Goal: Information Seeking & Learning: Learn about a topic

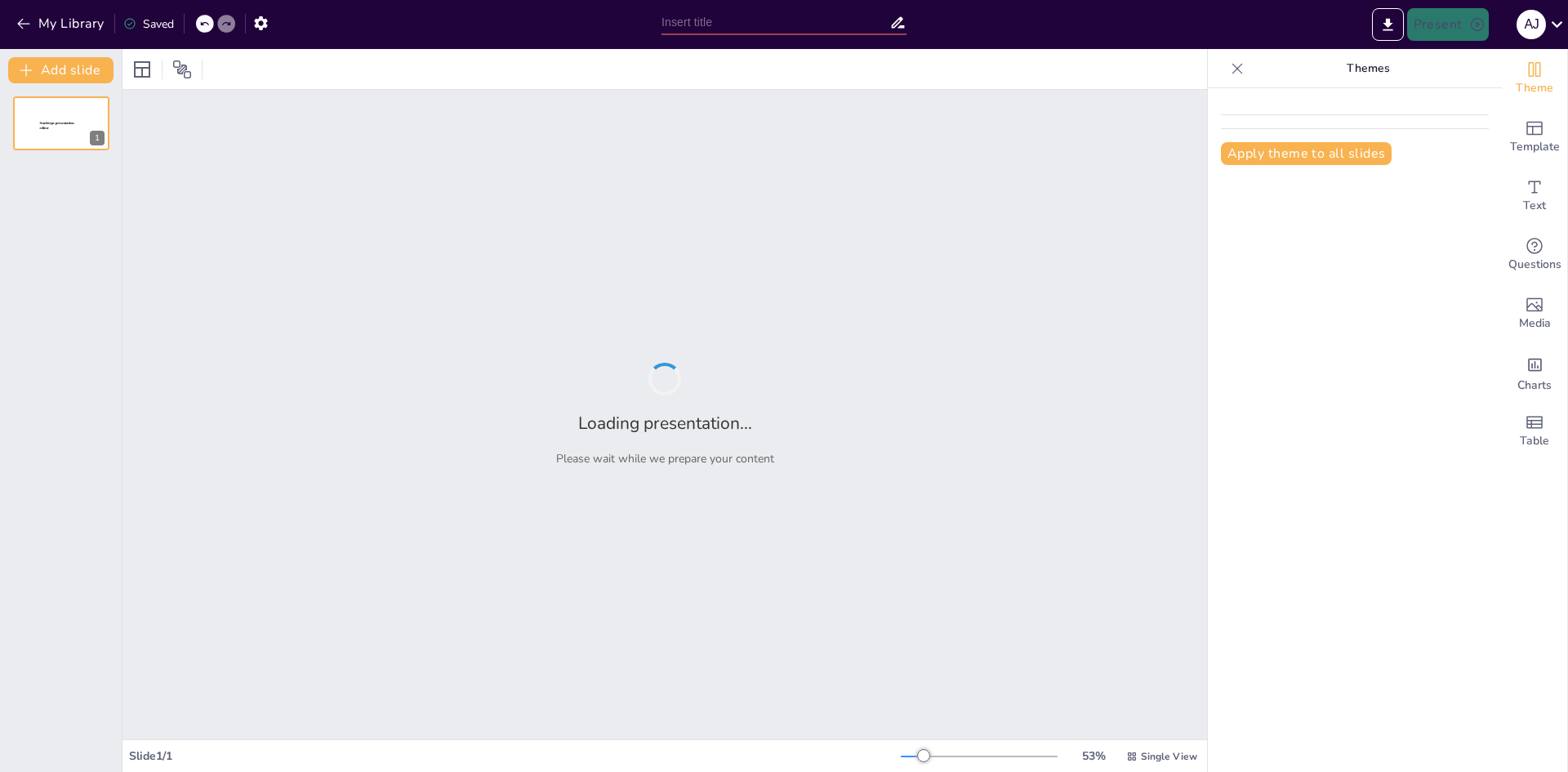
type input "ATENCION INTEGRAL DEL RECIEN NACIDO DURANTE EL PARTO Y EL [MEDICAL_DATA]"
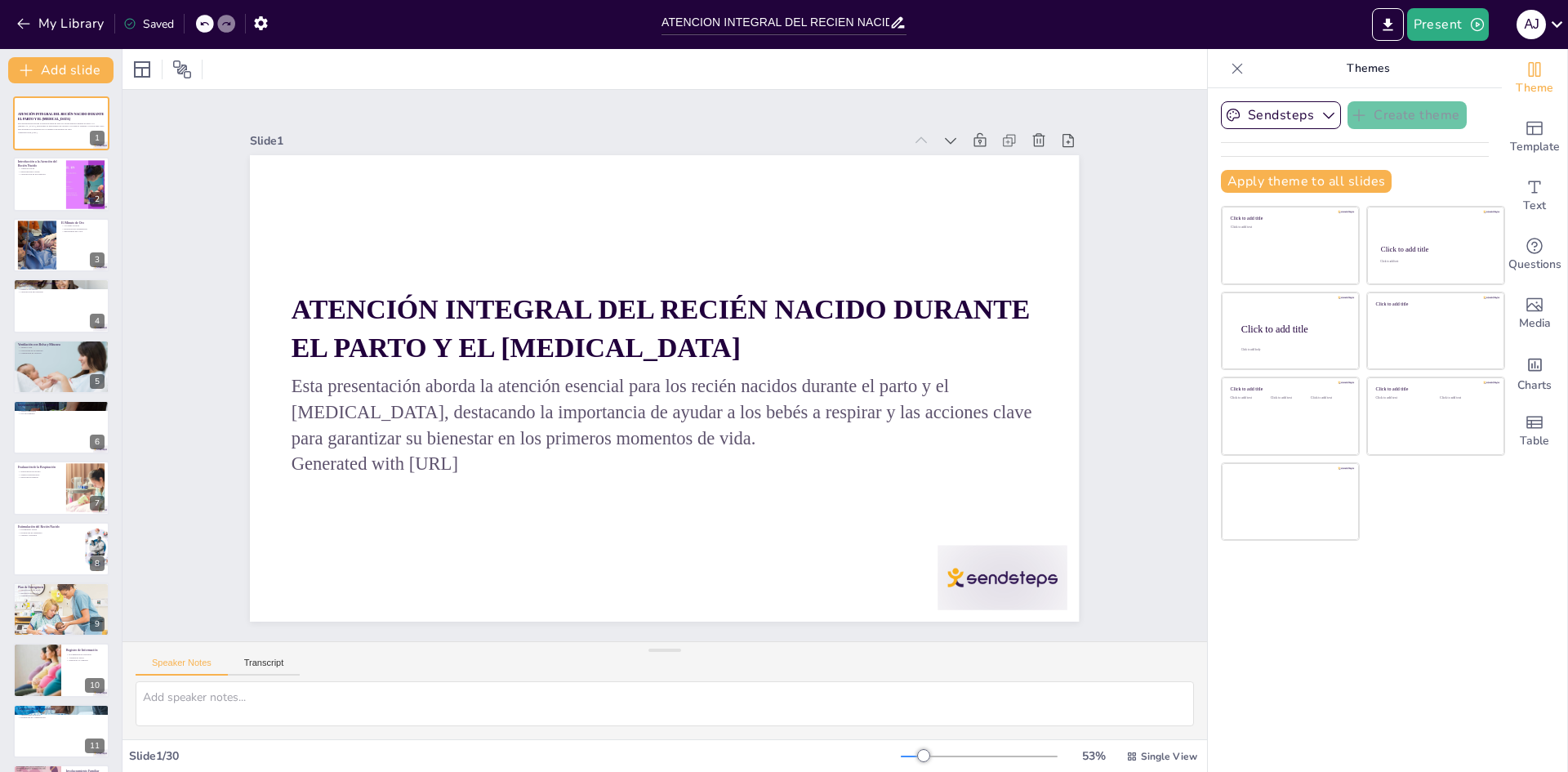
checkbox input "true"
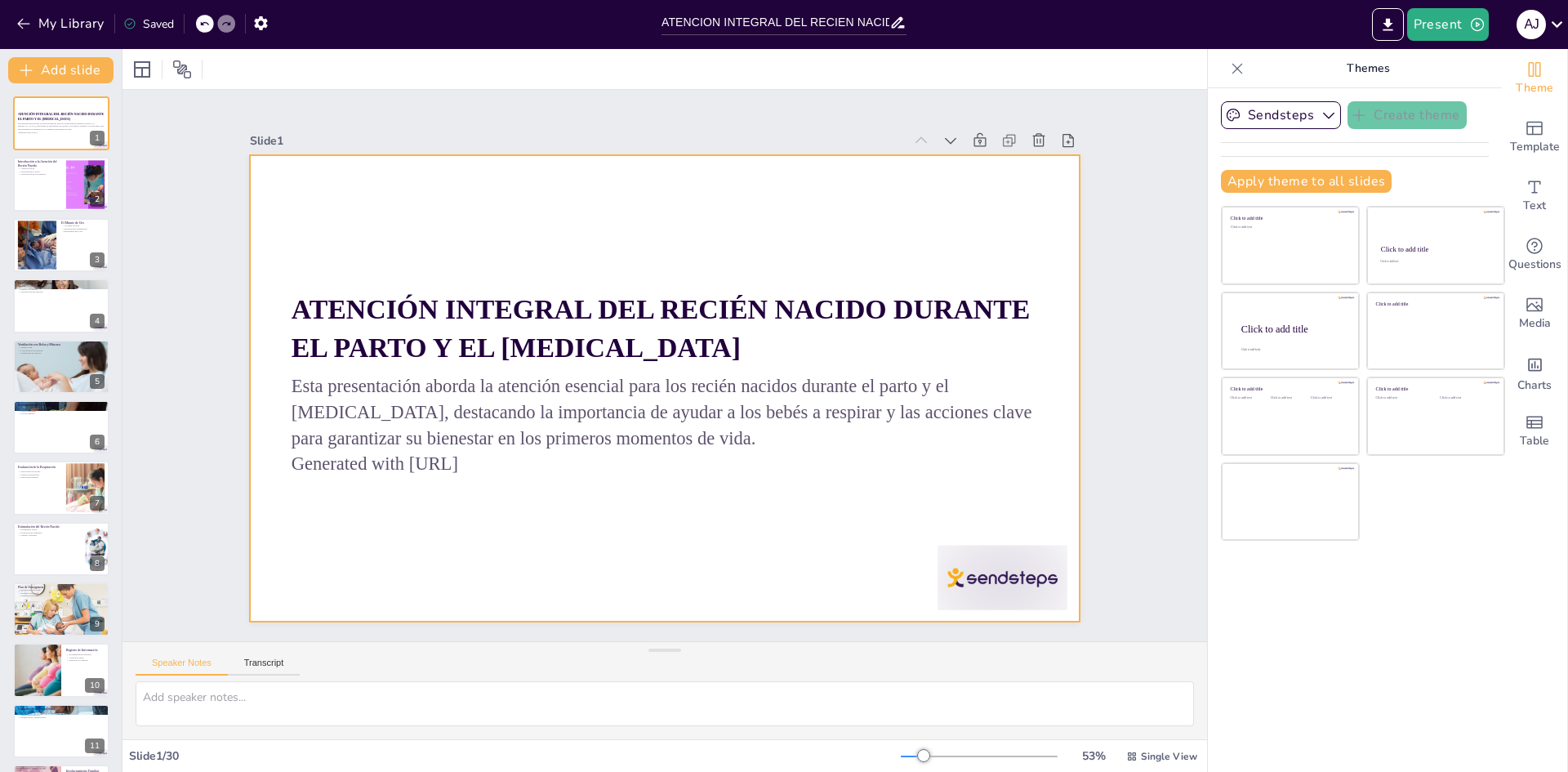
checkbox input "true"
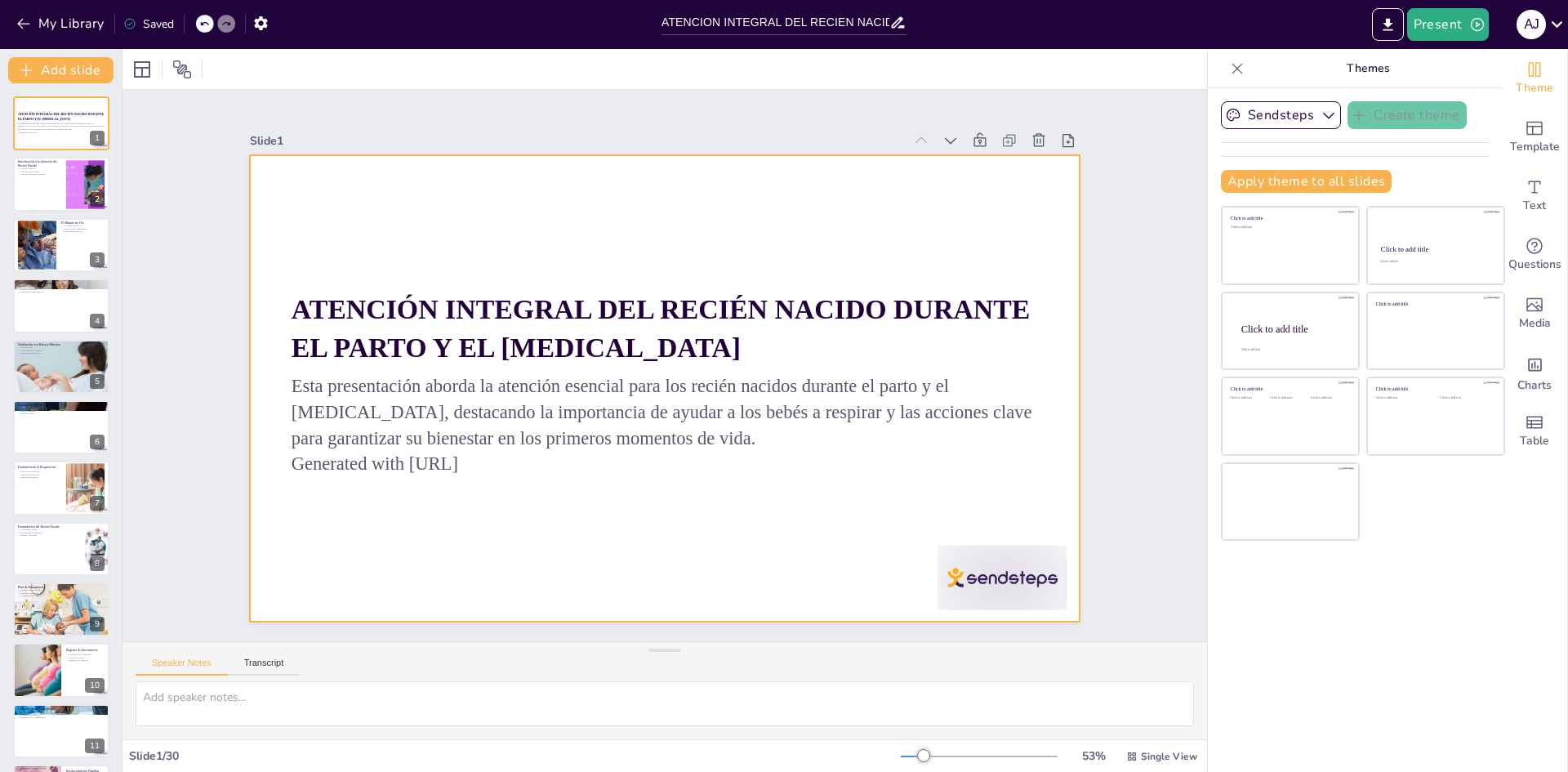
checkbox input "true"
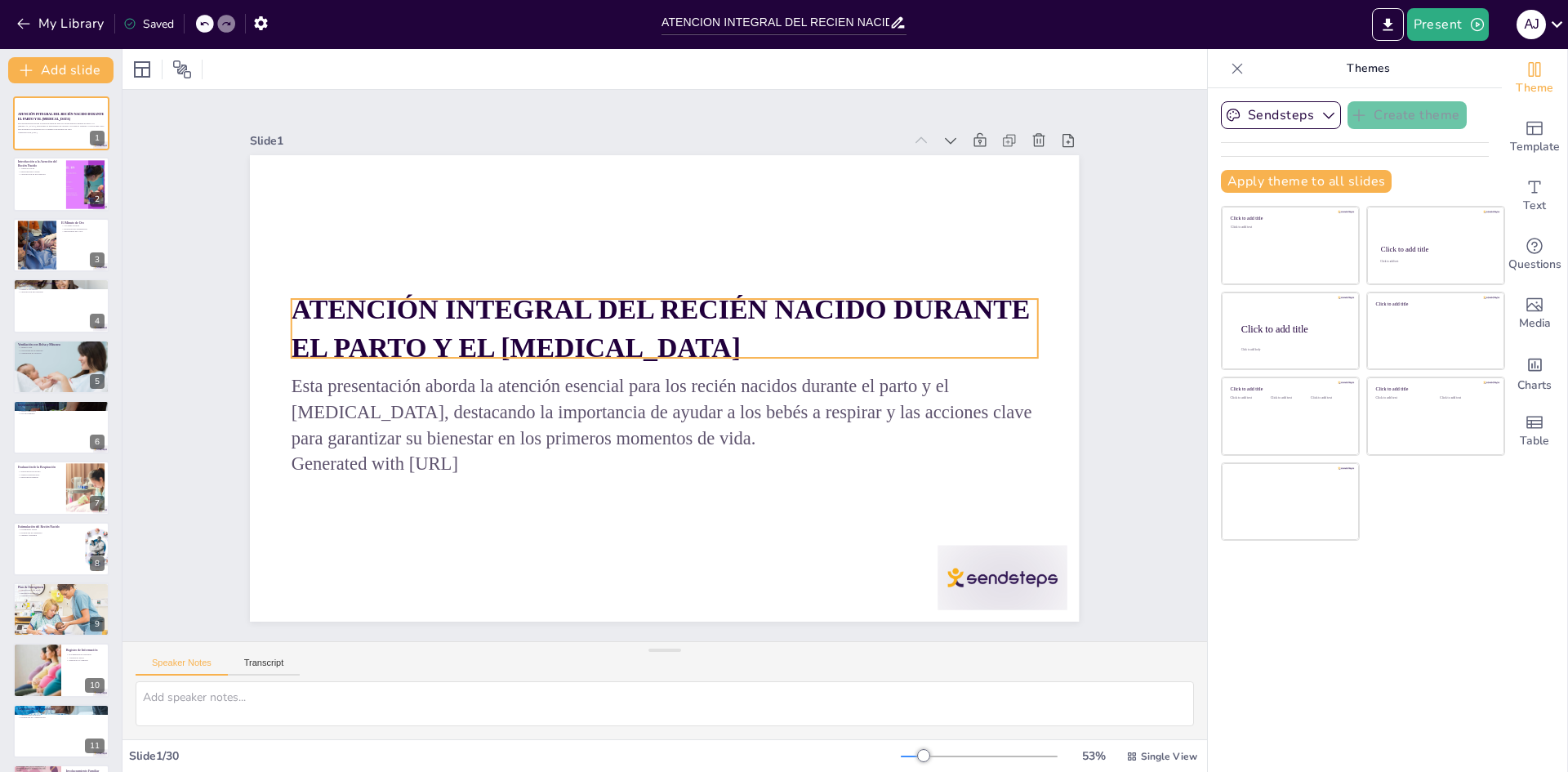
checkbox input "true"
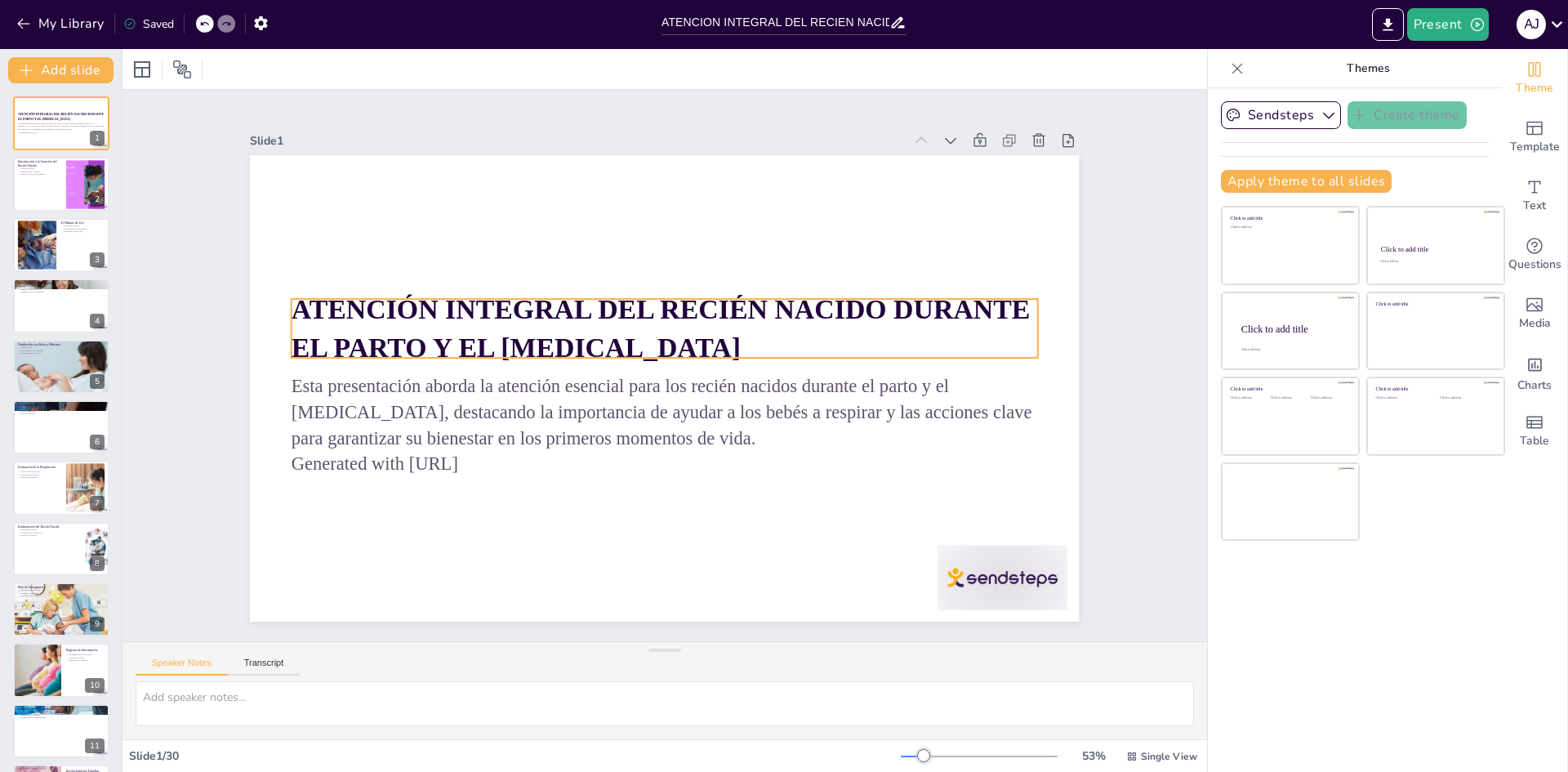
checkbox input "true"
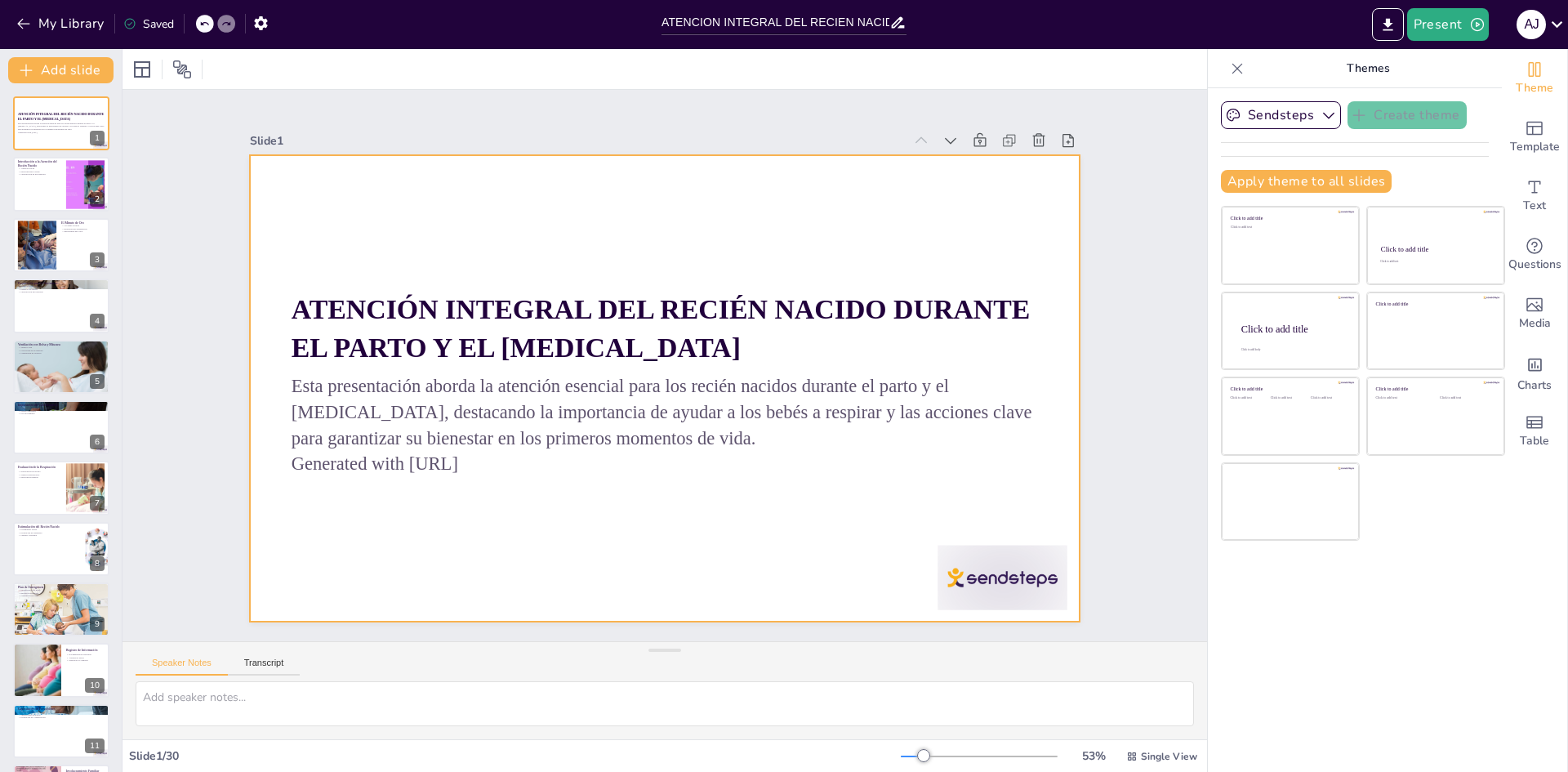
checkbox input "true"
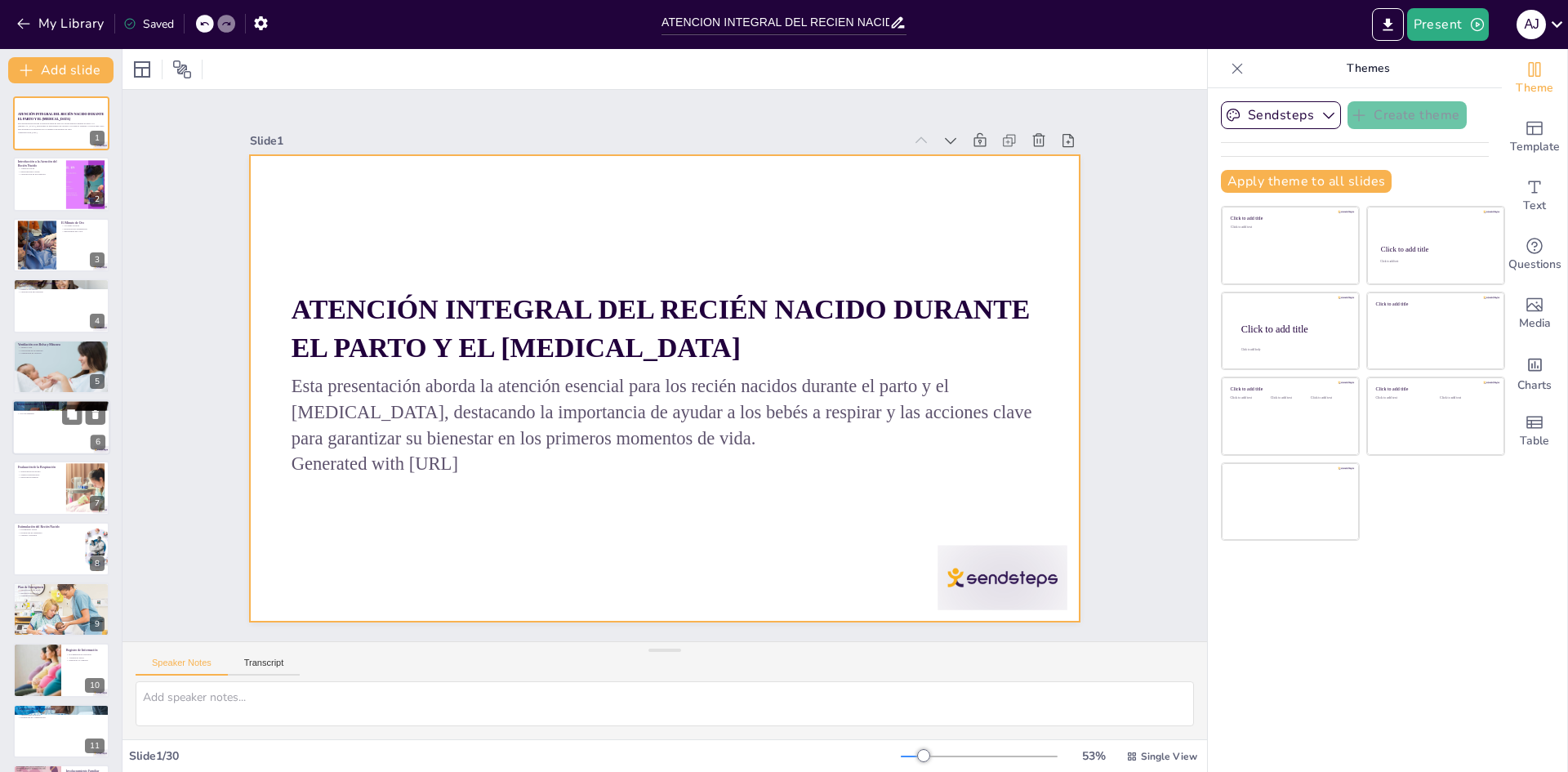
checkbox input "true"
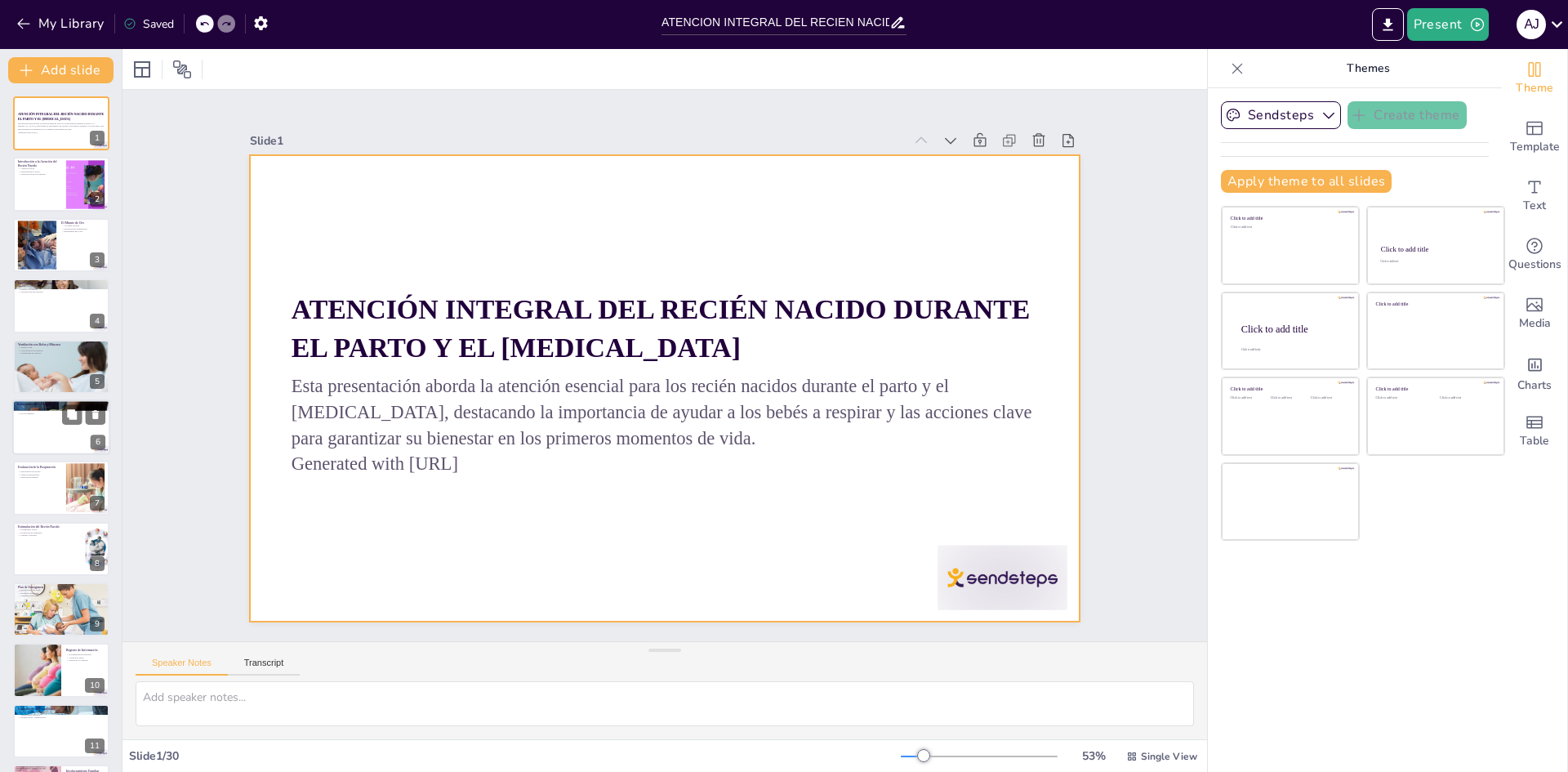
checkbox input "true"
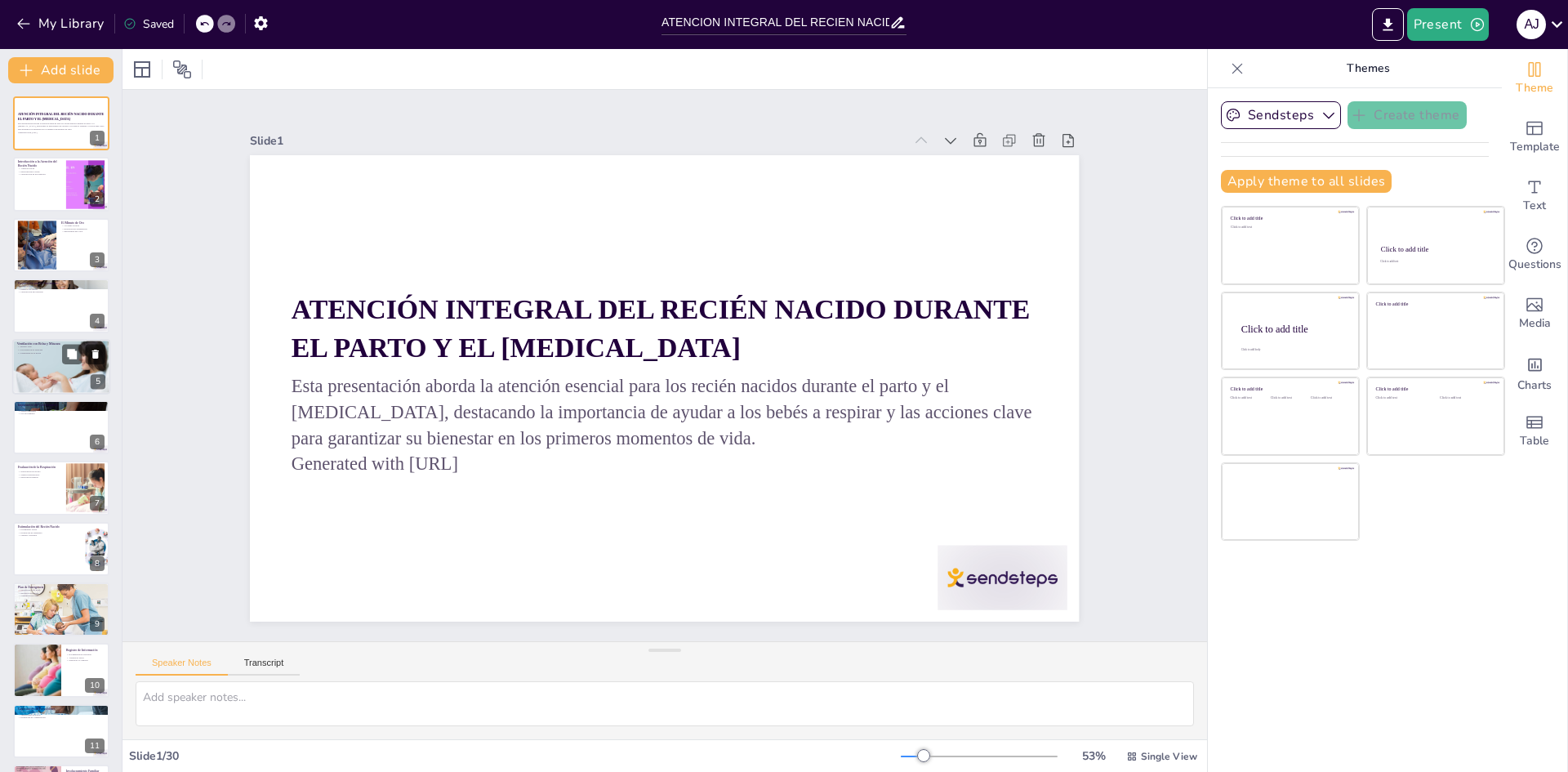
checkbox input "true"
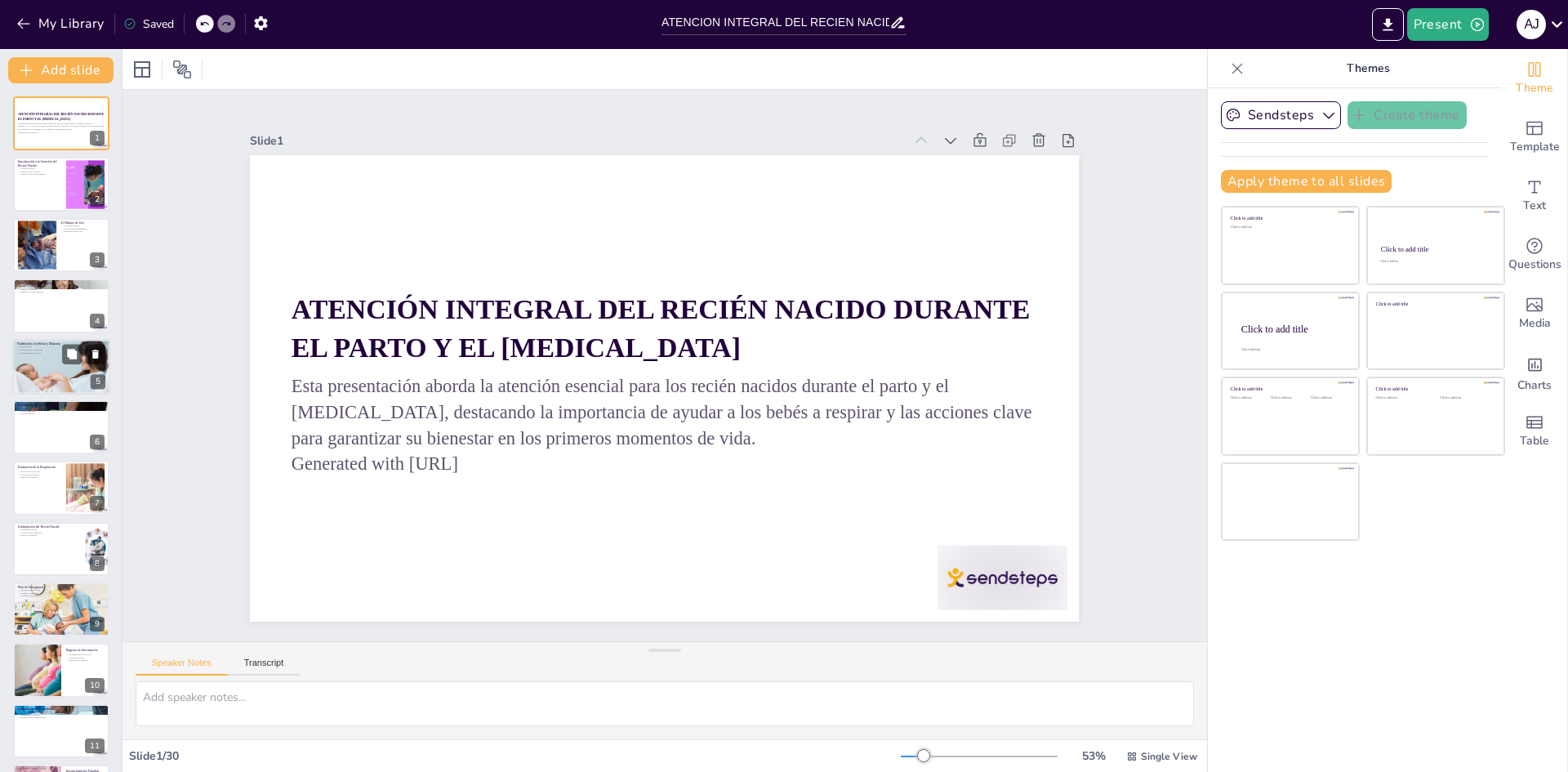
checkbox input "true"
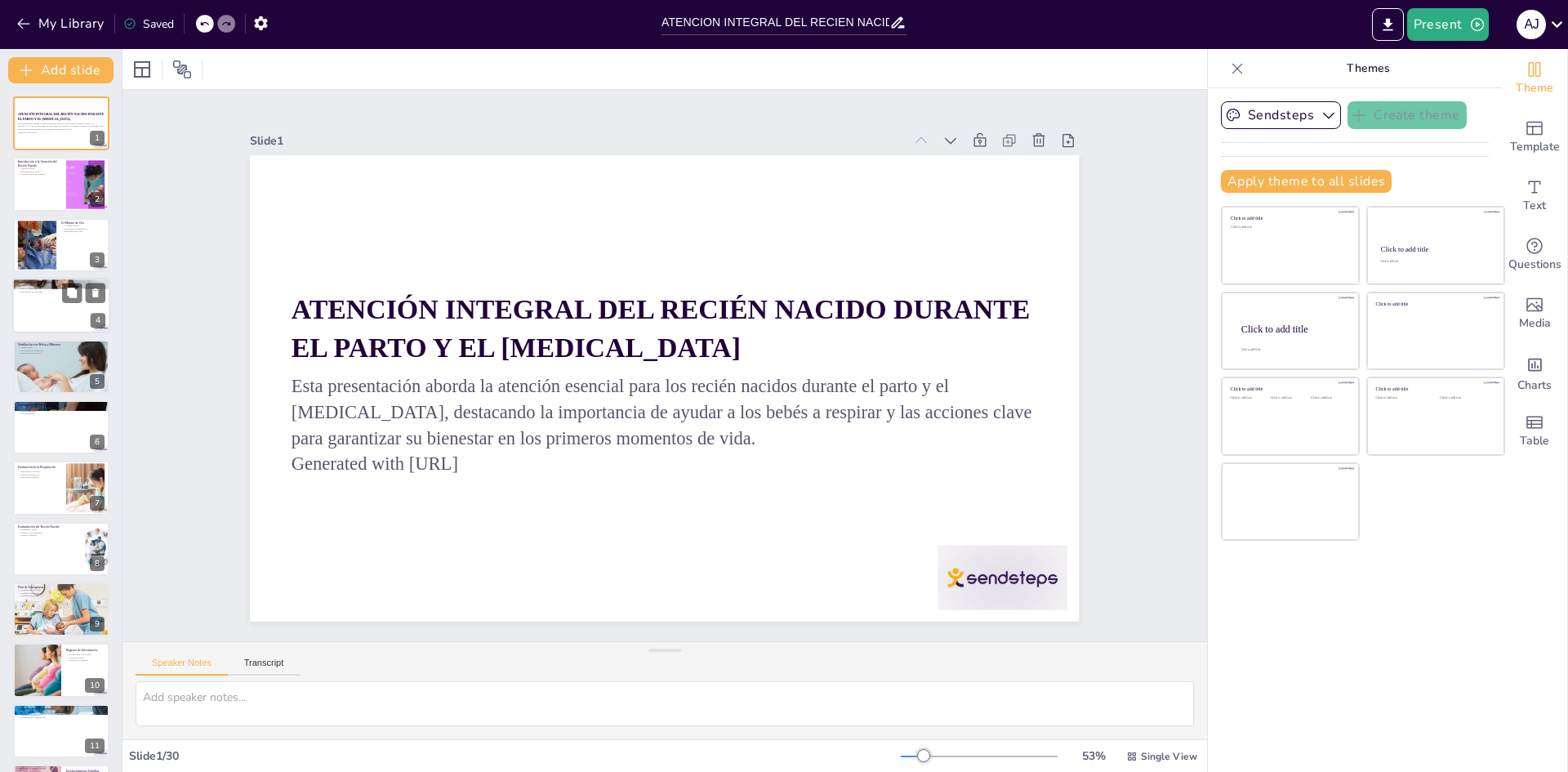
checkbox input "true"
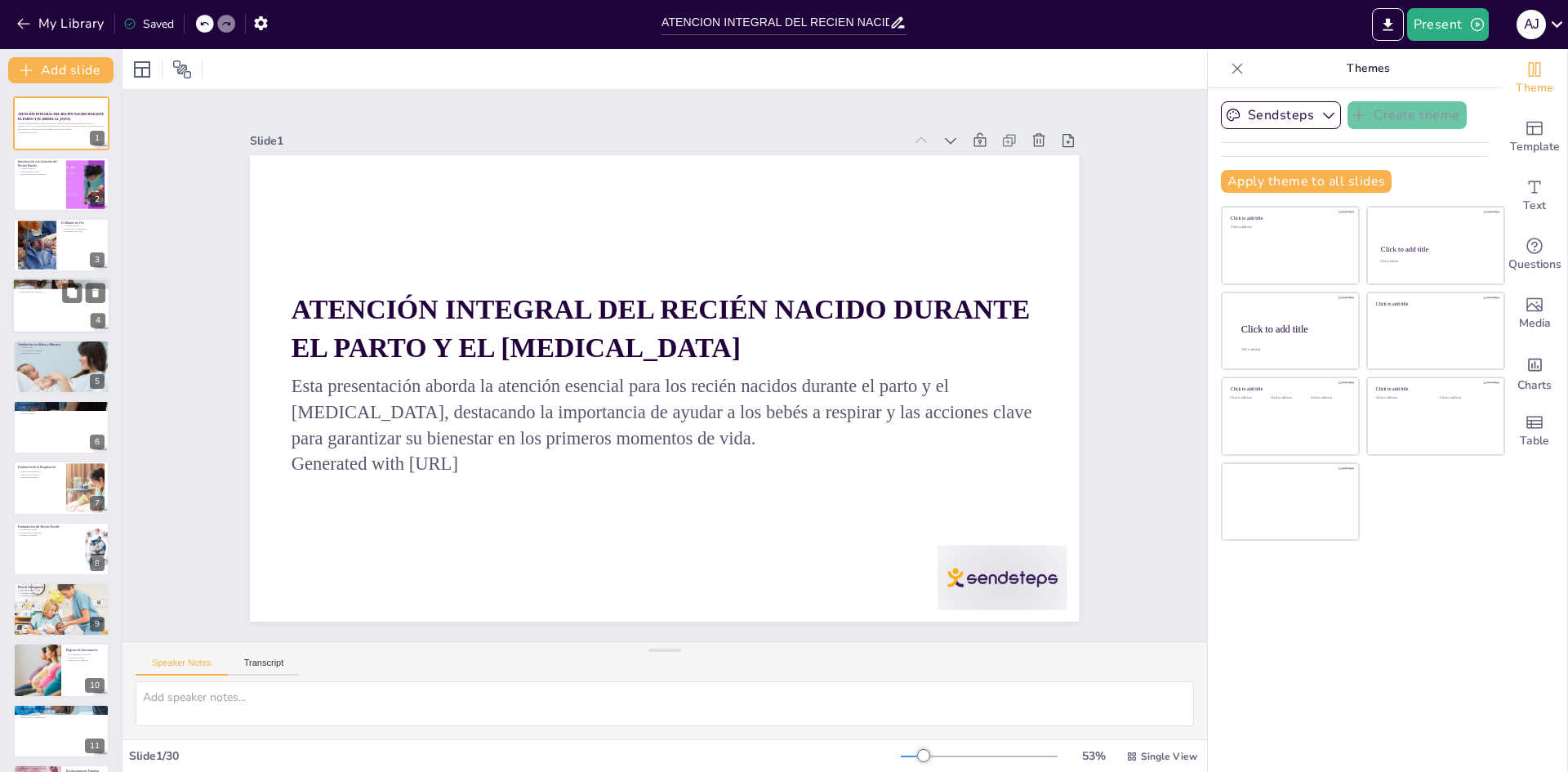
checkbox input "true"
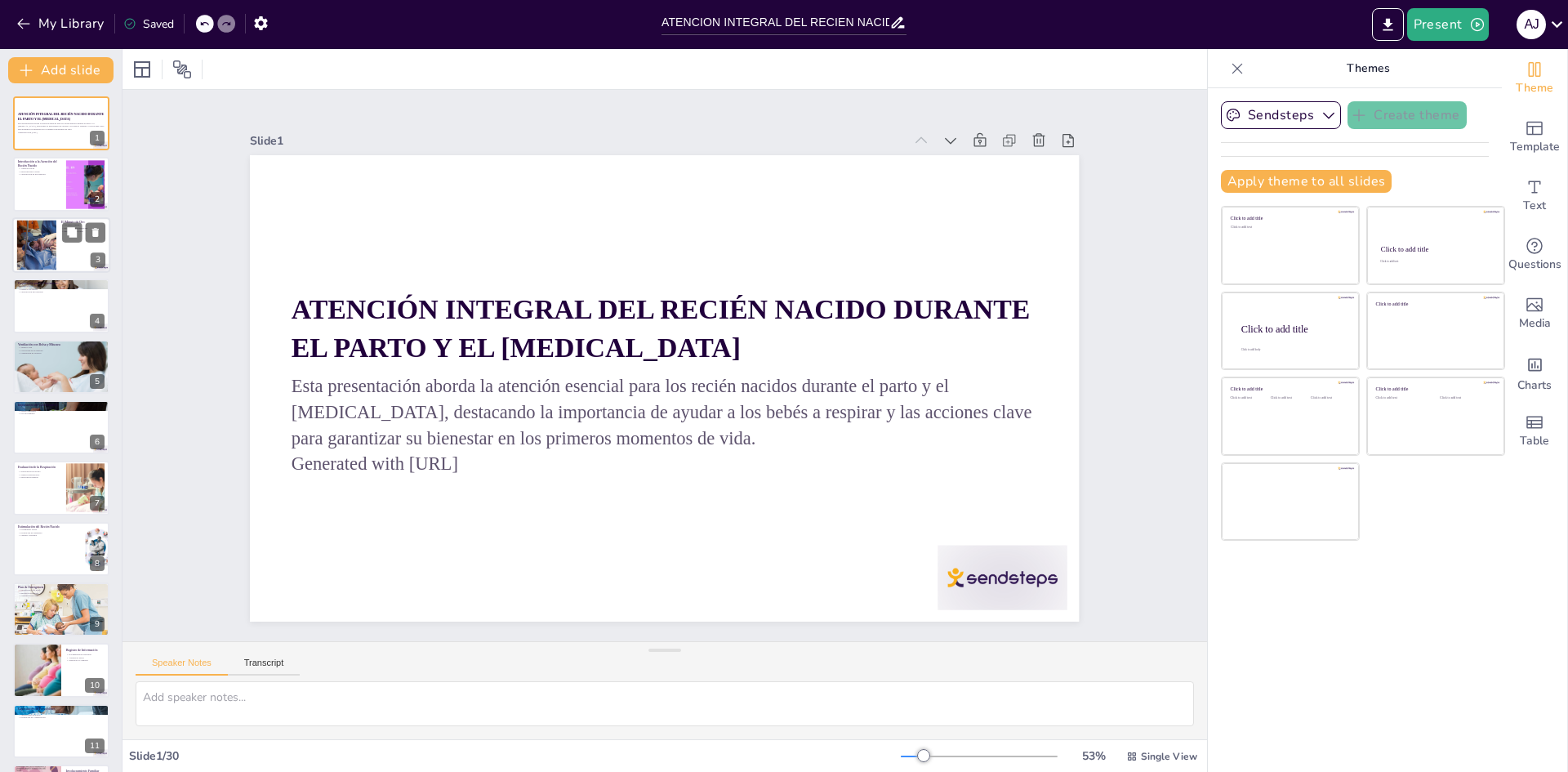
checkbox input "true"
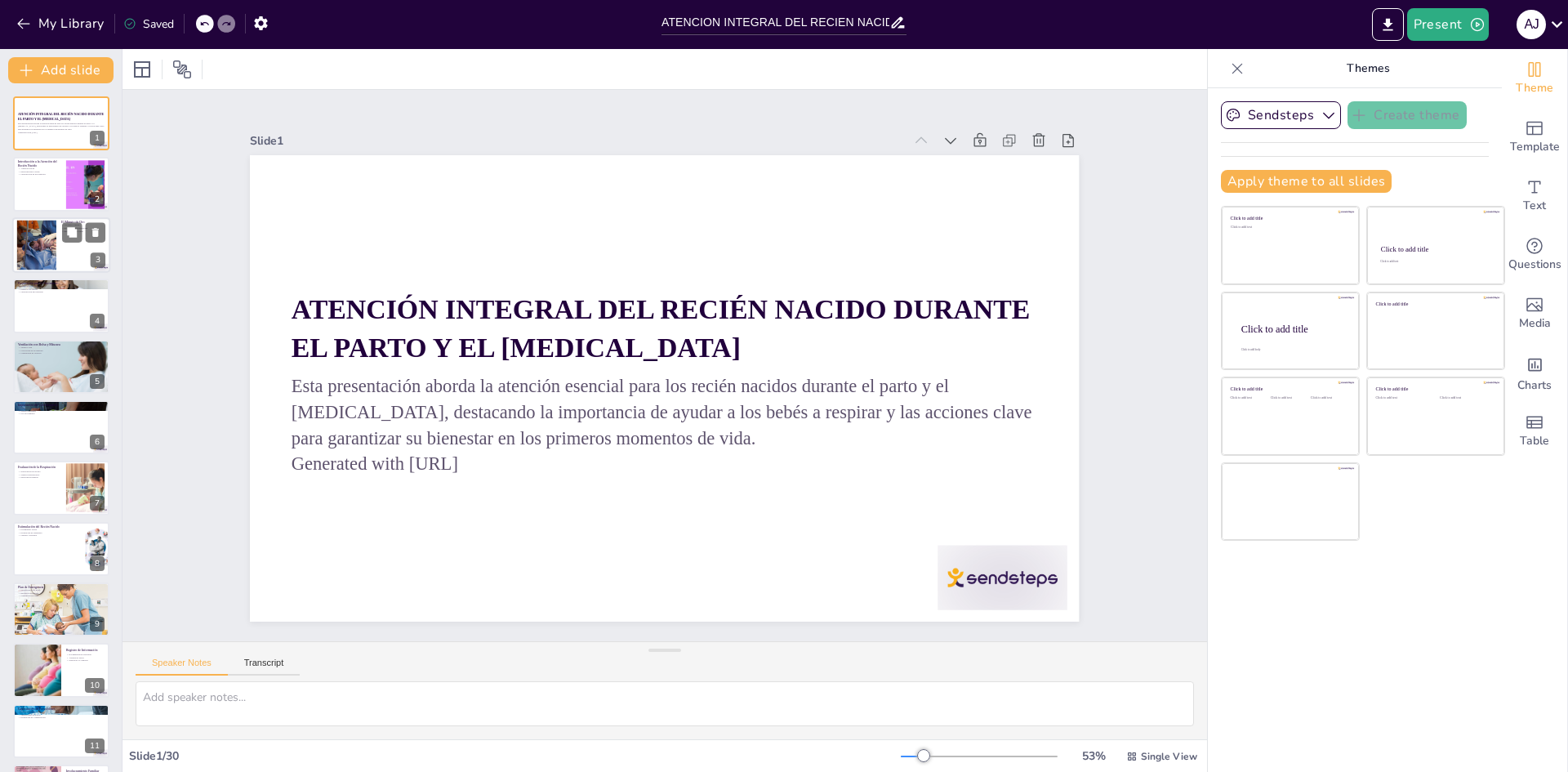
checkbox input "true"
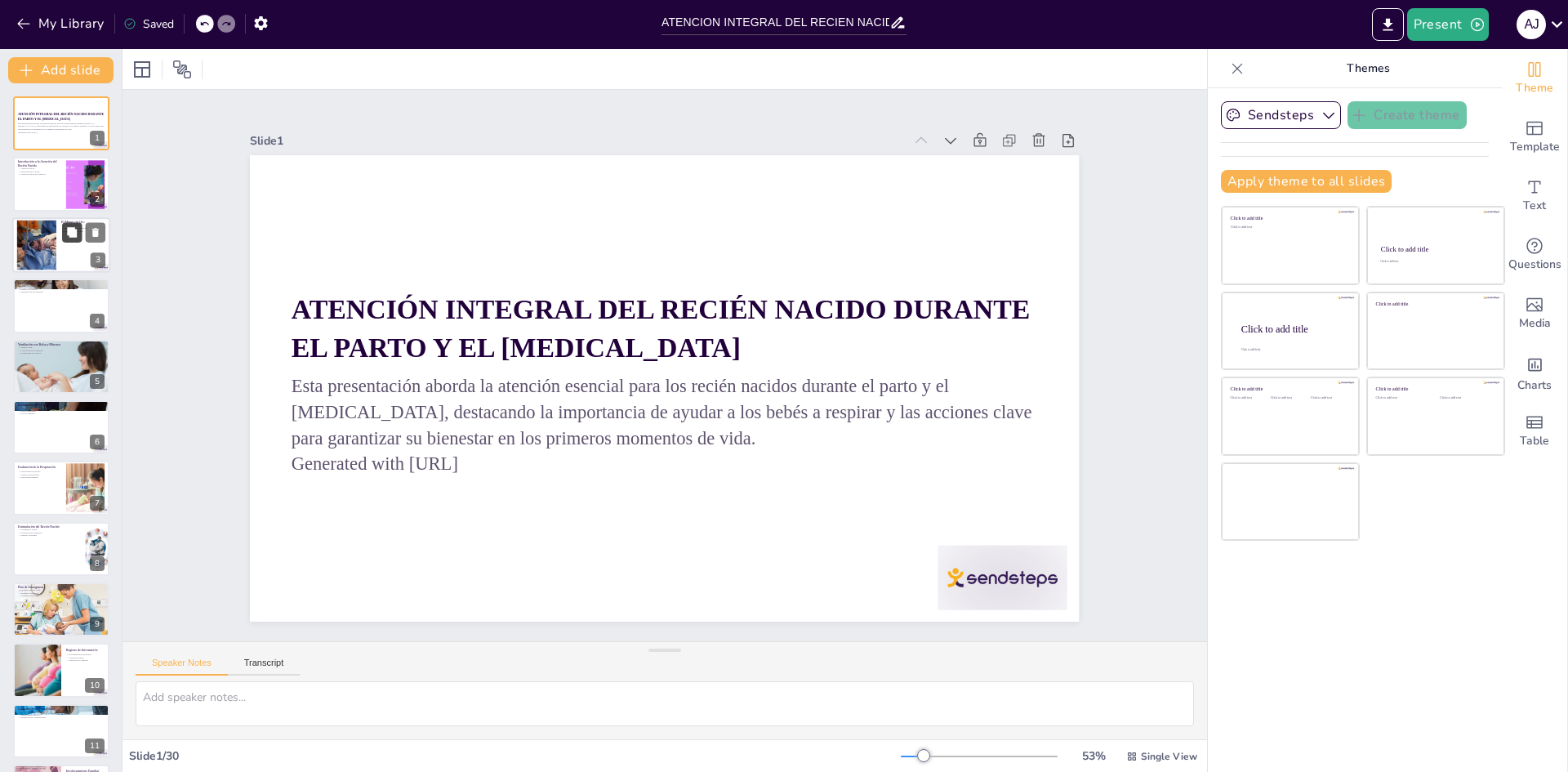
checkbox input "true"
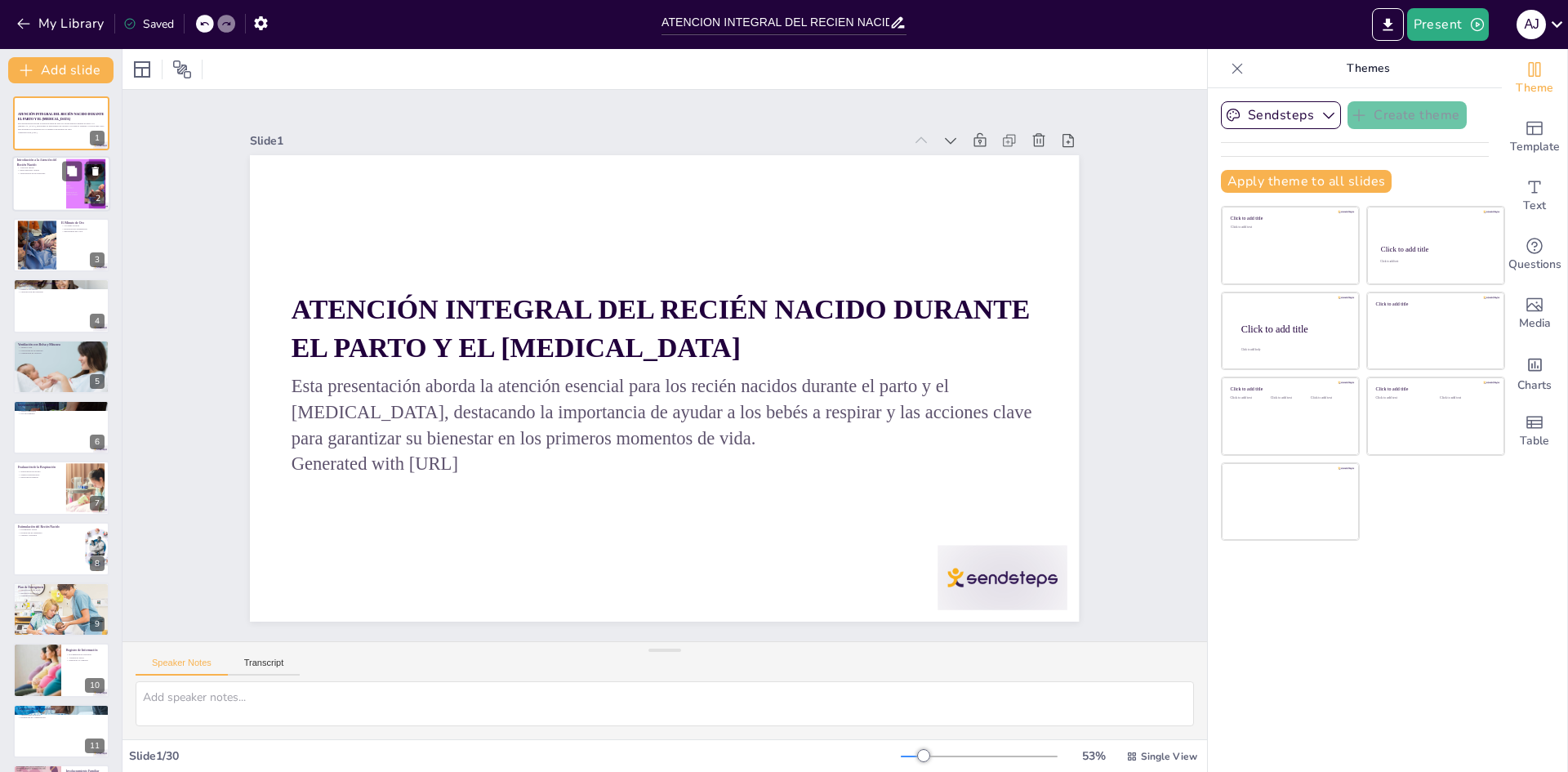
checkbox input "true"
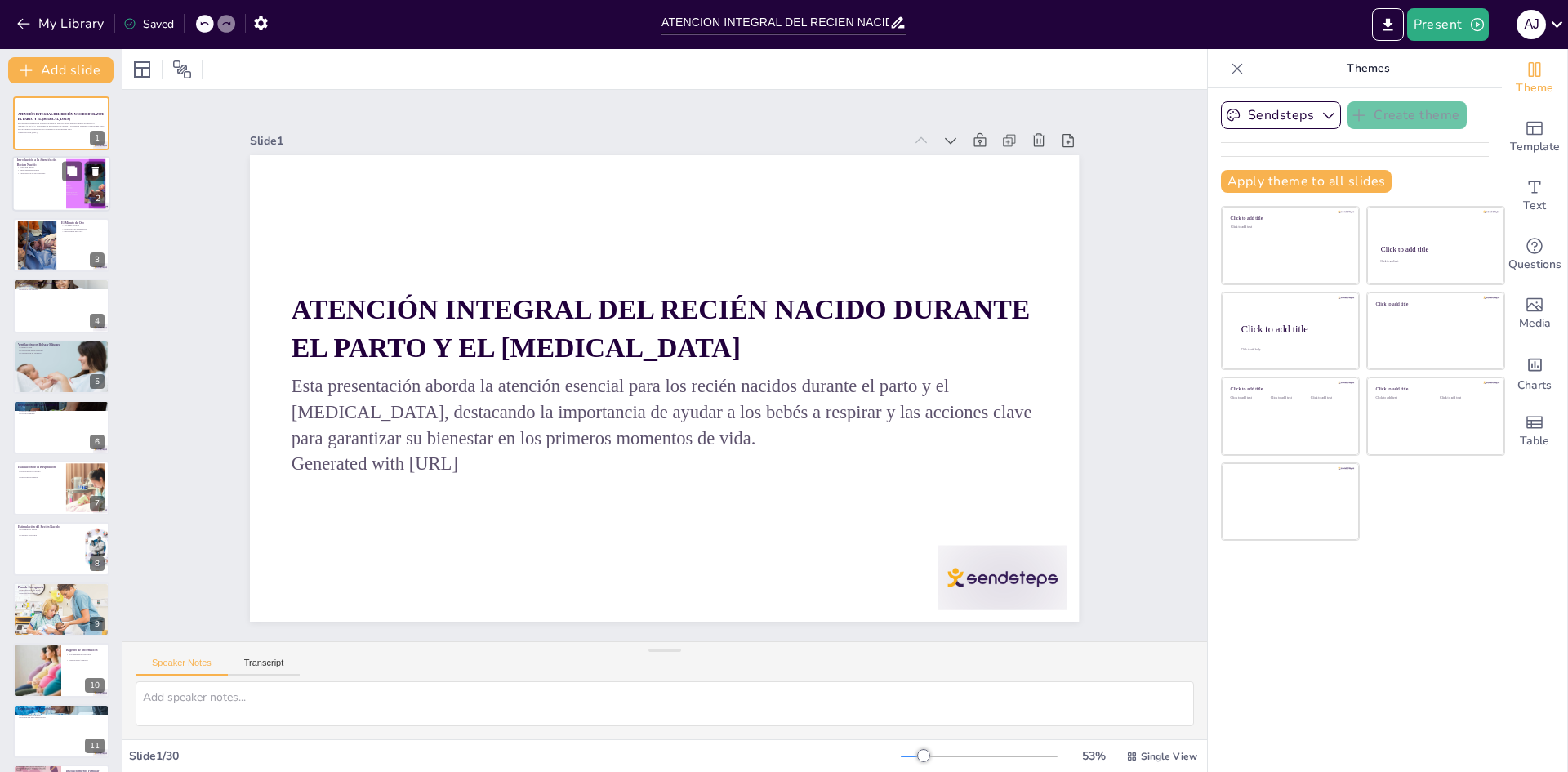
click at [50, 186] on div at bounding box center [62, 184] width 98 height 55
checkbox input "true"
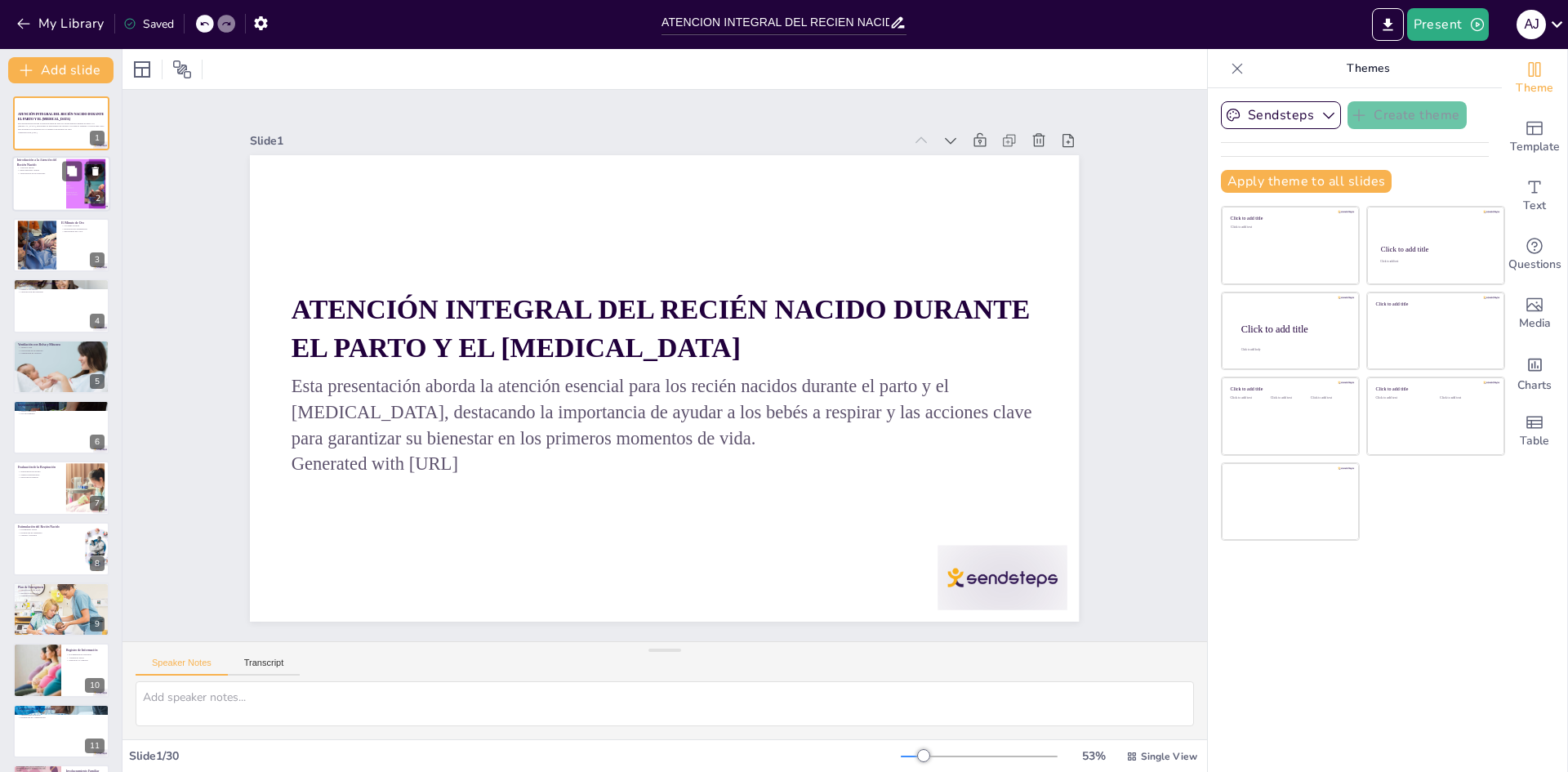
checkbox input "true"
type textarea "La atención inicial es el primer paso crítico en la vida de un recién nacido. L…"
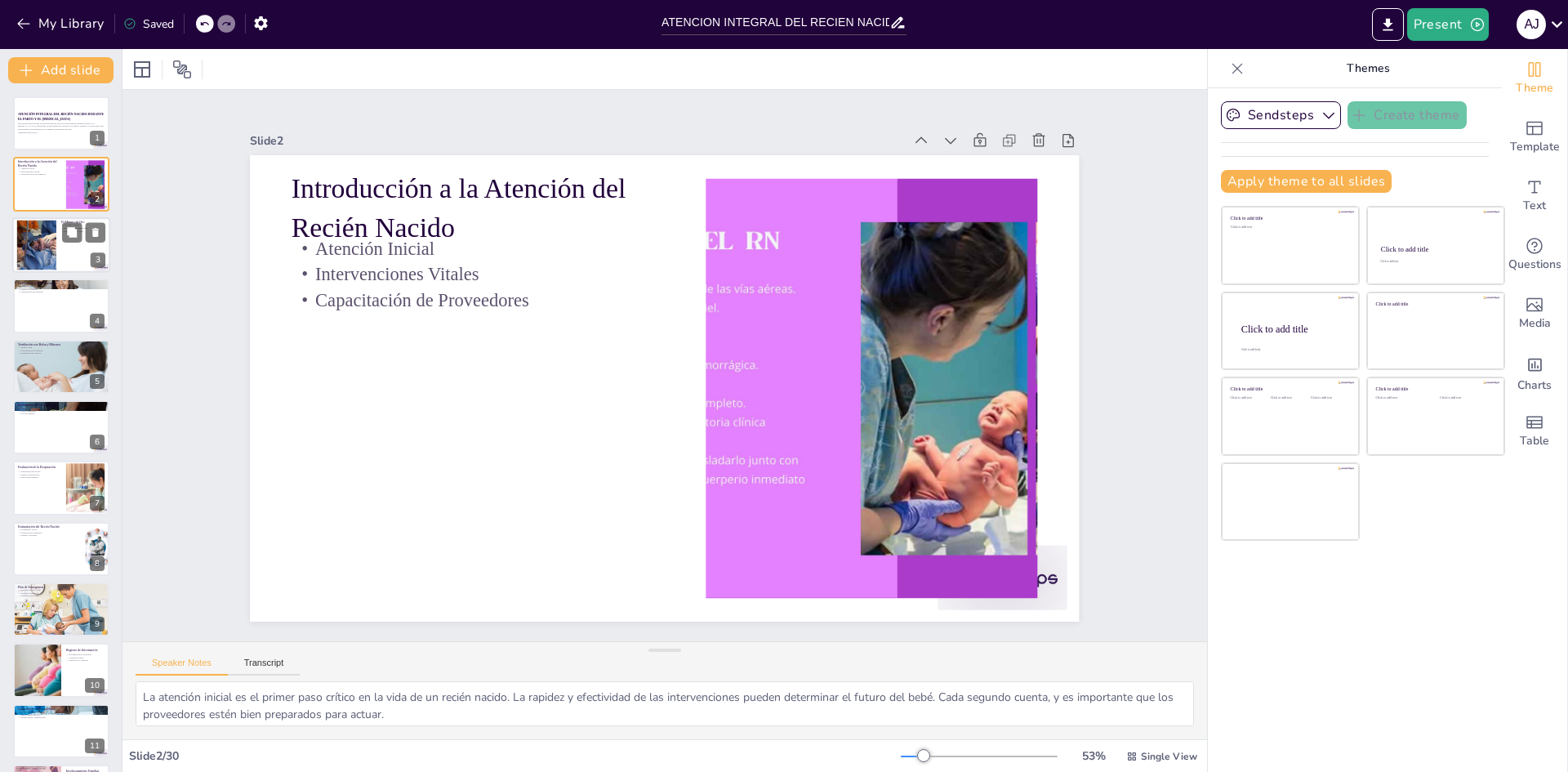
checkbox input "true"
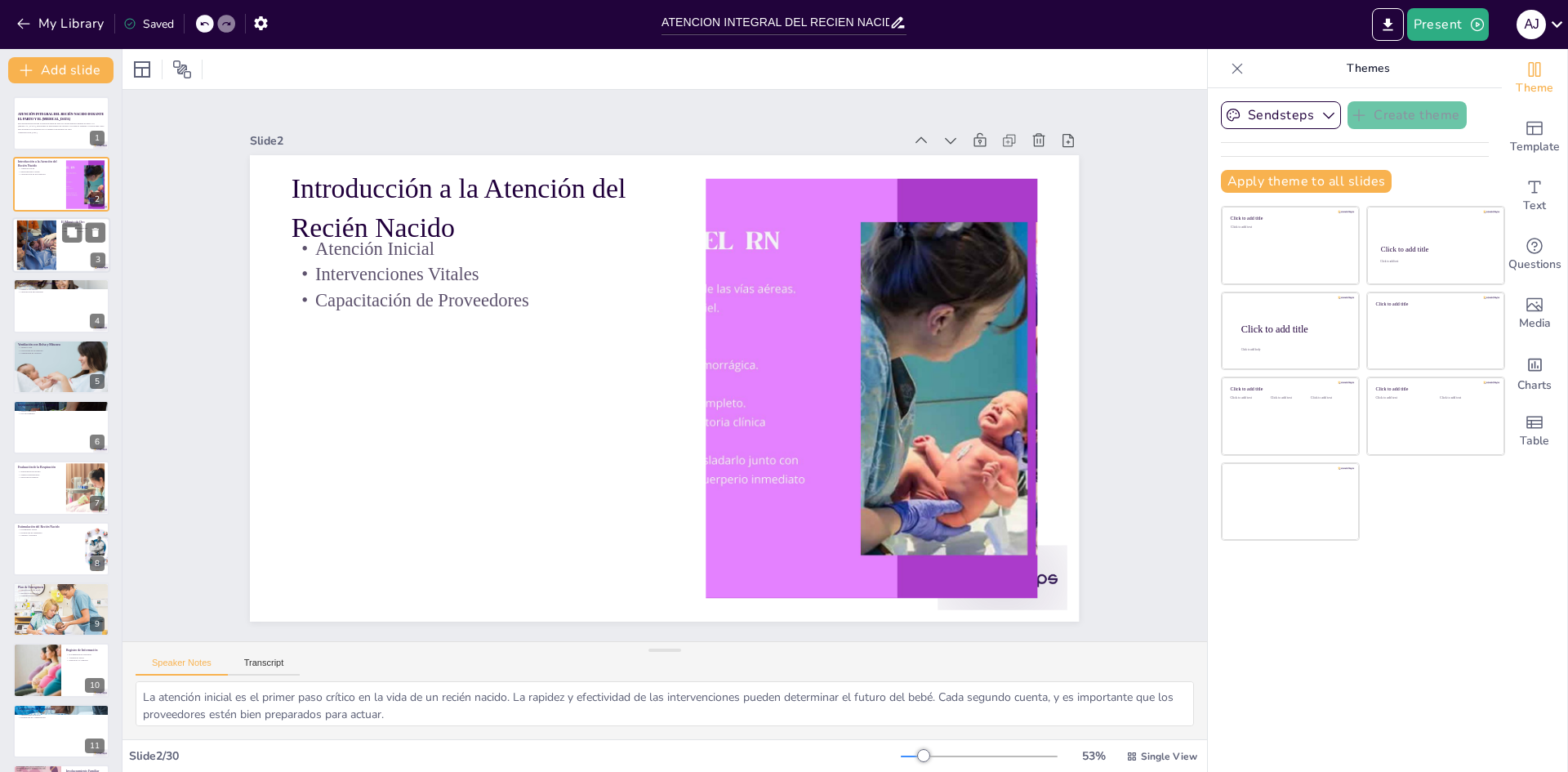
checkbox input "true"
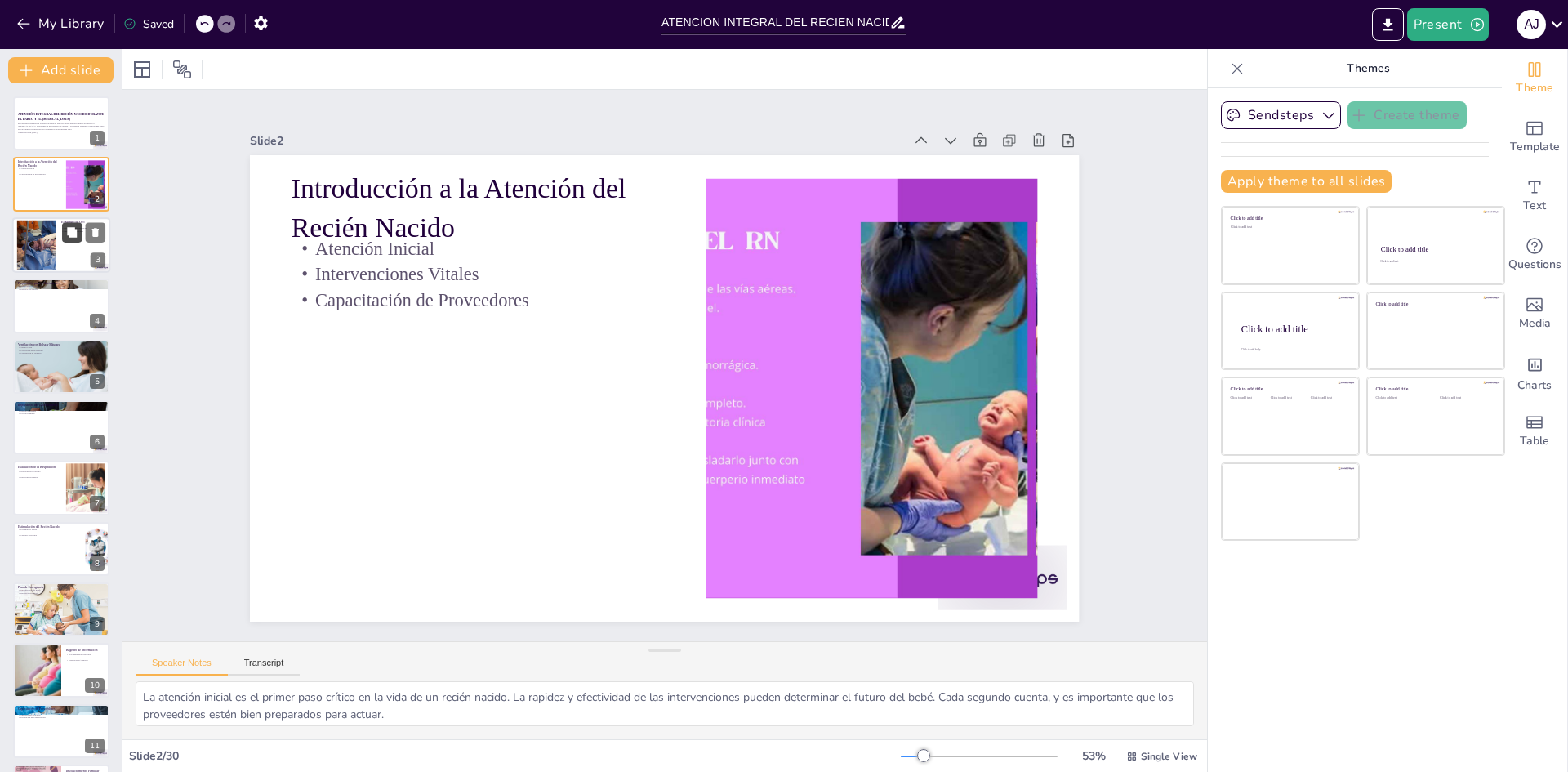
checkbox input "true"
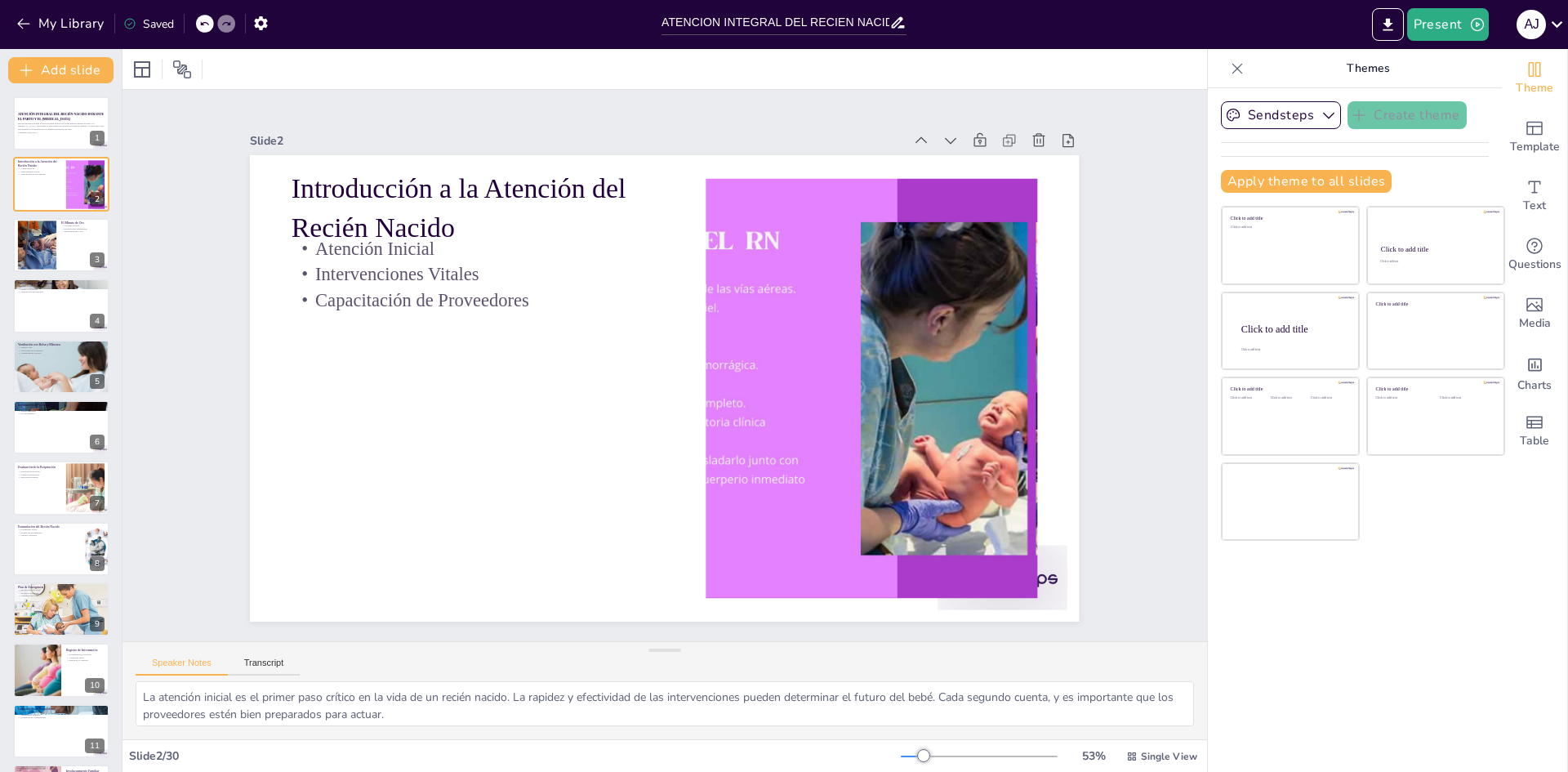
checkbox input "true"
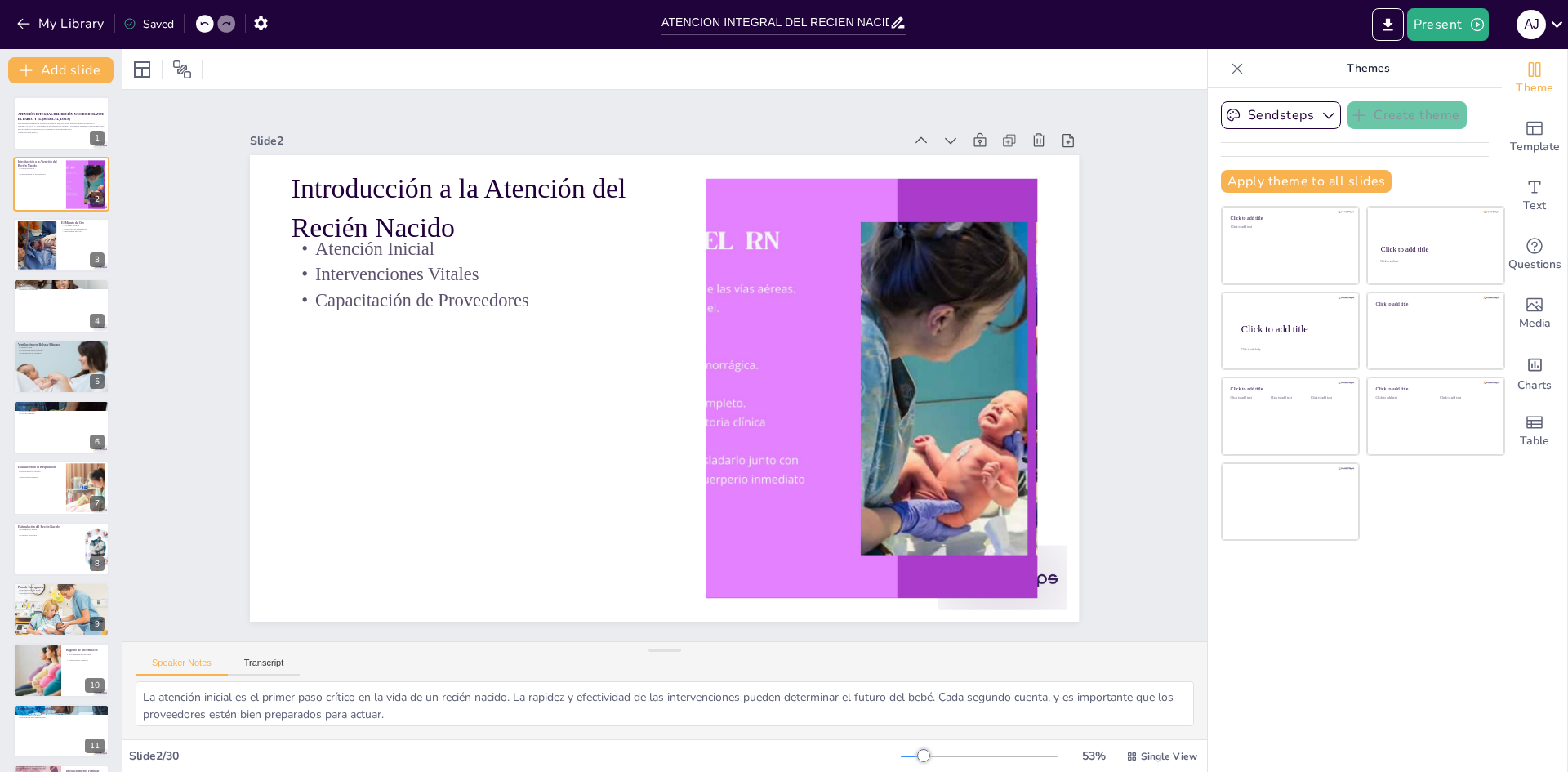
checkbox input "true"
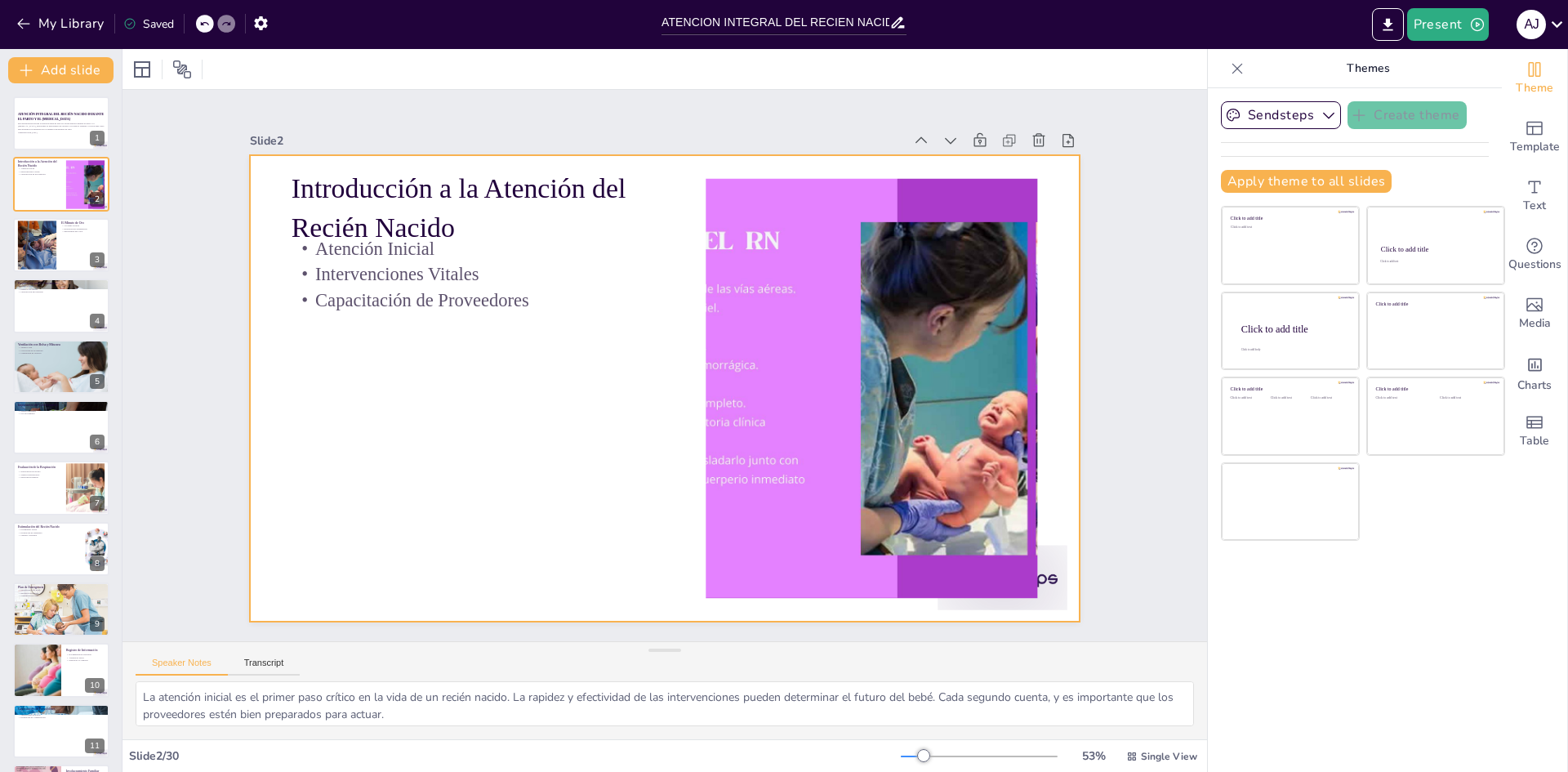
checkbox input "true"
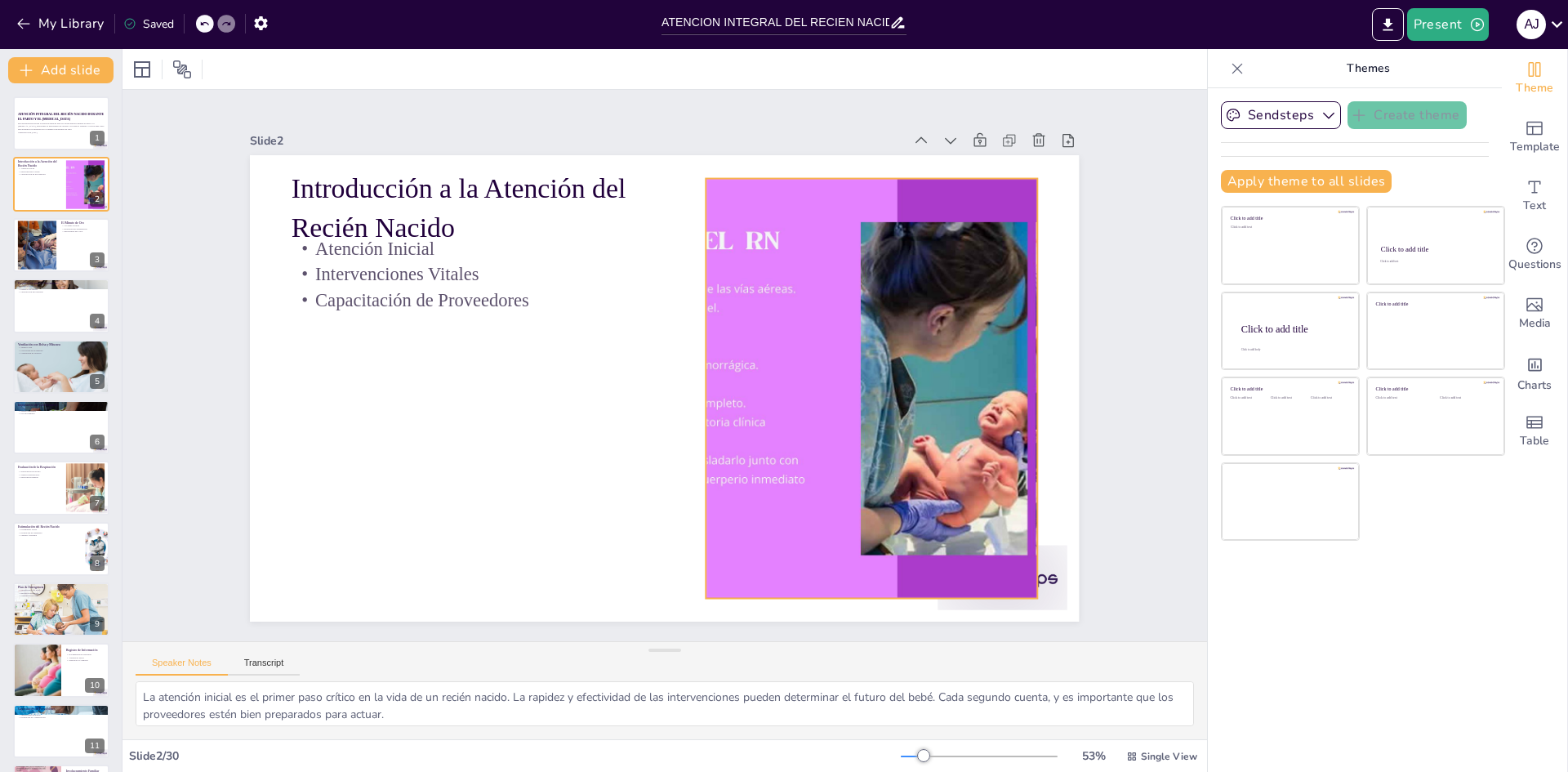
checkbox input "true"
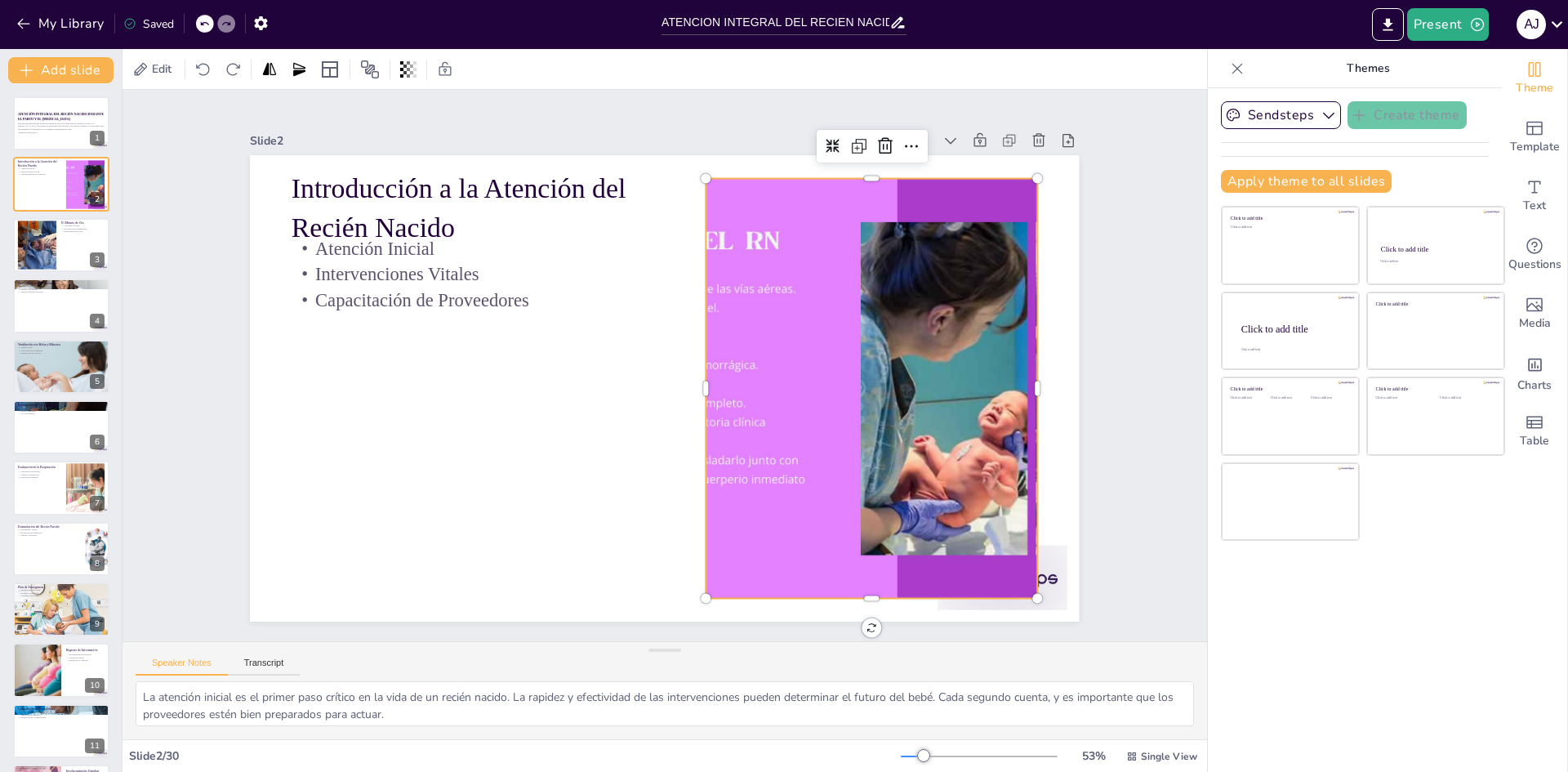
click at [769, 413] on div at bounding box center [855, 451] width 840 height 630
checkbox input "true"
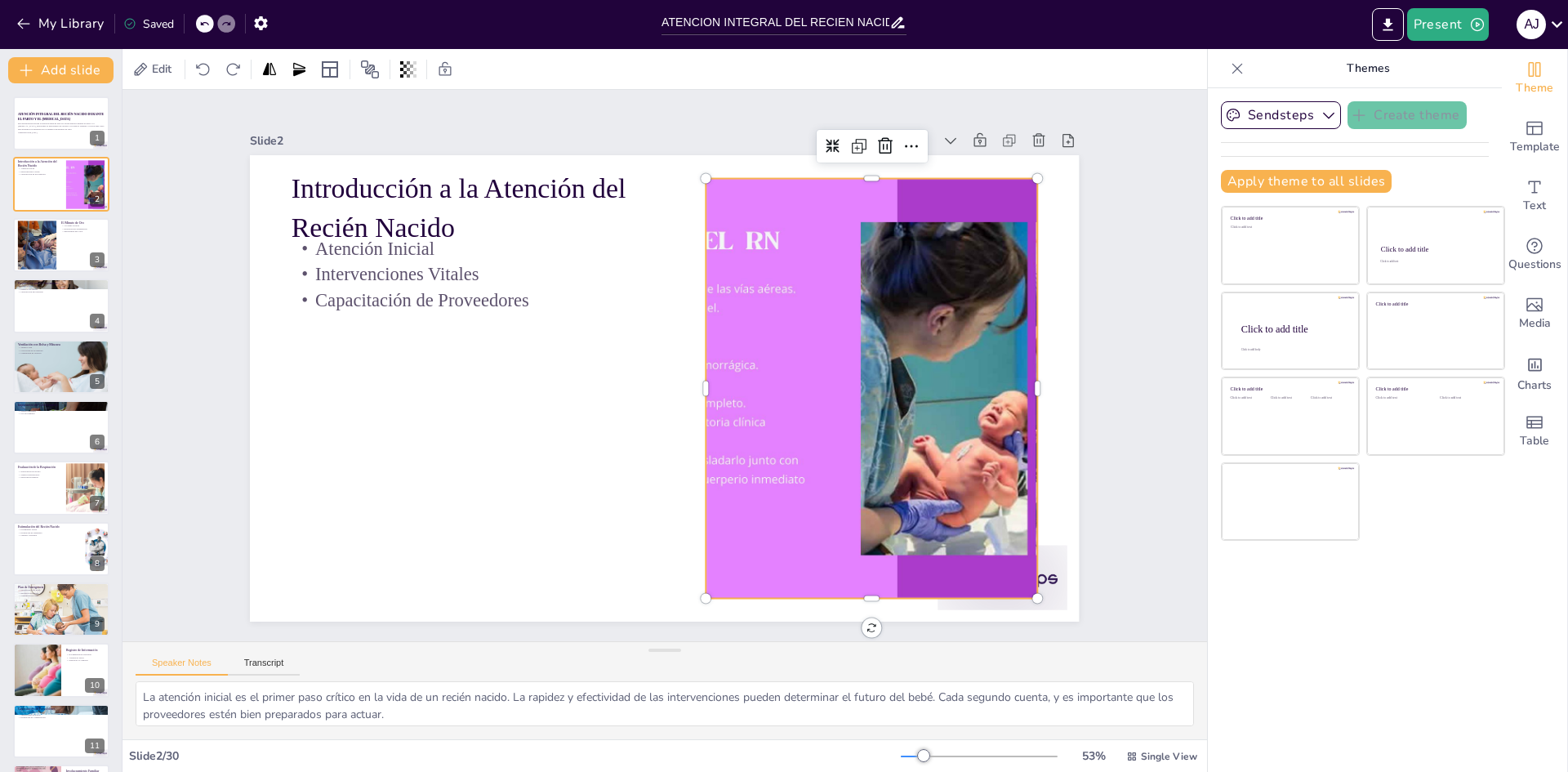
checkbox input "true"
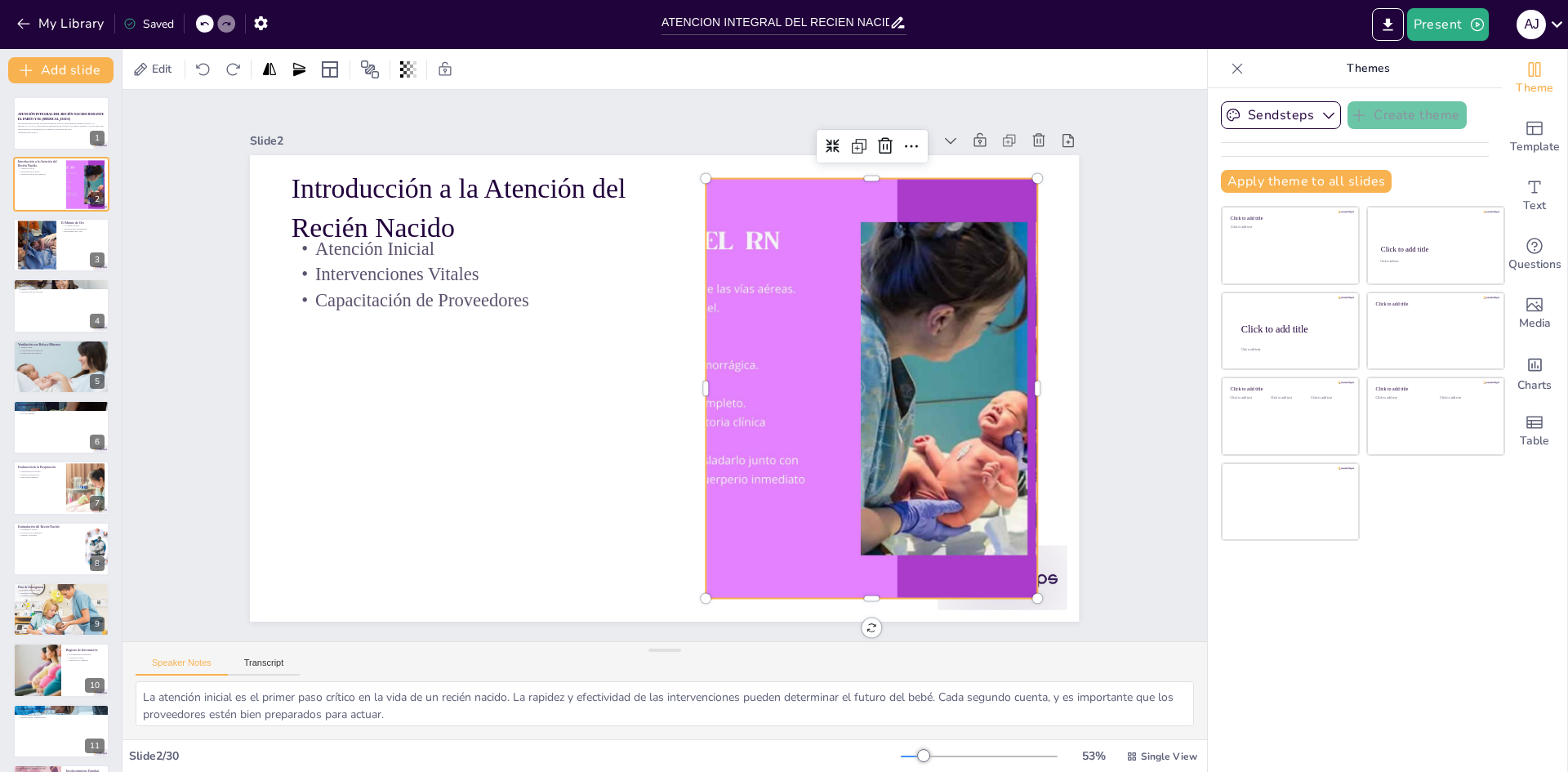
checkbox input "true"
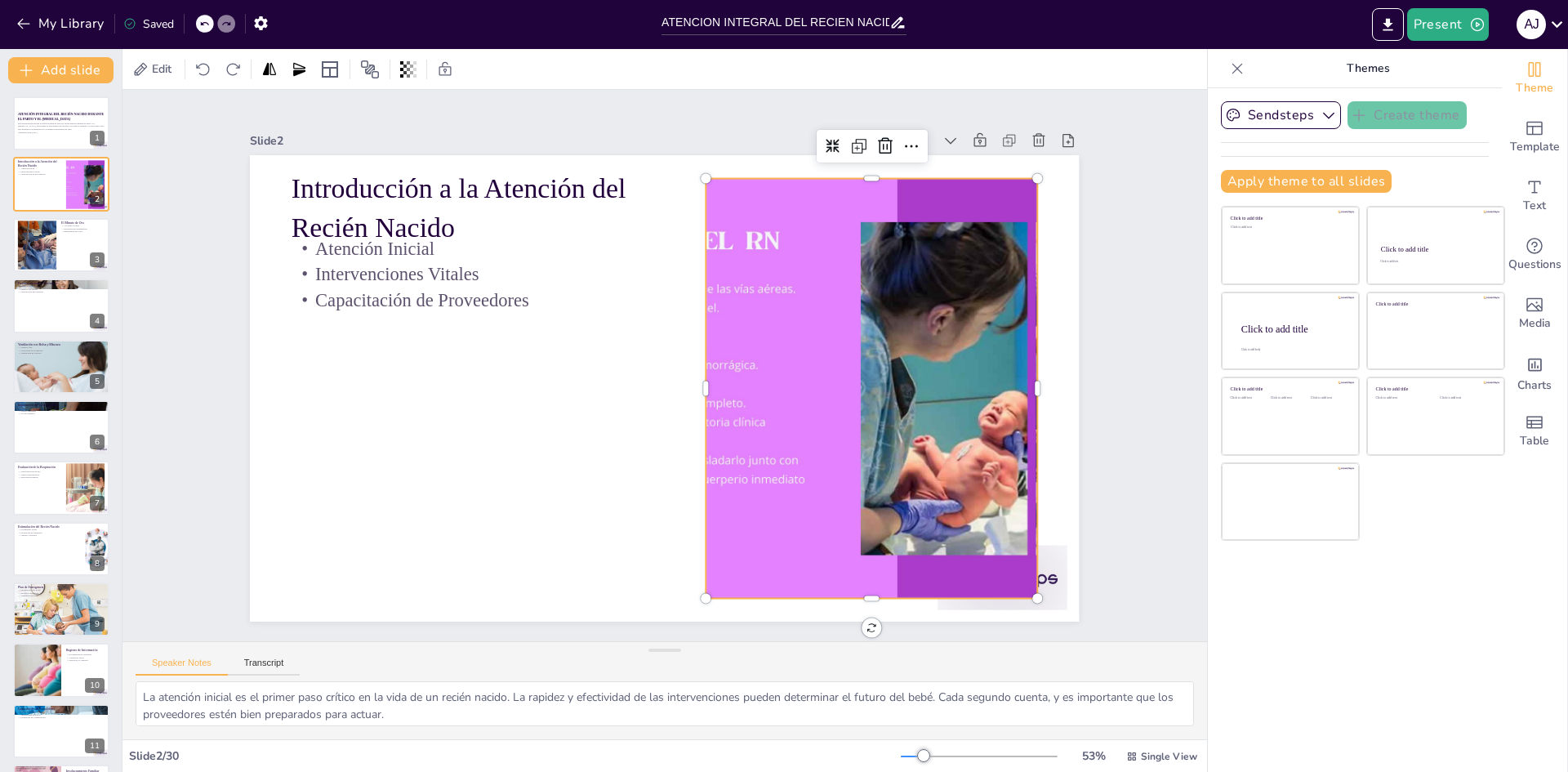
checkbox input "true"
click at [694, 381] on div at bounding box center [691, 398] width 142 height 404
checkbox input "true"
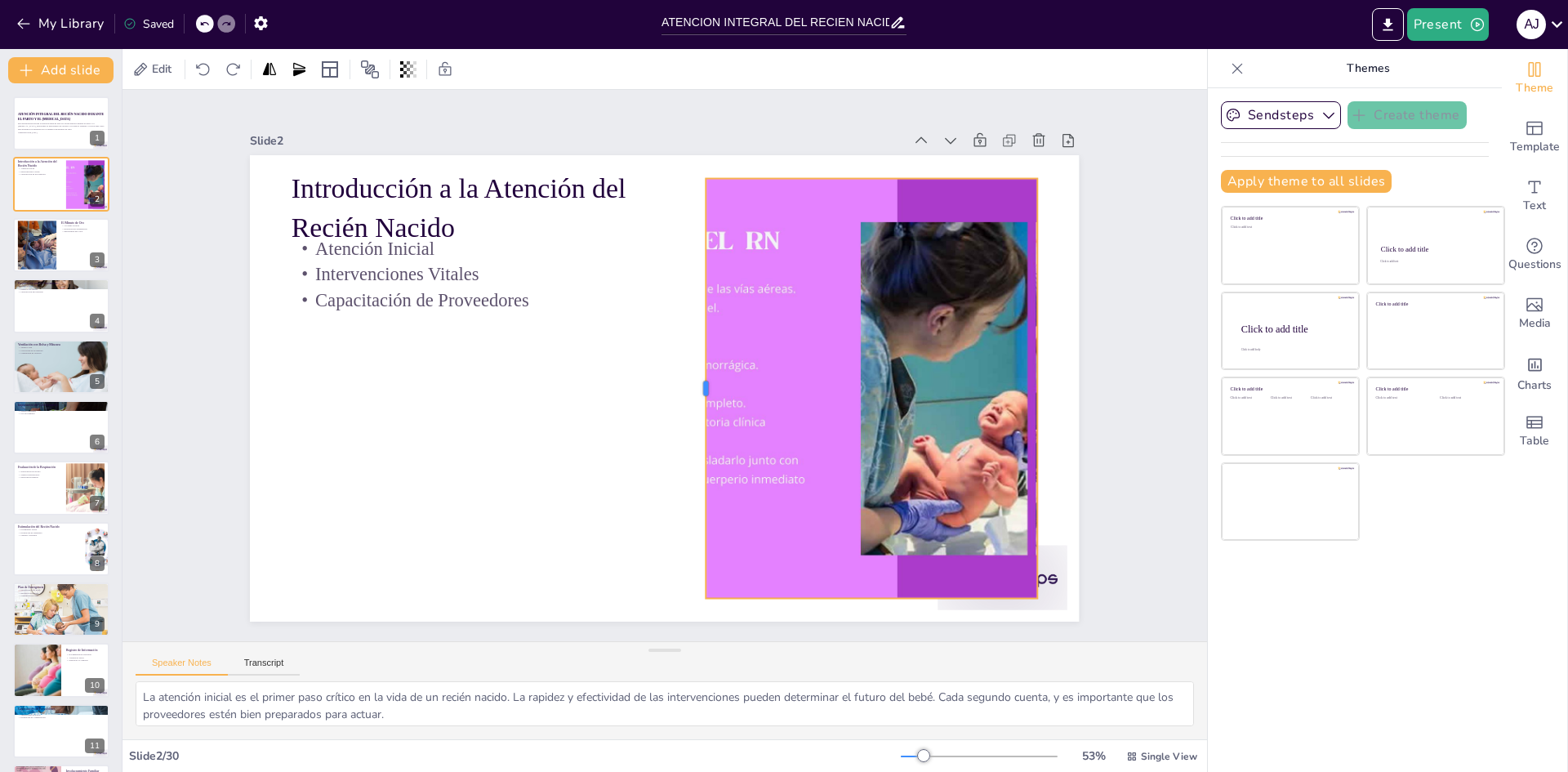
checkbox input "true"
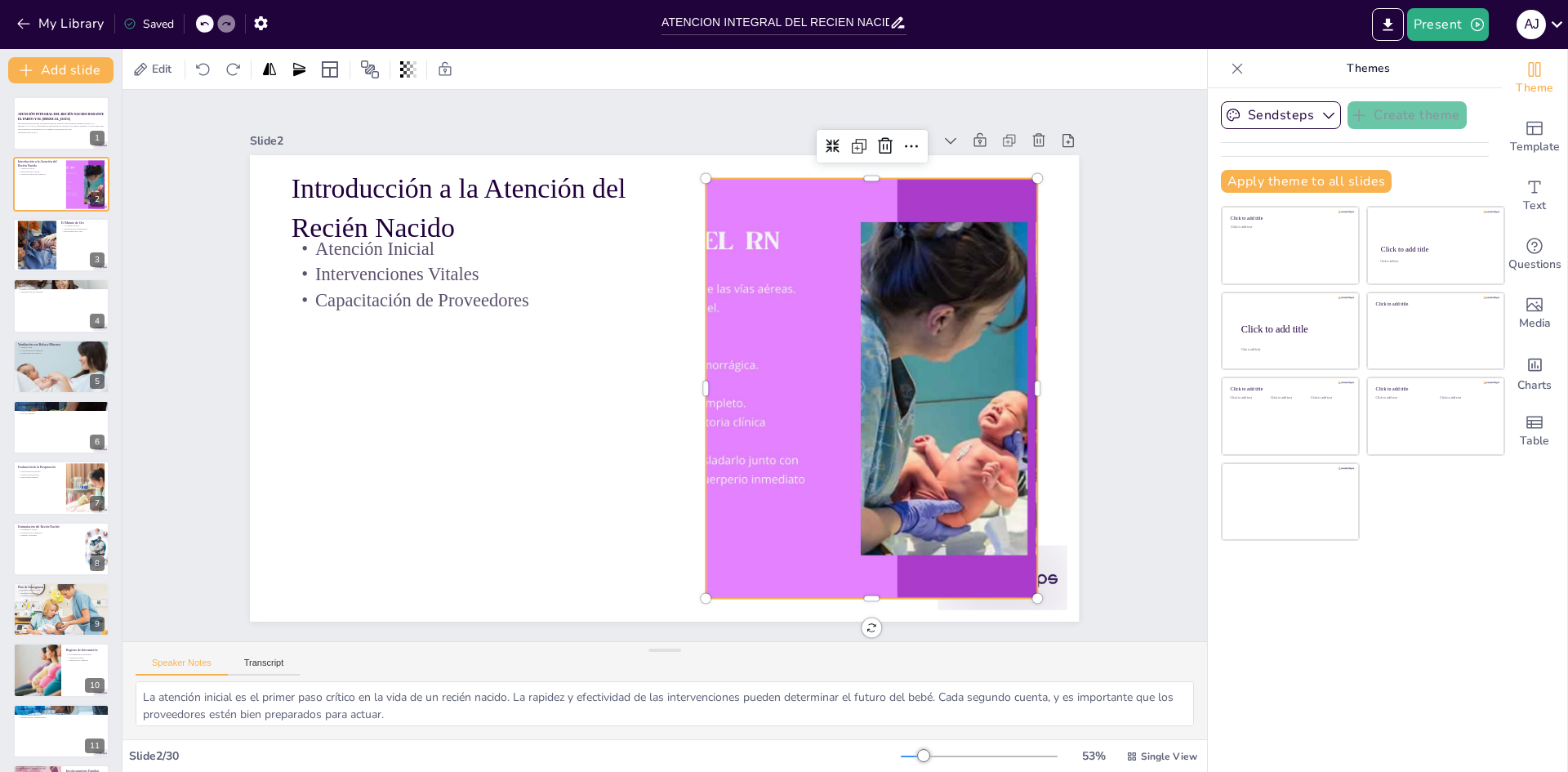
checkbox input "true"
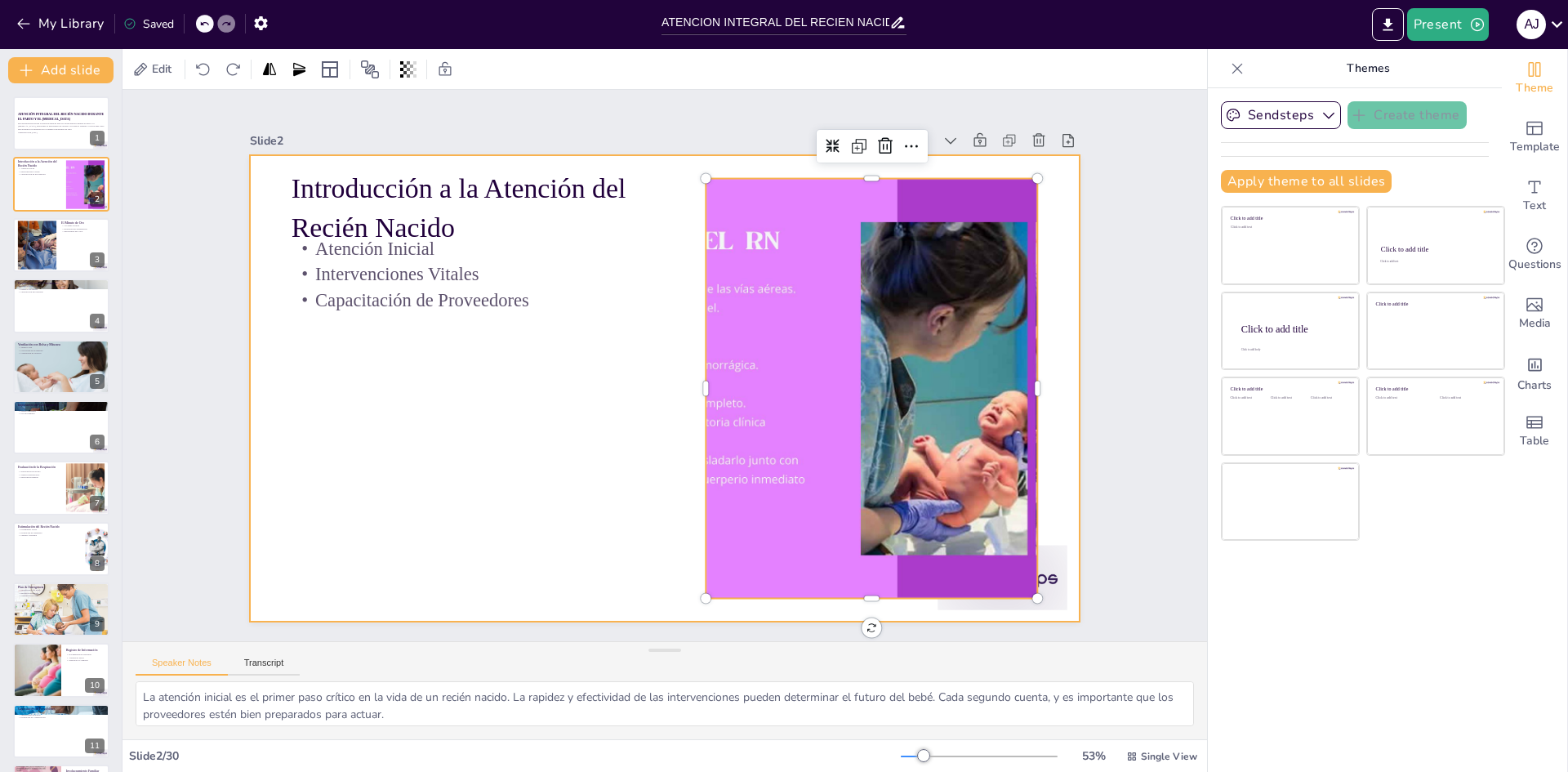
checkbox input "true"
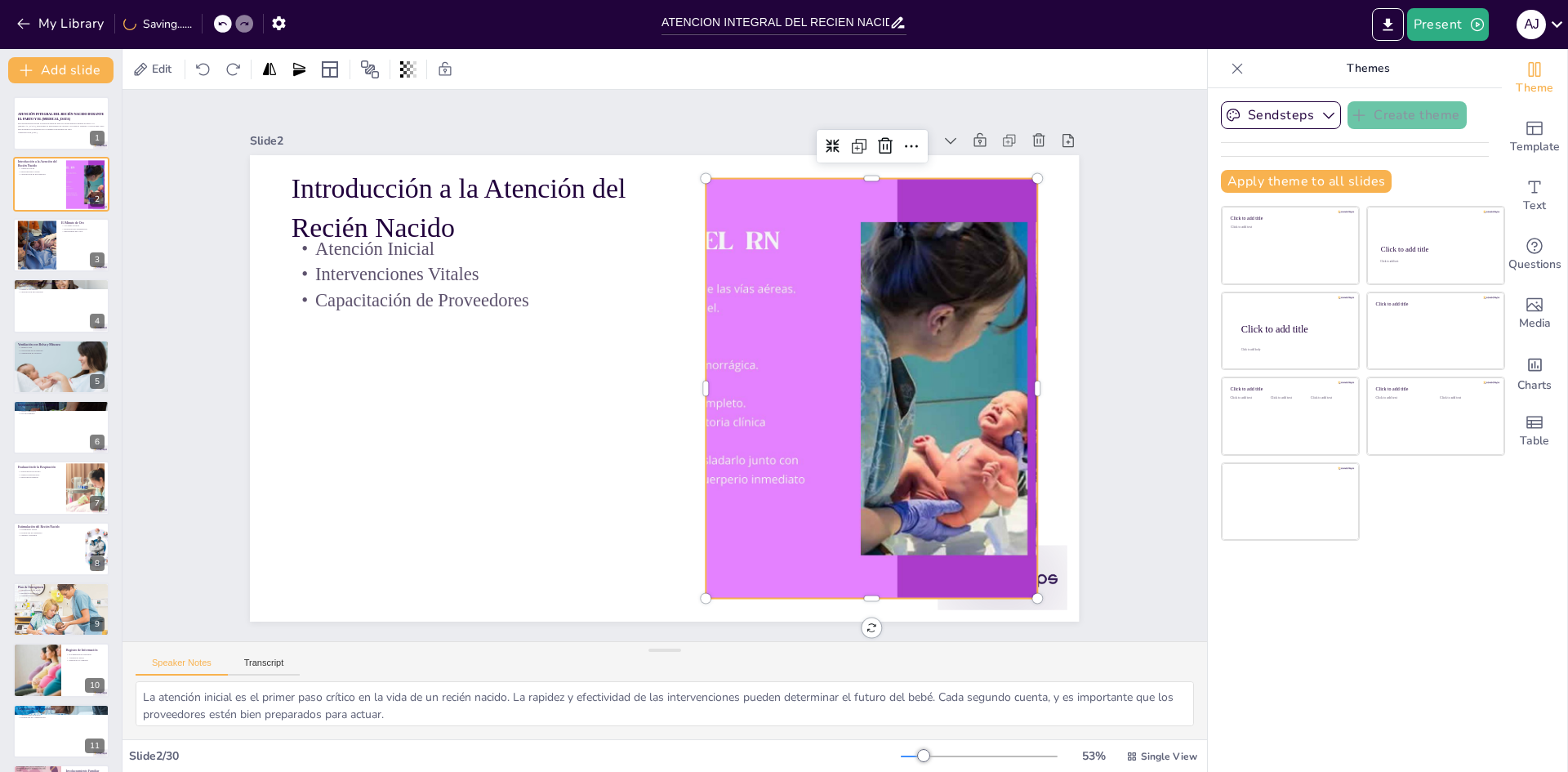
checkbox input "true"
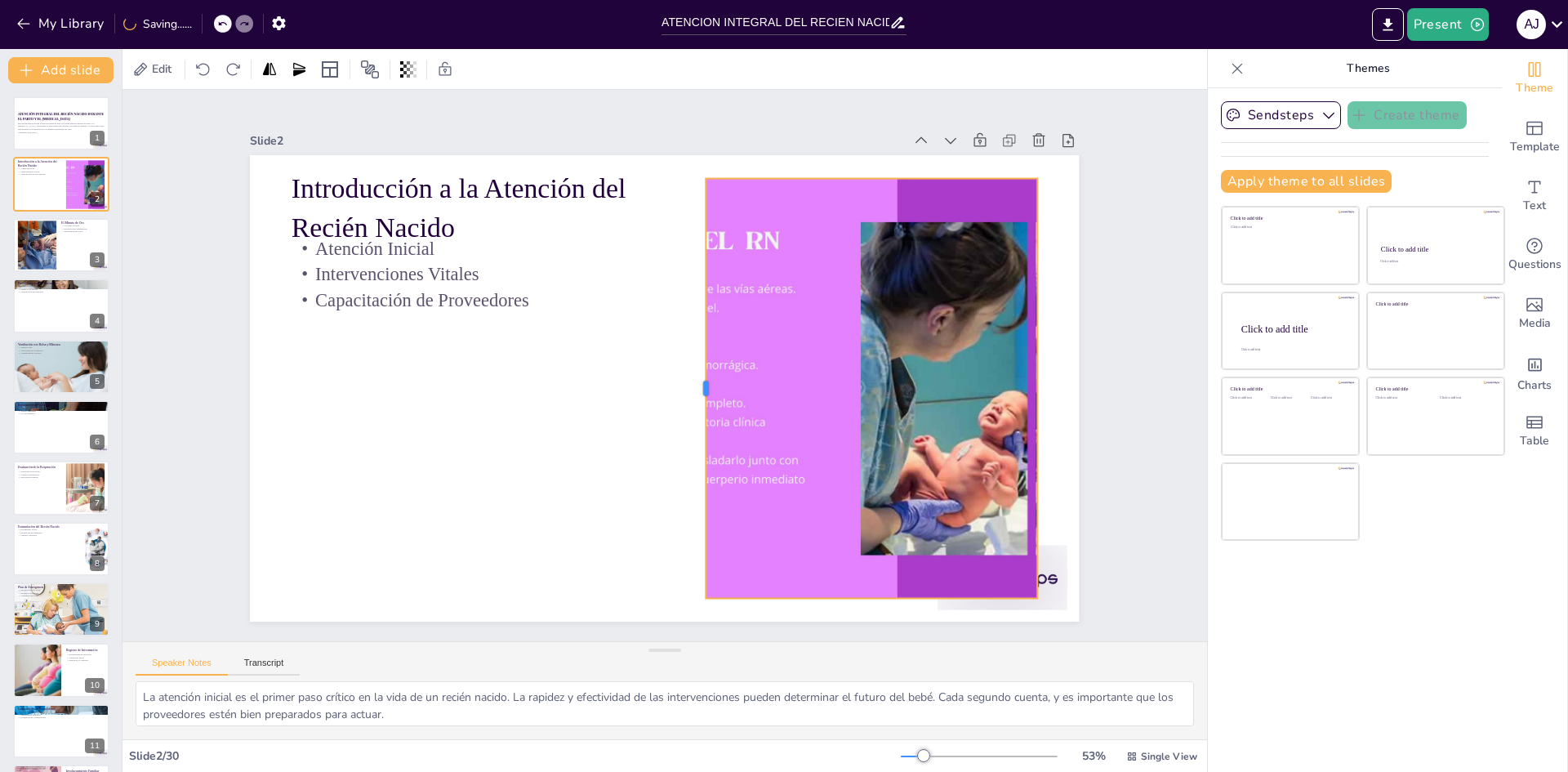
checkbox input "true"
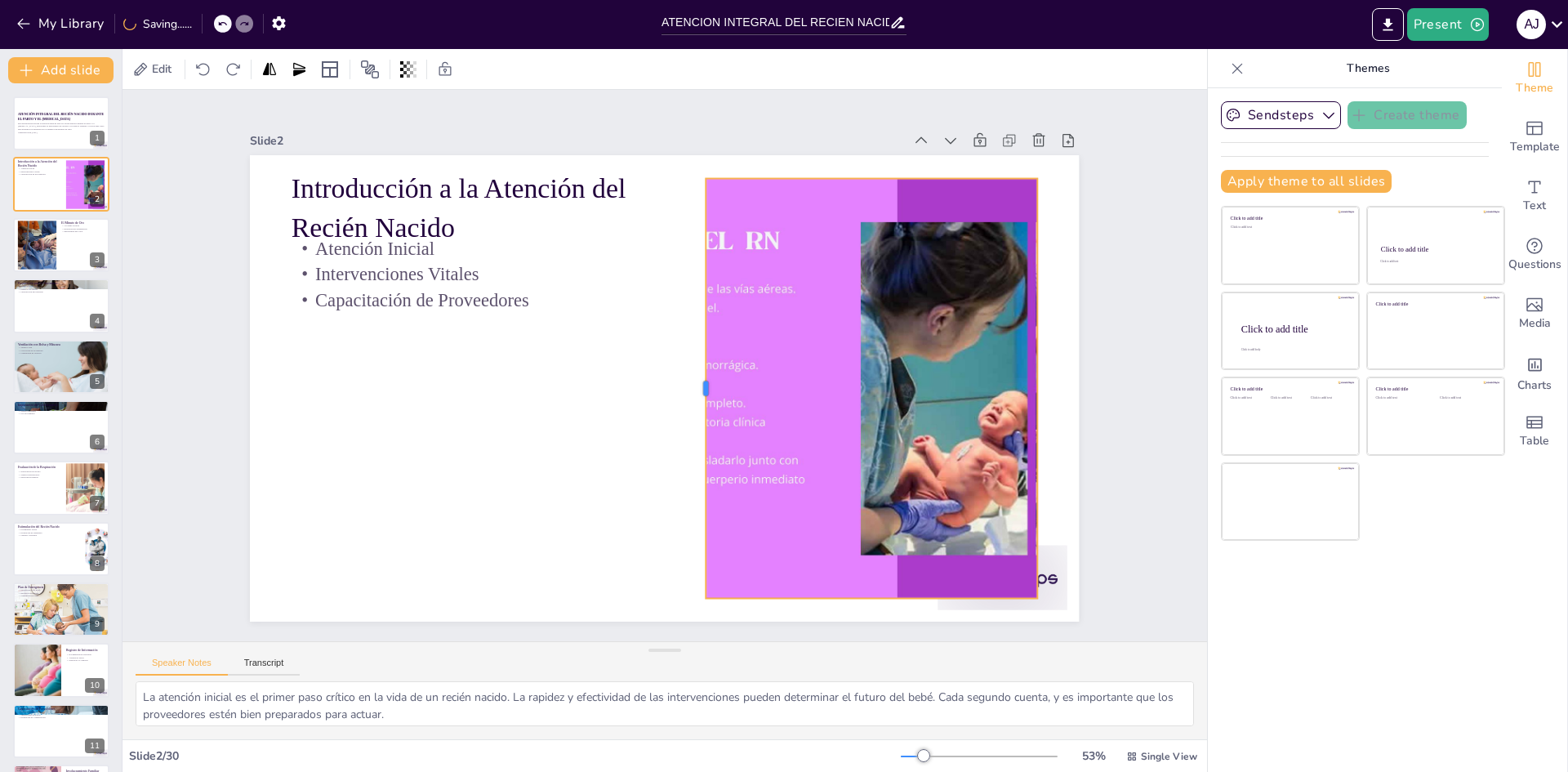
checkbox input "true"
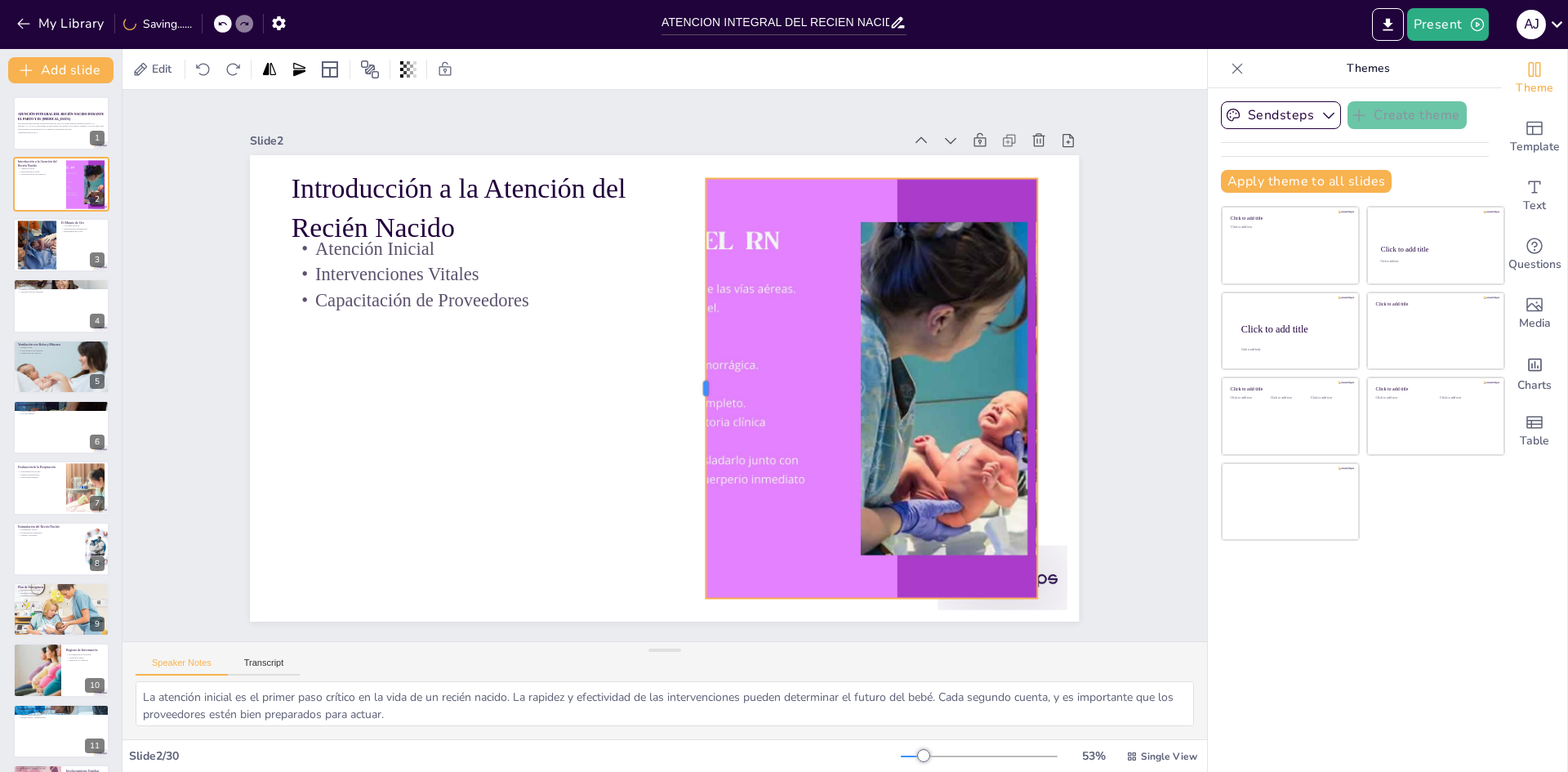
checkbox input "true"
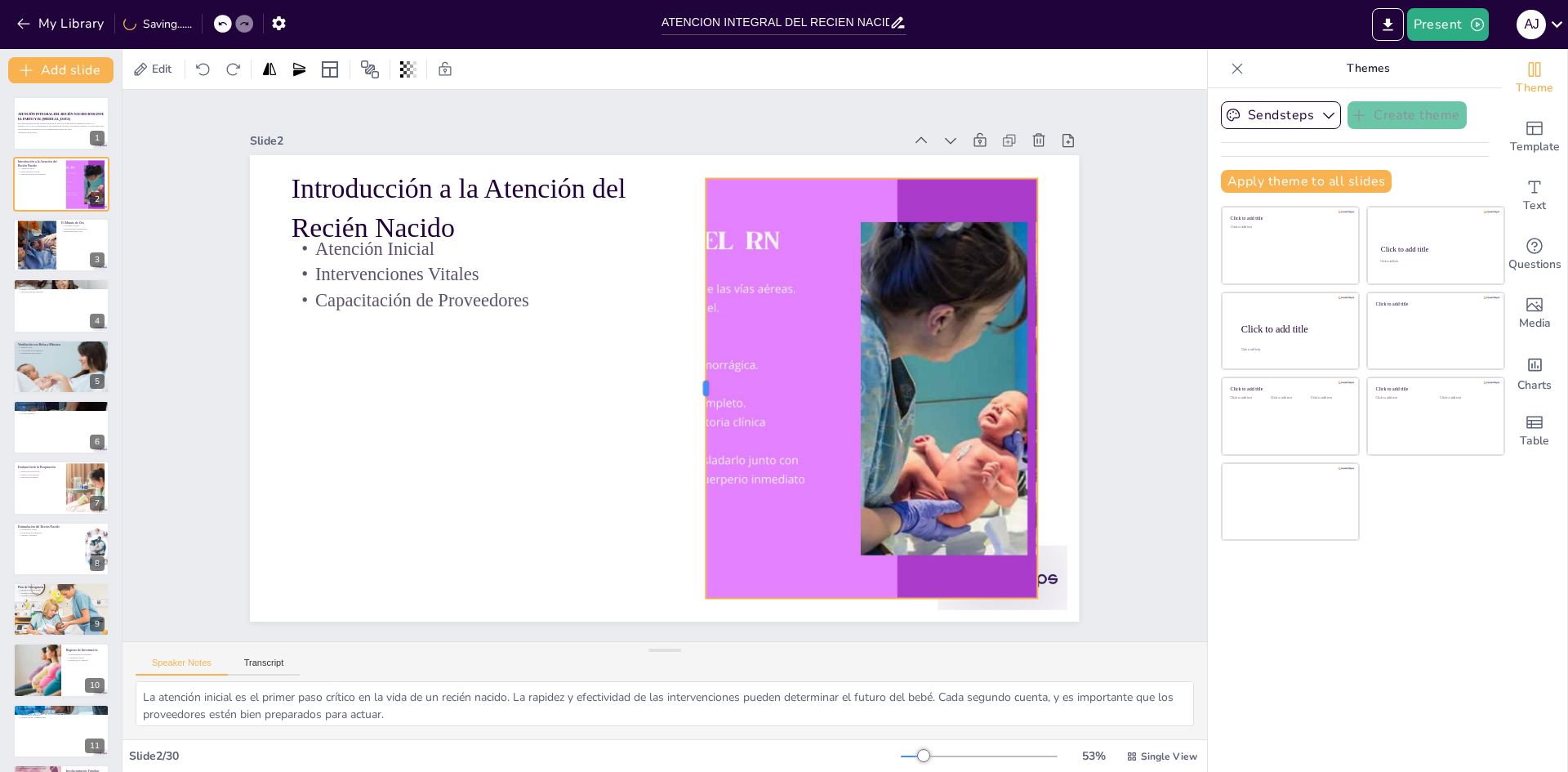
checkbox input "true"
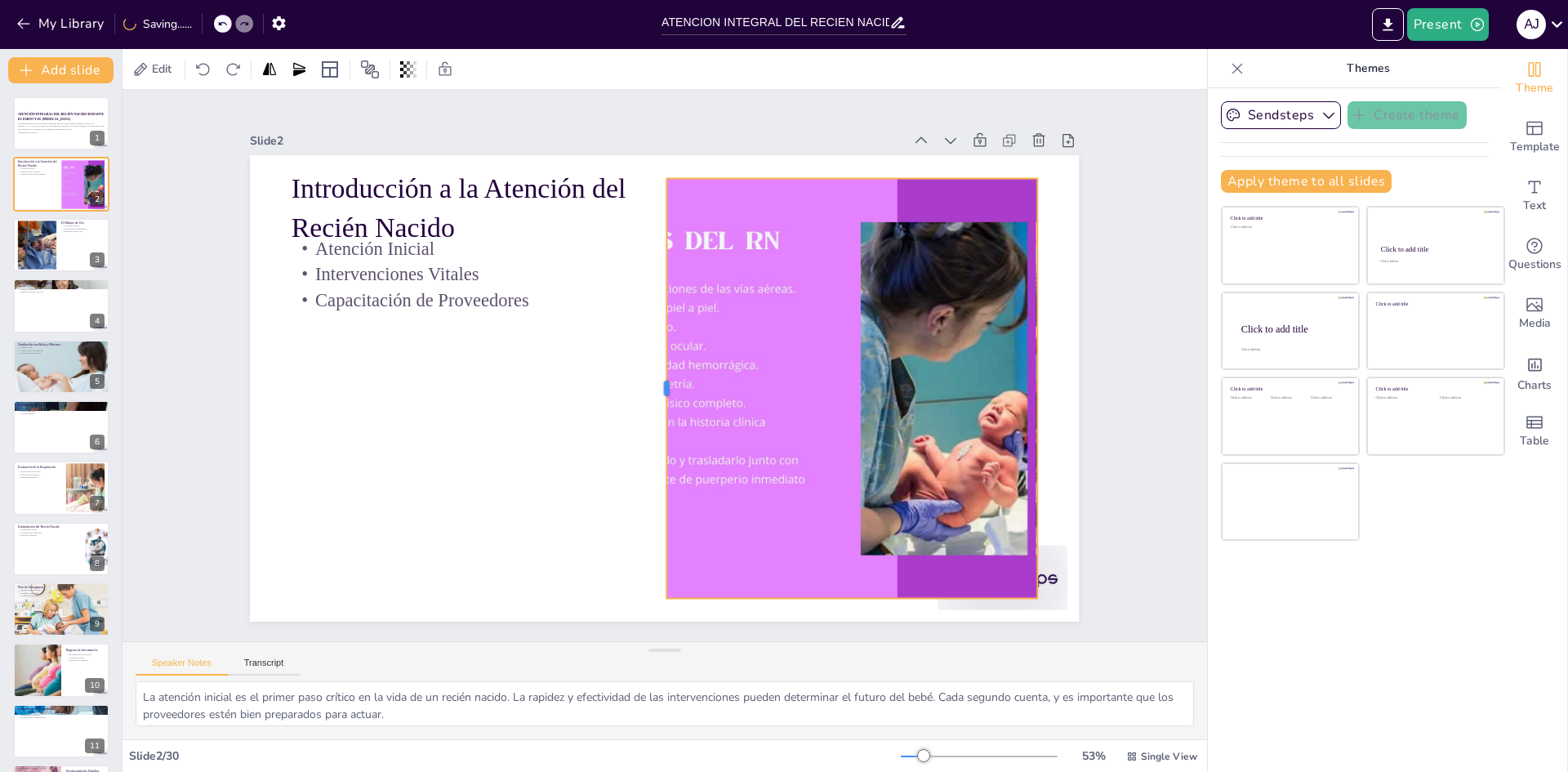
checkbox input "true"
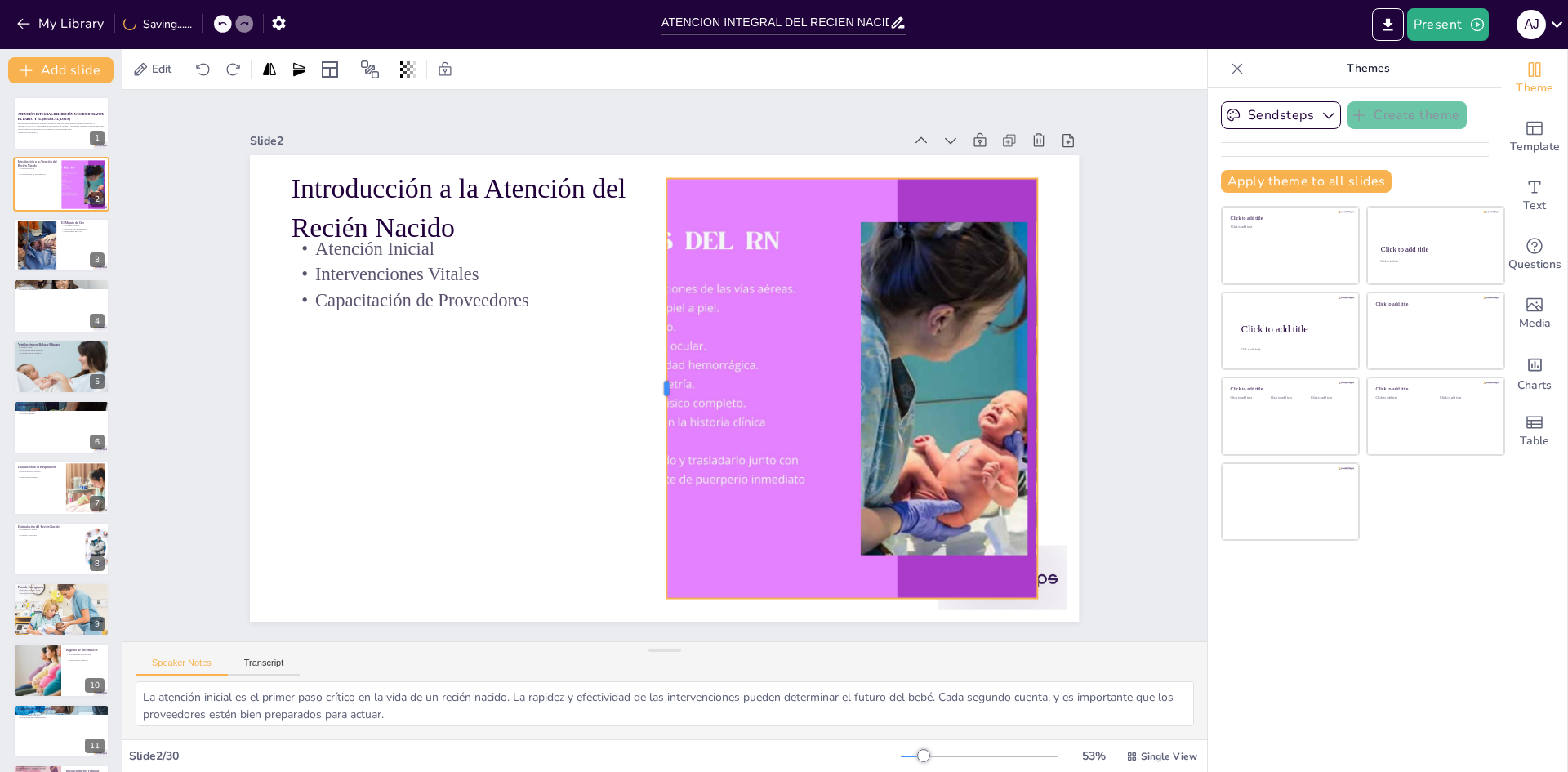
checkbox input "true"
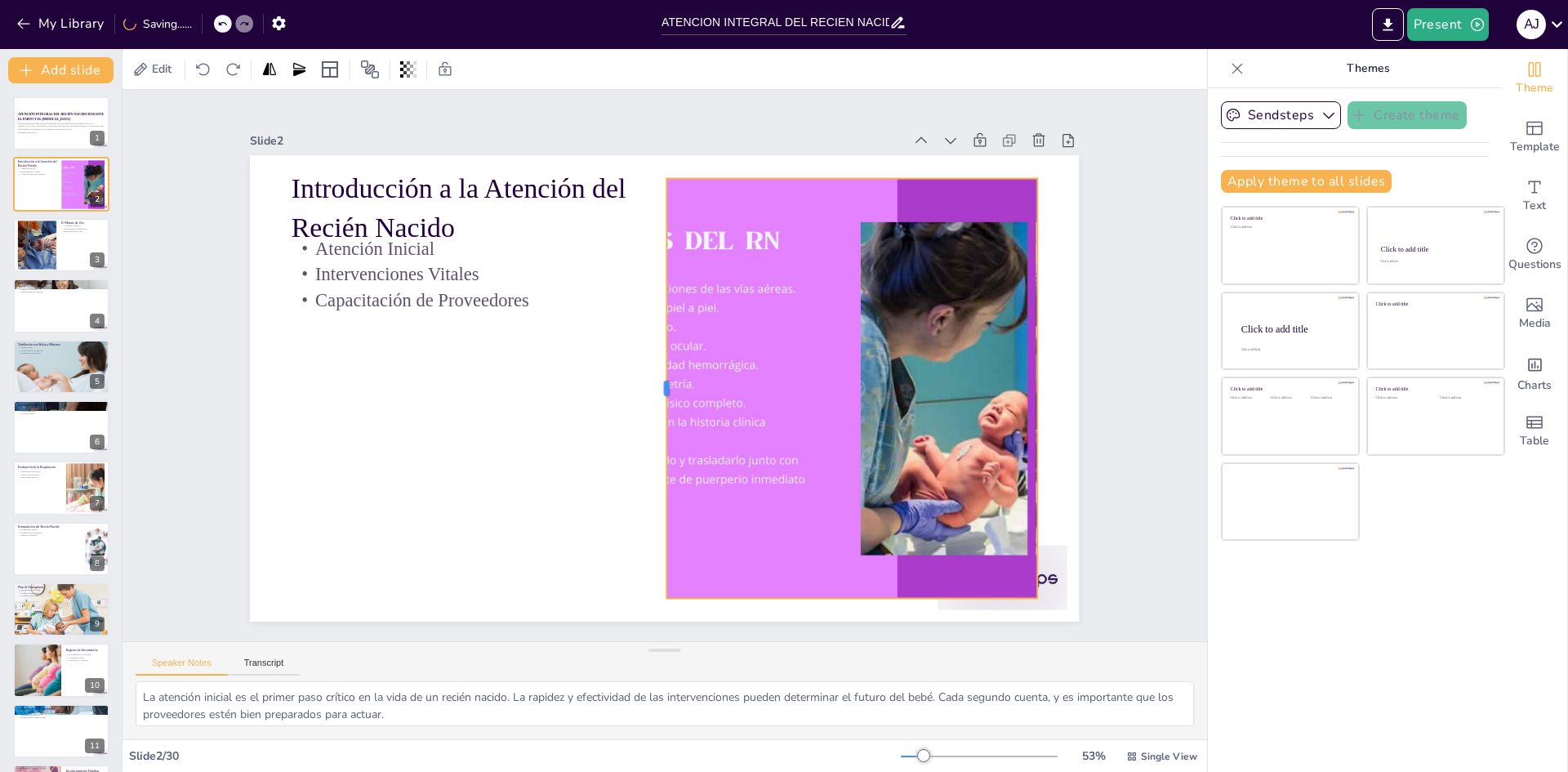
checkbox input "true"
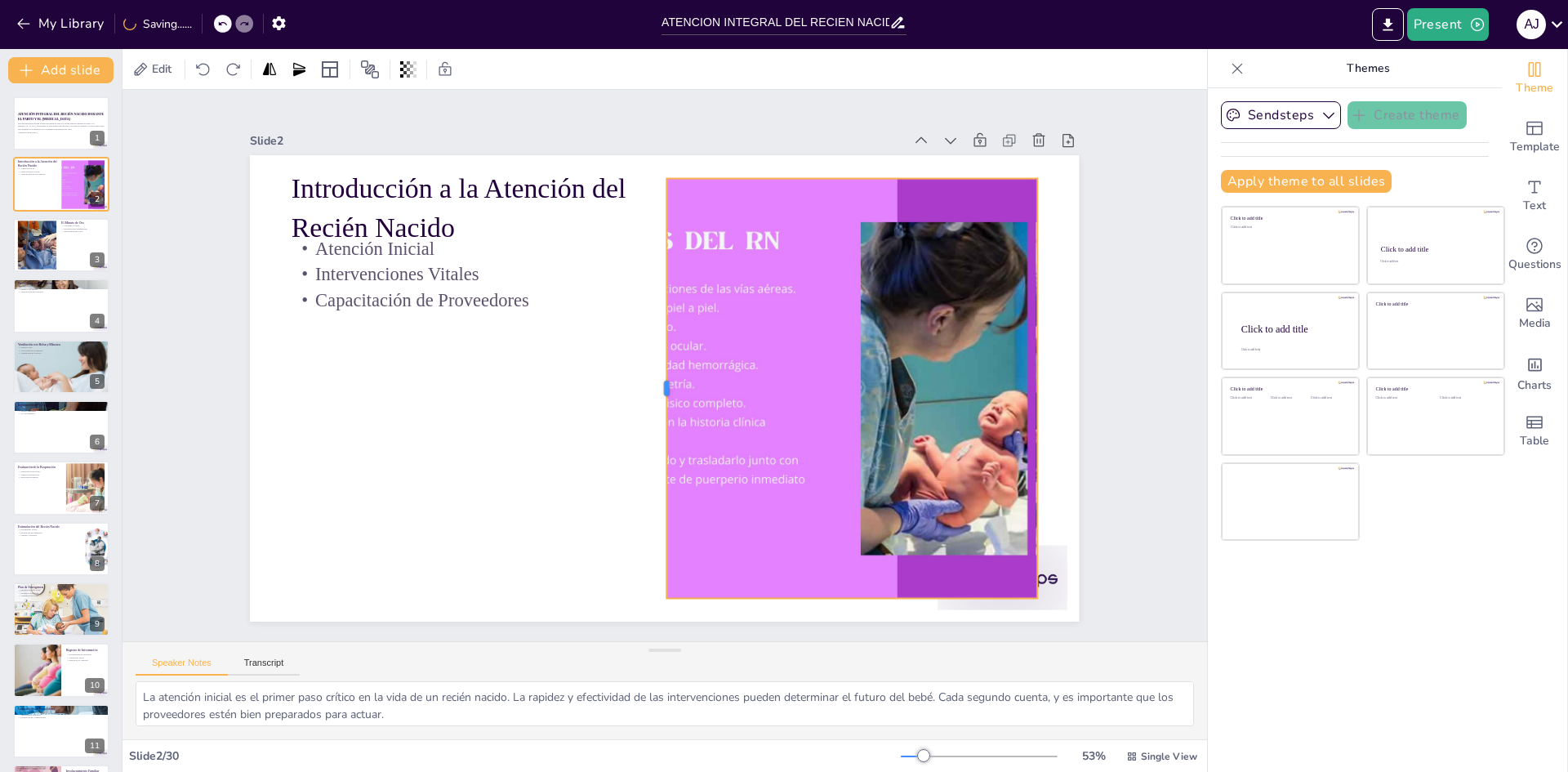
checkbox input "true"
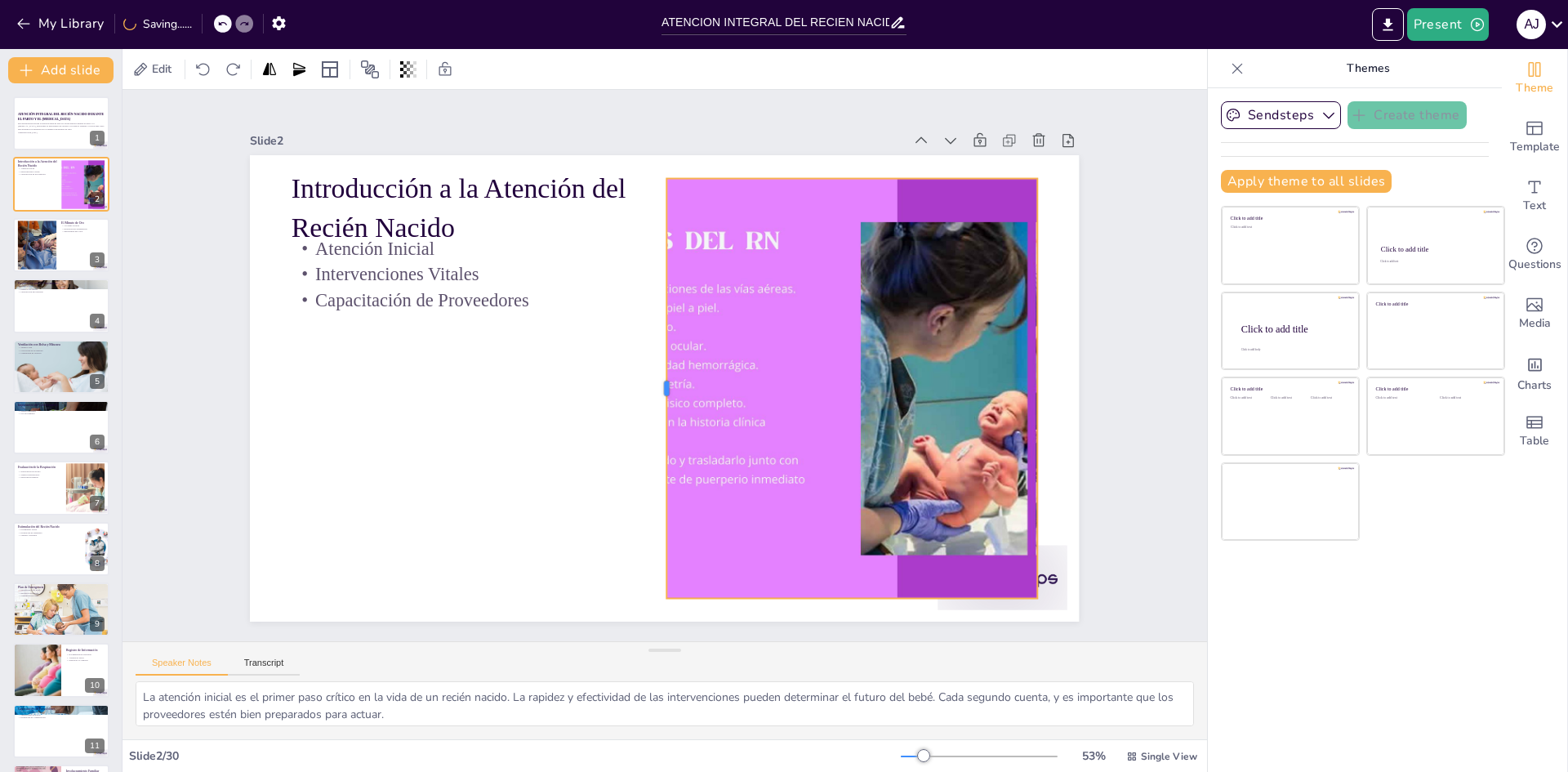
checkbox input "true"
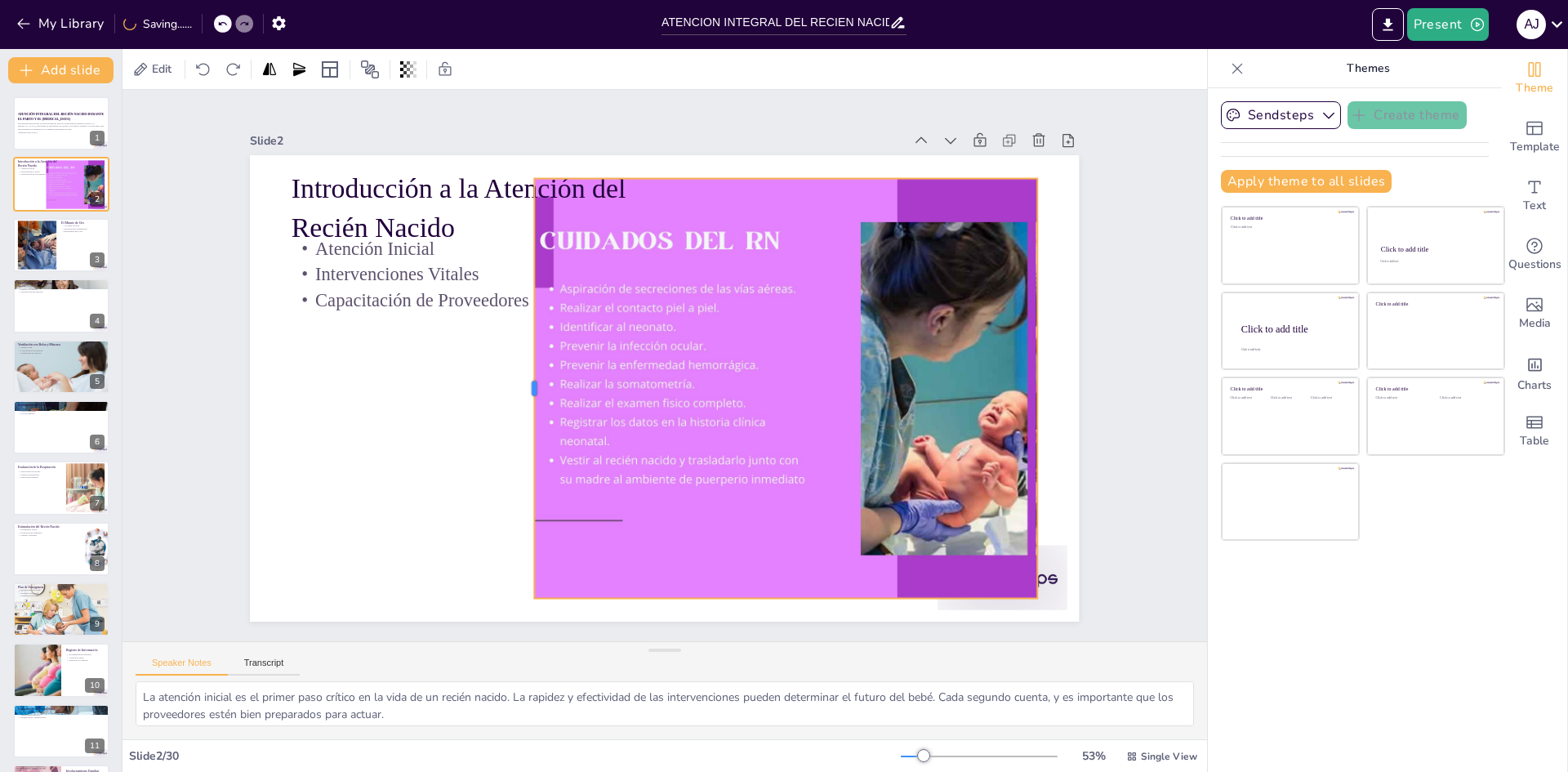
drag, startPoint x: 691, startPoint y: 382, endPoint x: 520, endPoint y: 368, distance: 171.6
click at [520, 368] on div at bounding box center [526, 374] width 57 height 419
click at [21, 238] on div at bounding box center [37, 244] width 86 height 50
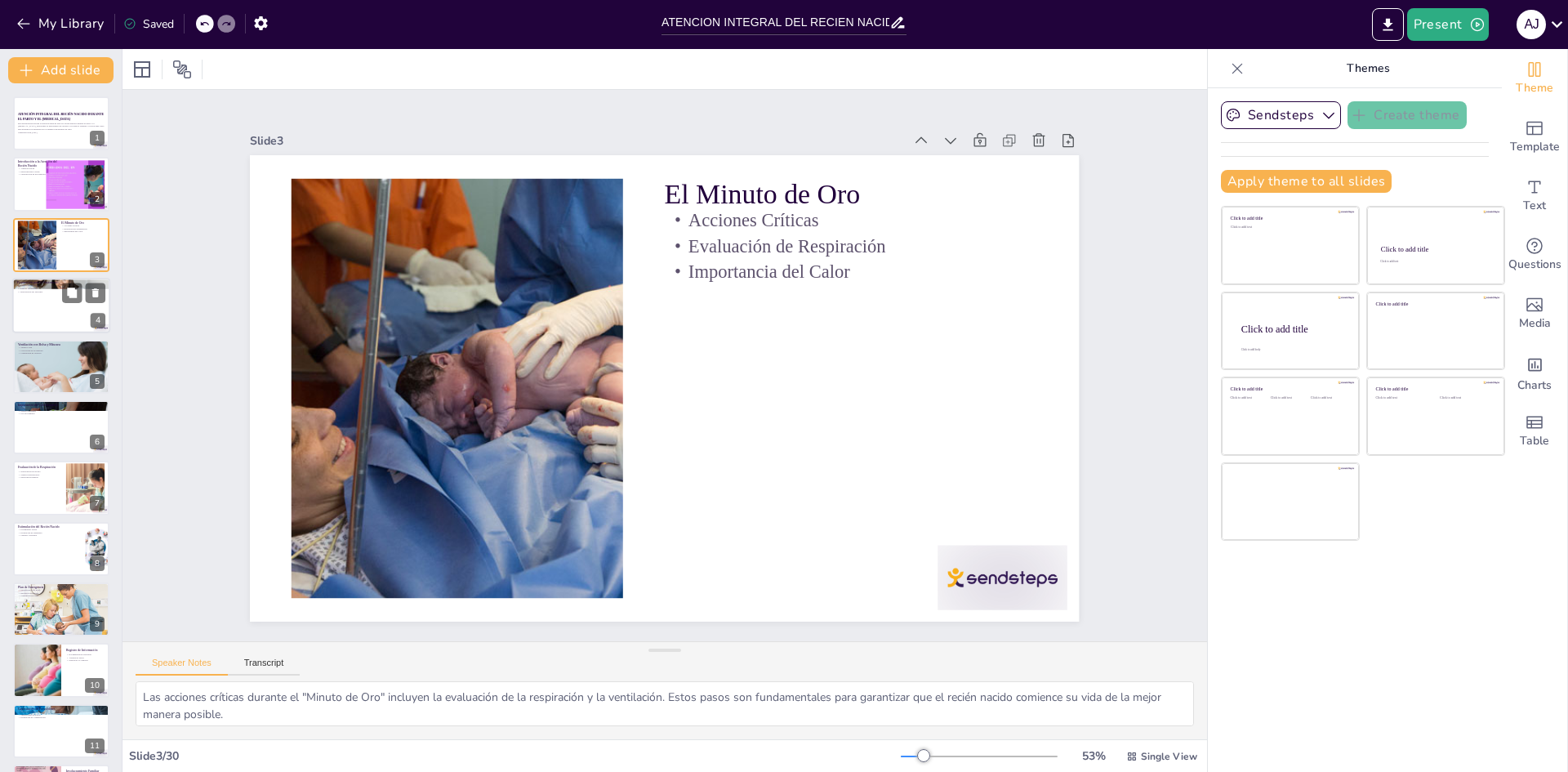
click at [47, 317] on div at bounding box center [62, 305] width 98 height 55
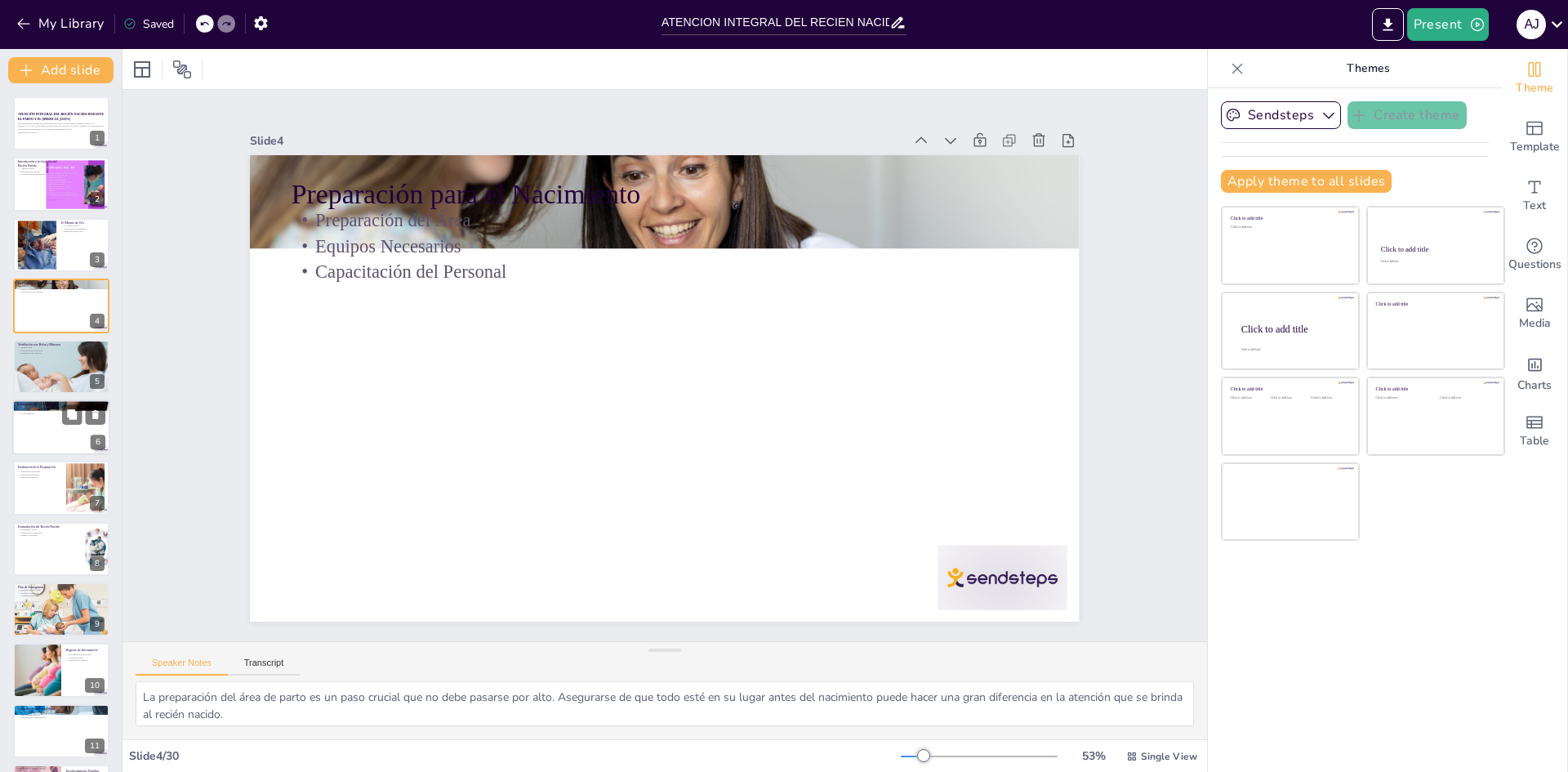
click at [62, 406] on p "Prevención de [MEDICAL_DATA]" at bounding box center [61, 408] width 88 height 4
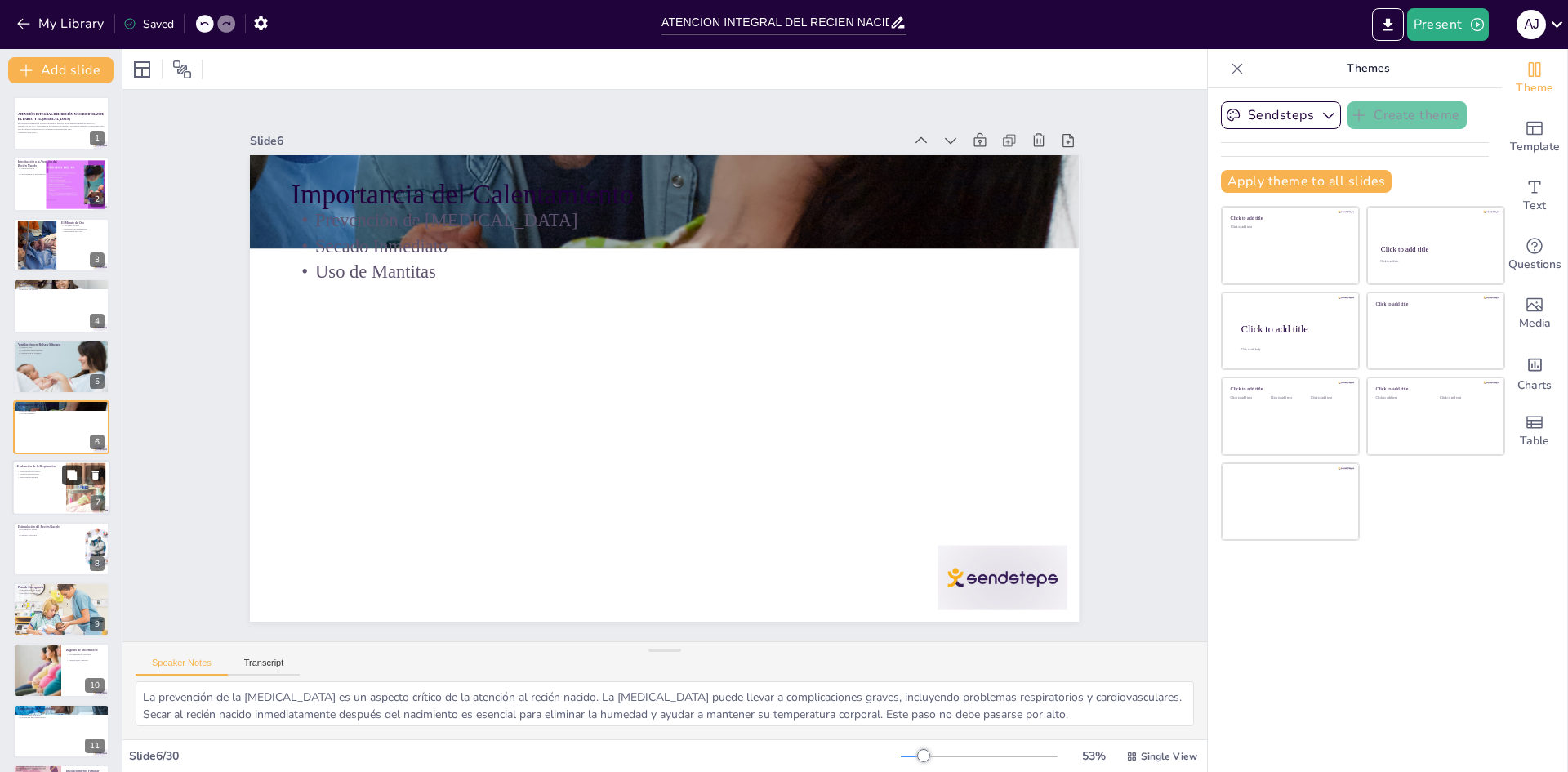
click at [63, 482] on button at bounding box center [72, 475] width 20 height 20
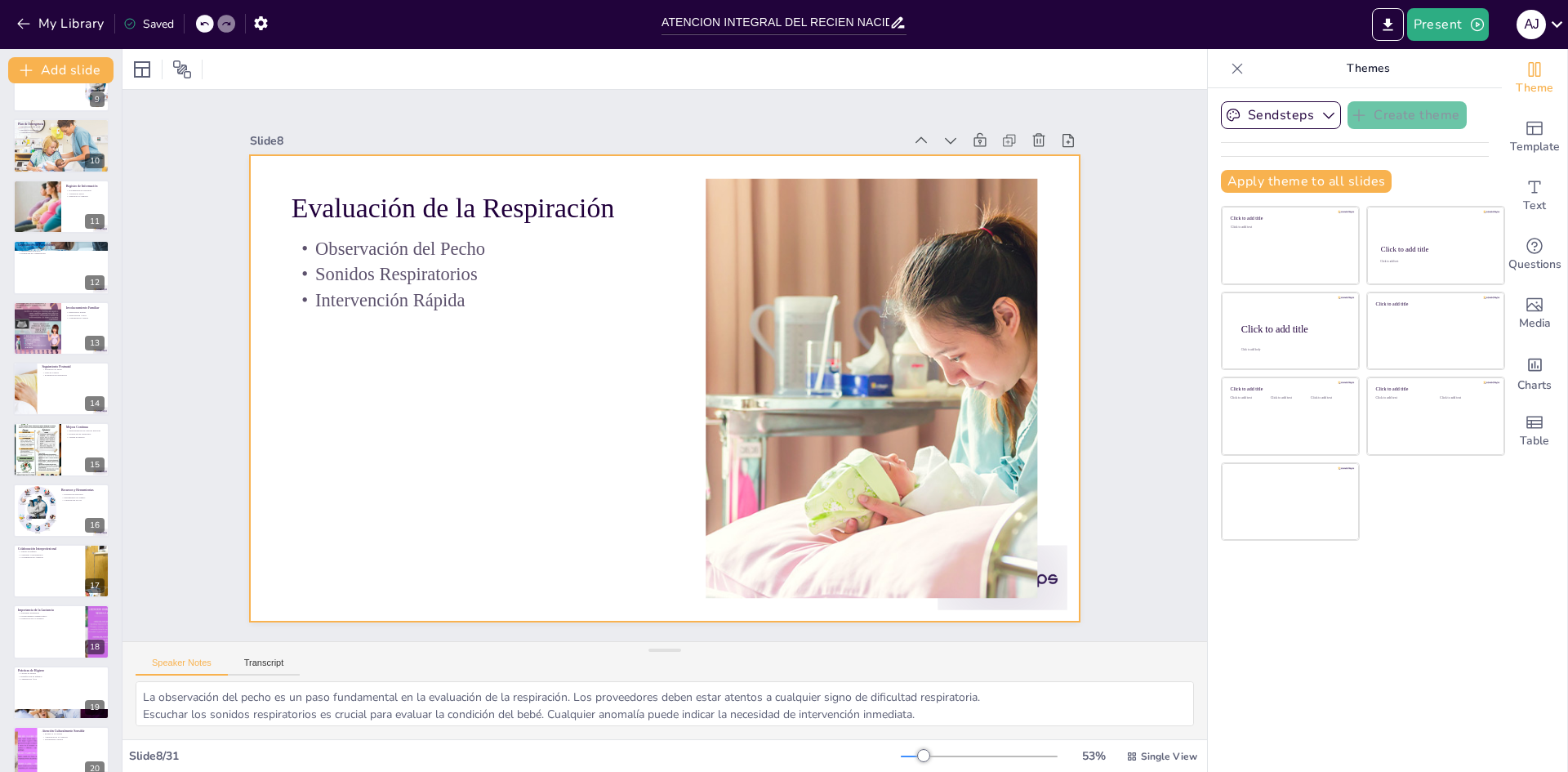
scroll to position [709, 0]
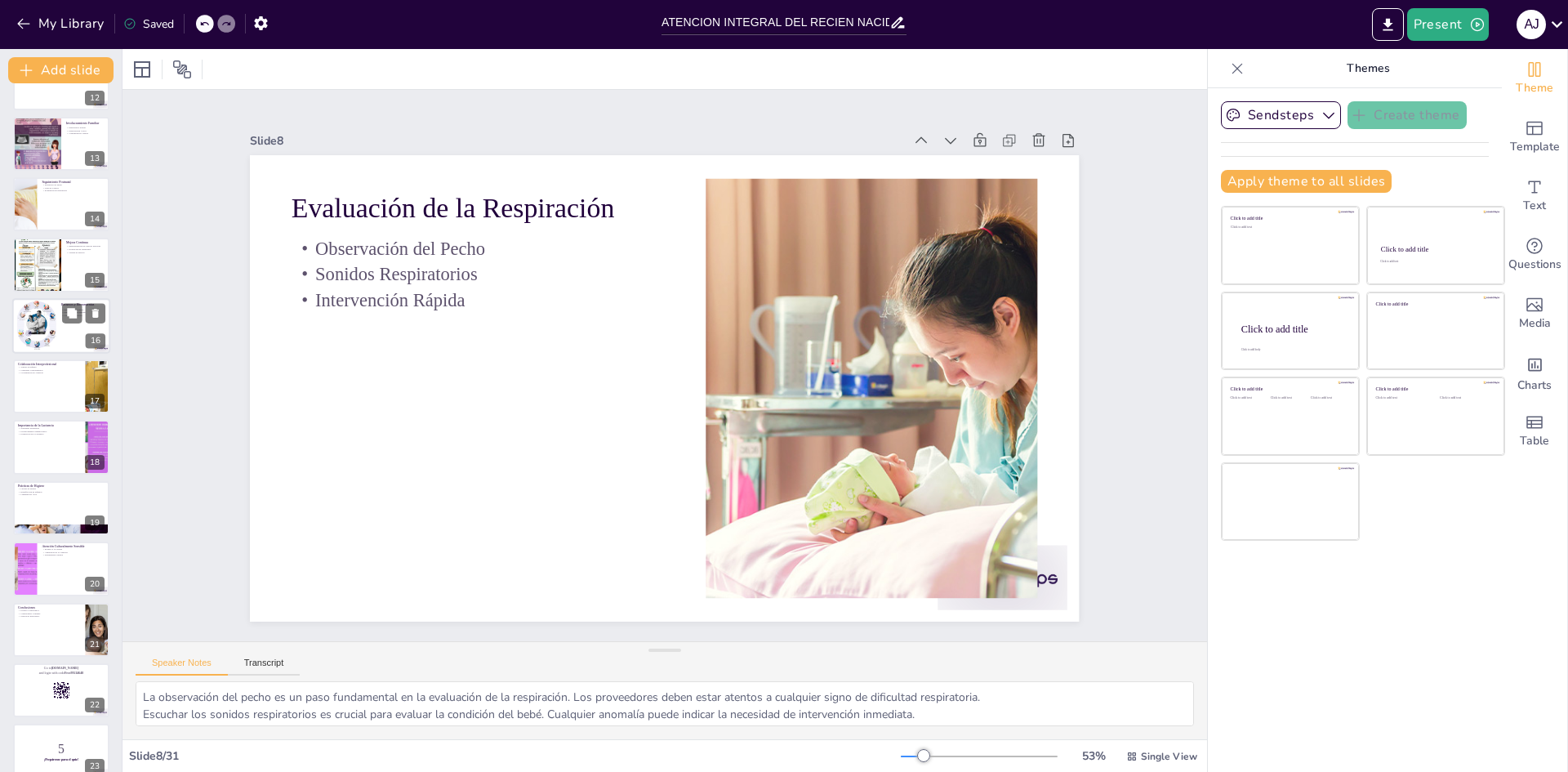
click at [52, 331] on div at bounding box center [36, 326] width 39 height 67
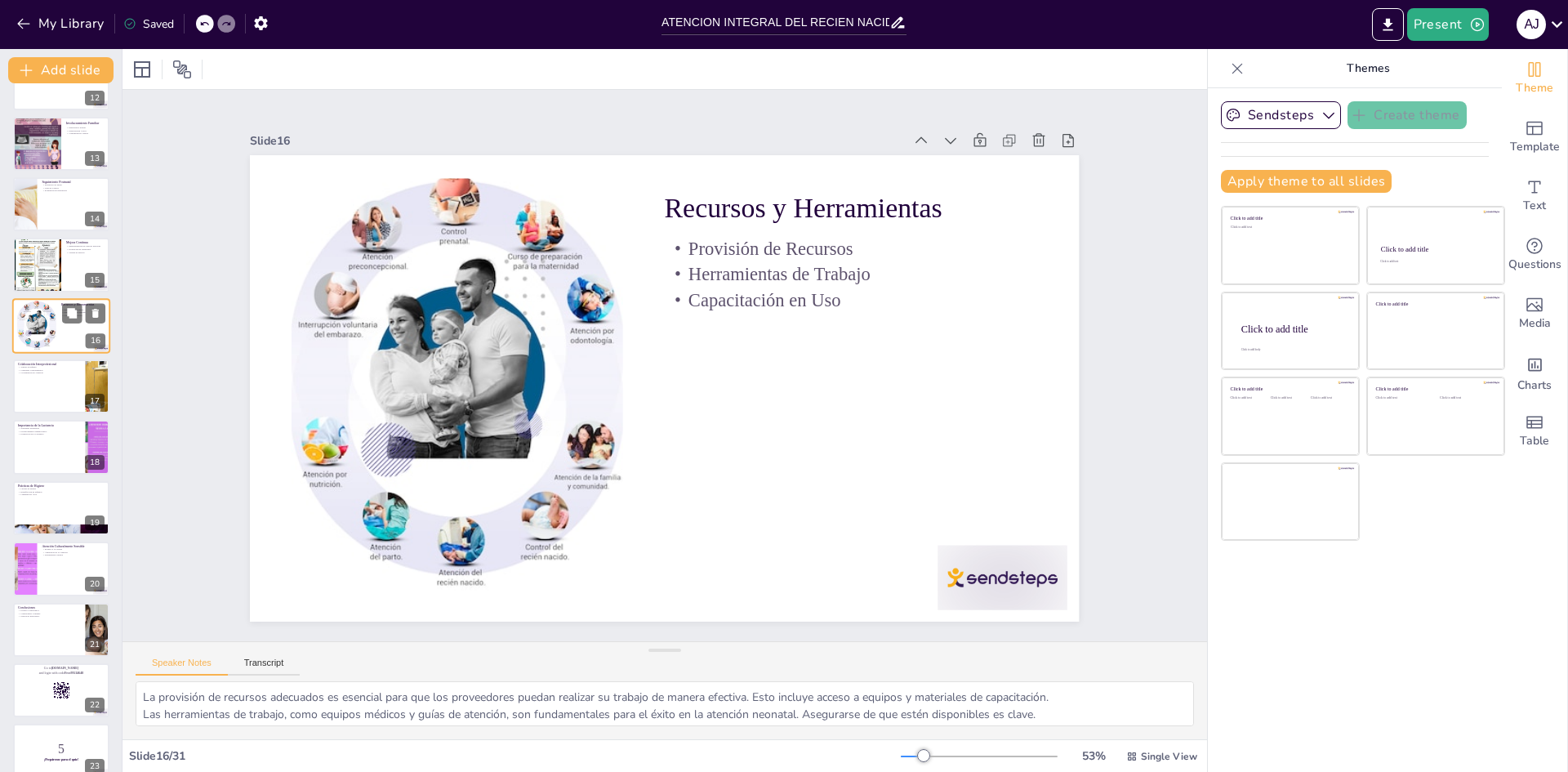
scroll to position [607, 0]
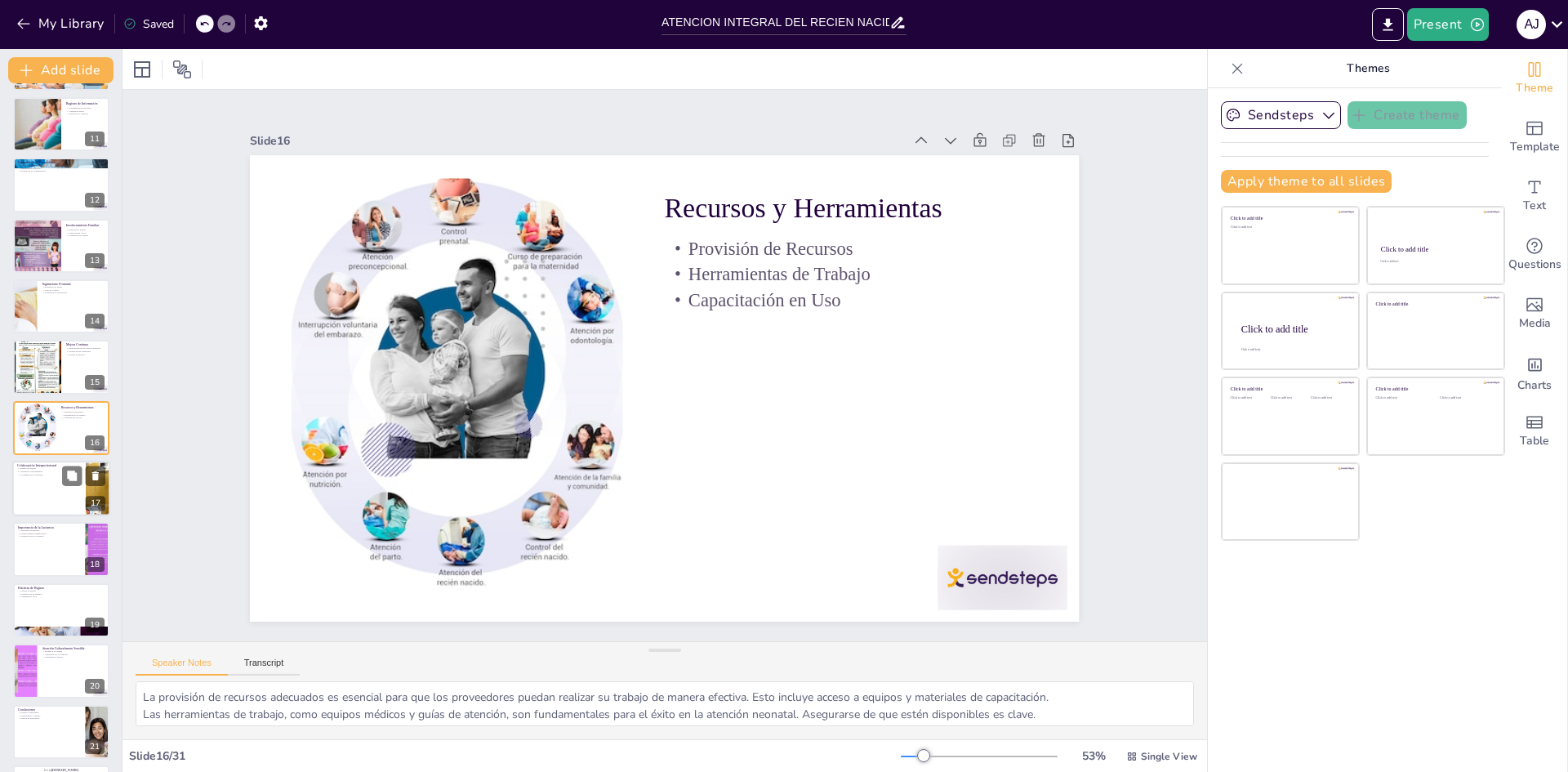
click at [30, 494] on div at bounding box center [62, 488] width 98 height 55
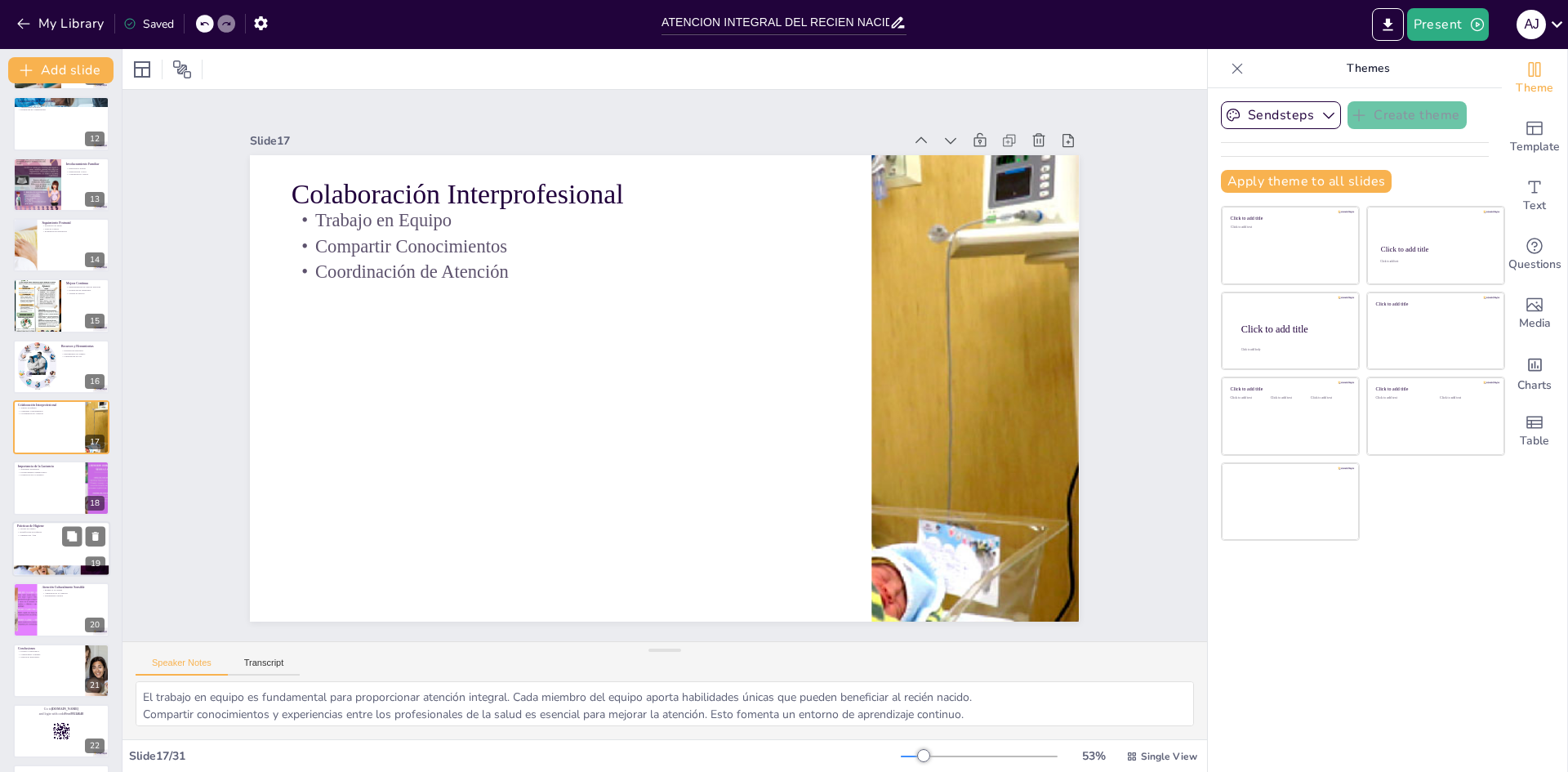
click at [44, 538] on div at bounding box center [62, 549] width 98 height 55
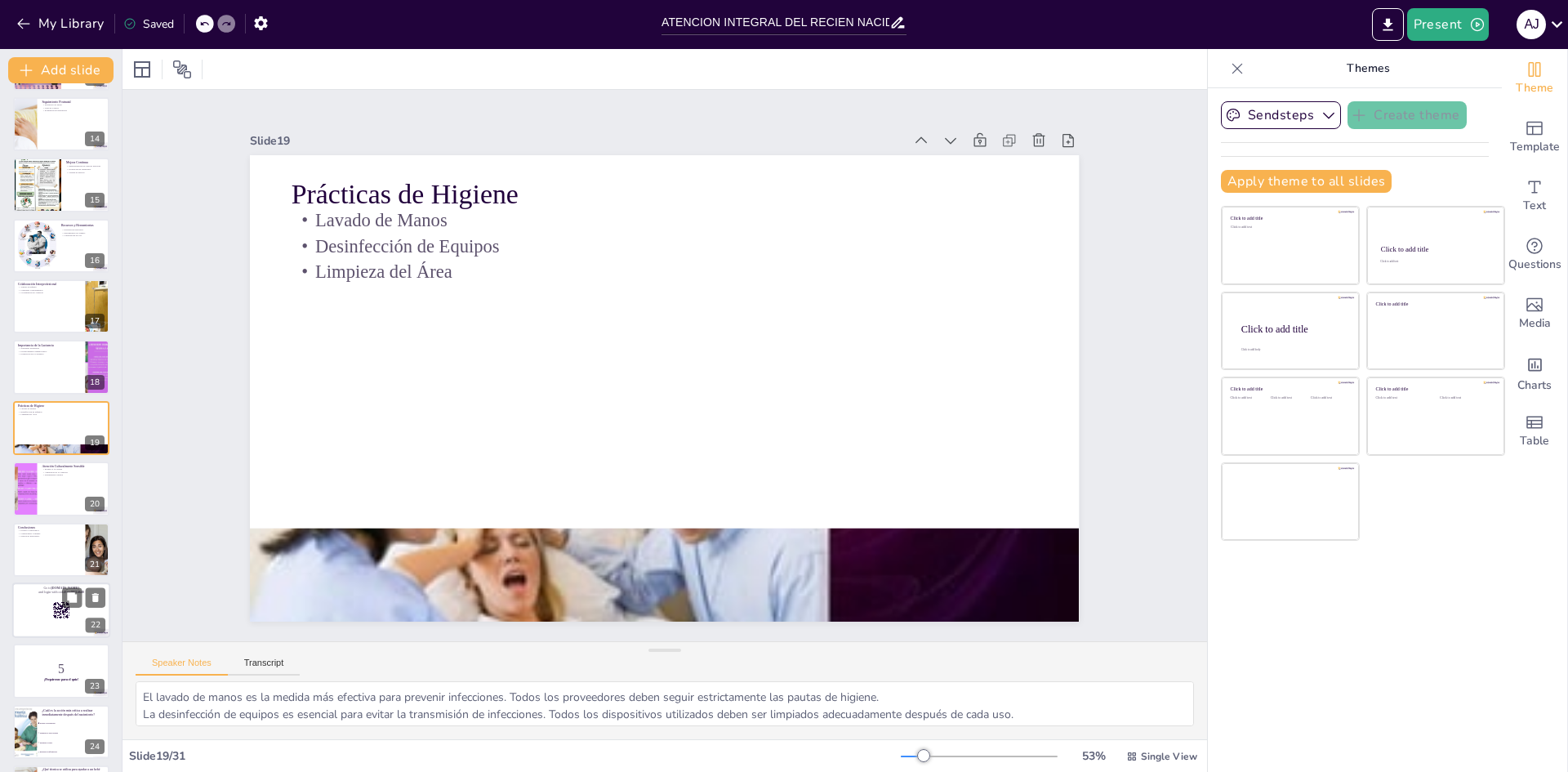
click at [51, 599] on div at bounding box center [62, 610] width 98 height 55
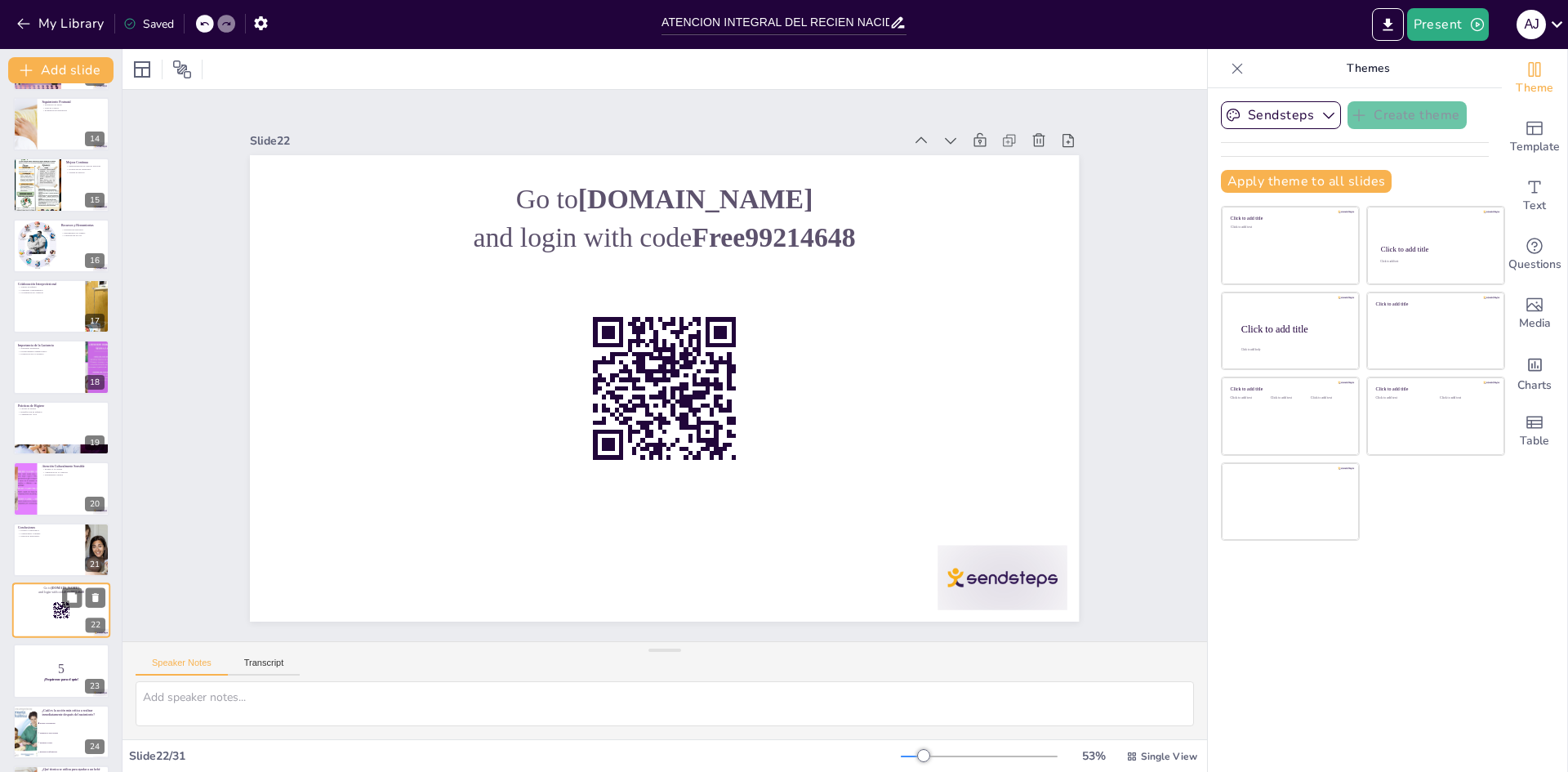
scroll to position [972, 0]
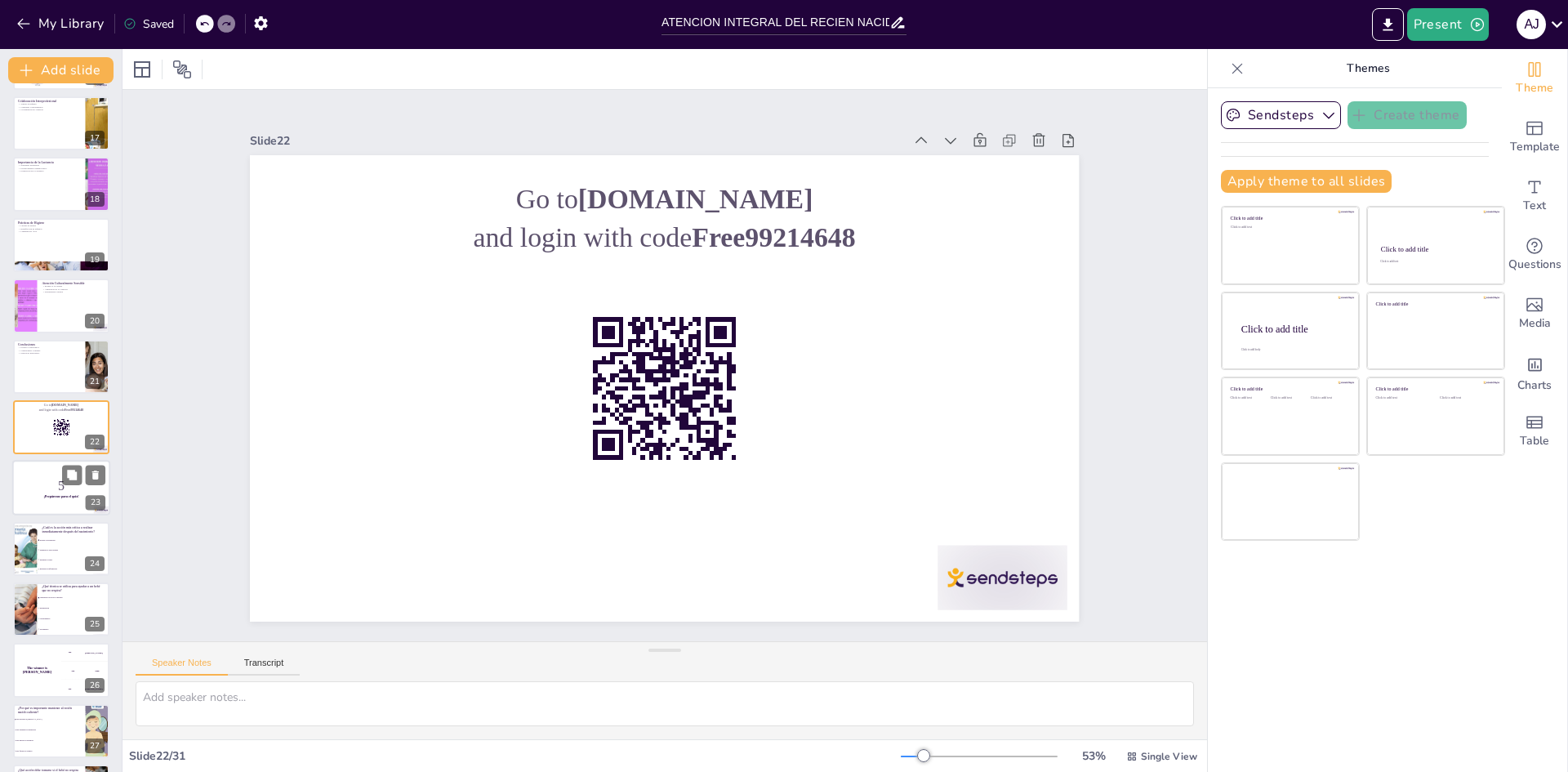
click at [55, 485] on p "5" at bounding box center [61, 486] width 88 height 18
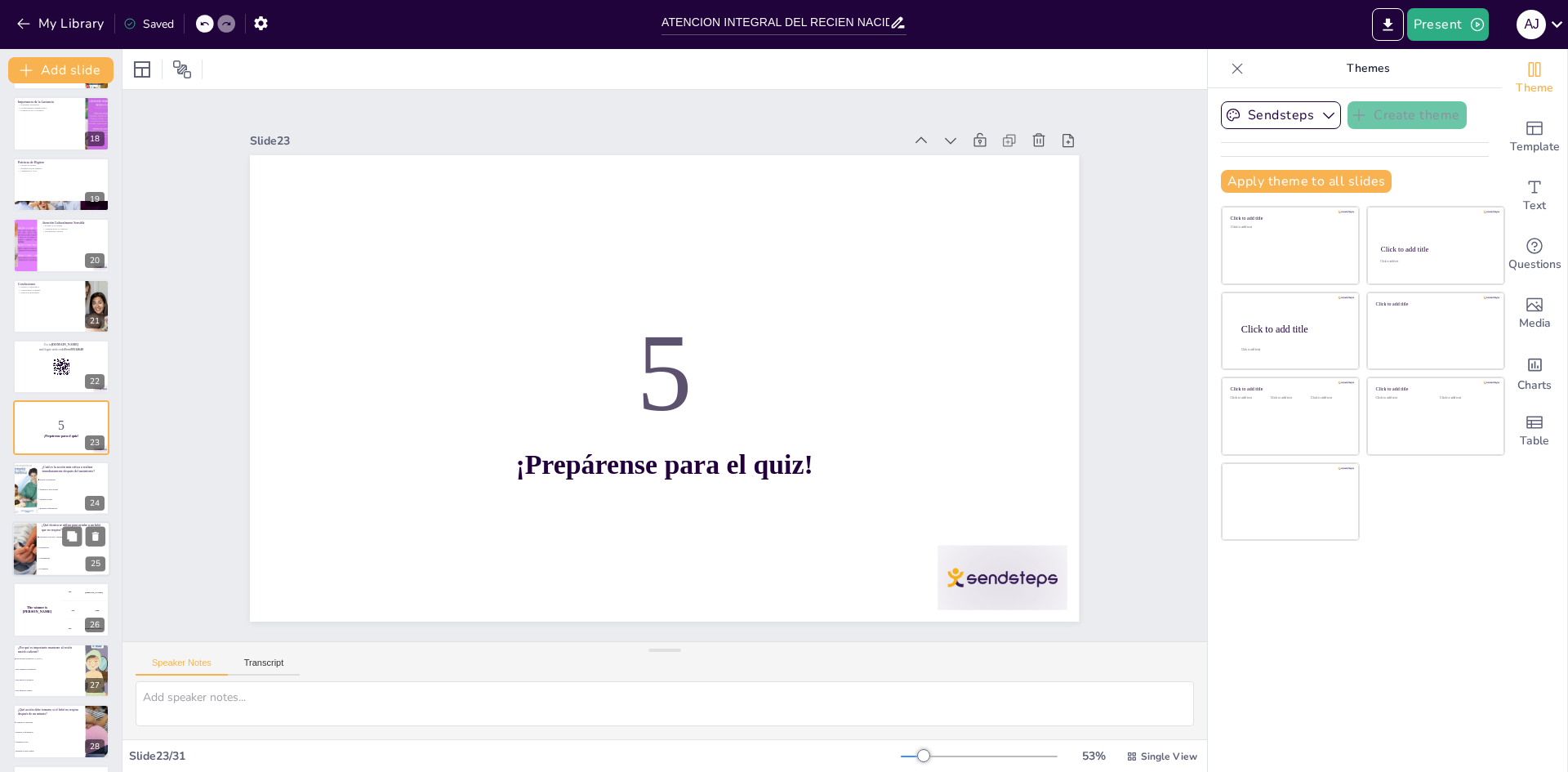
click at [62, 559] on span "Calentamiento" at bounding box center [73, 559] width 70 height 3
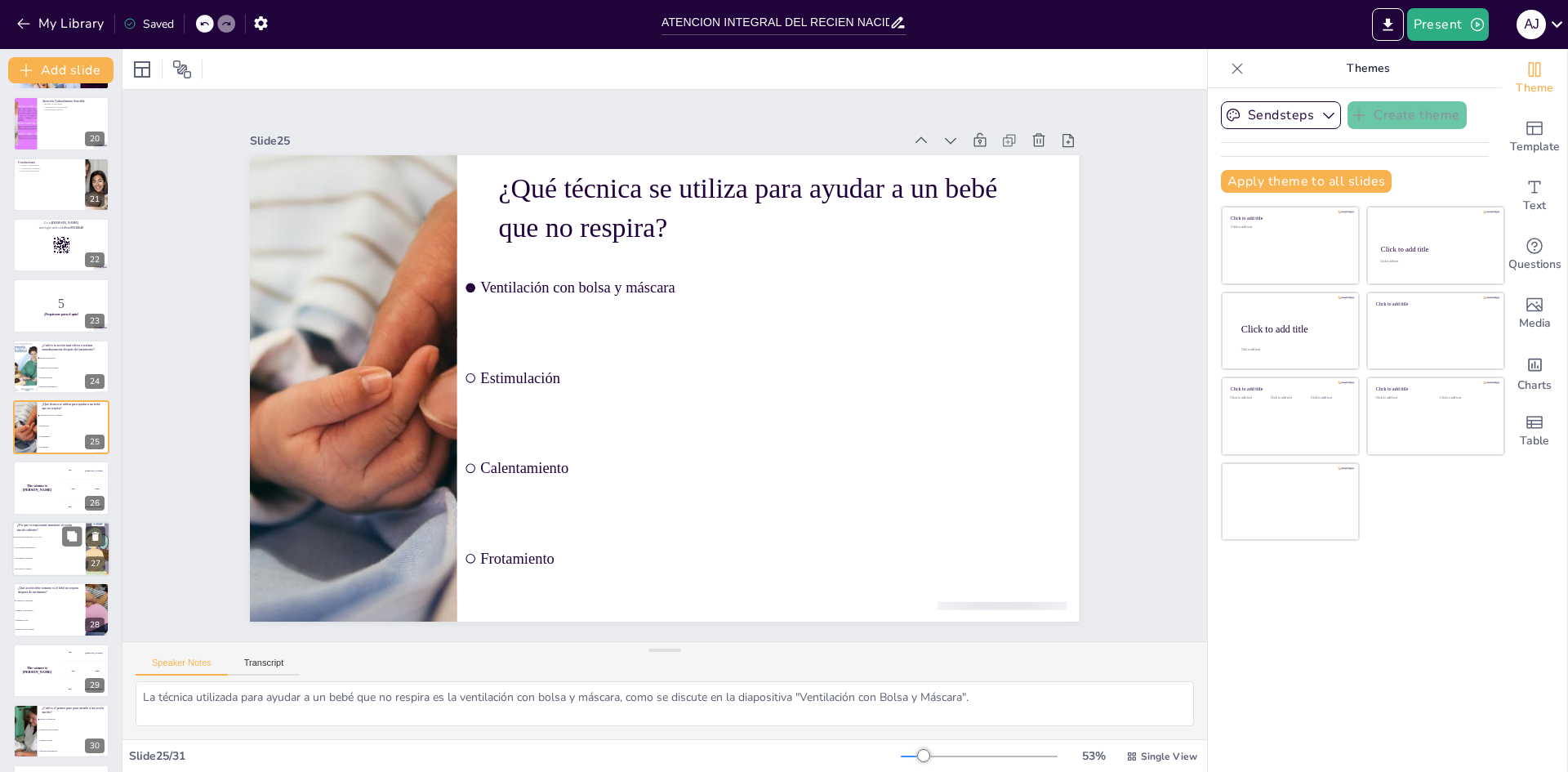
click at [44, 558] on span "Para mejorar la lactancia" at bounding box center [49, 558] width 70 height 3
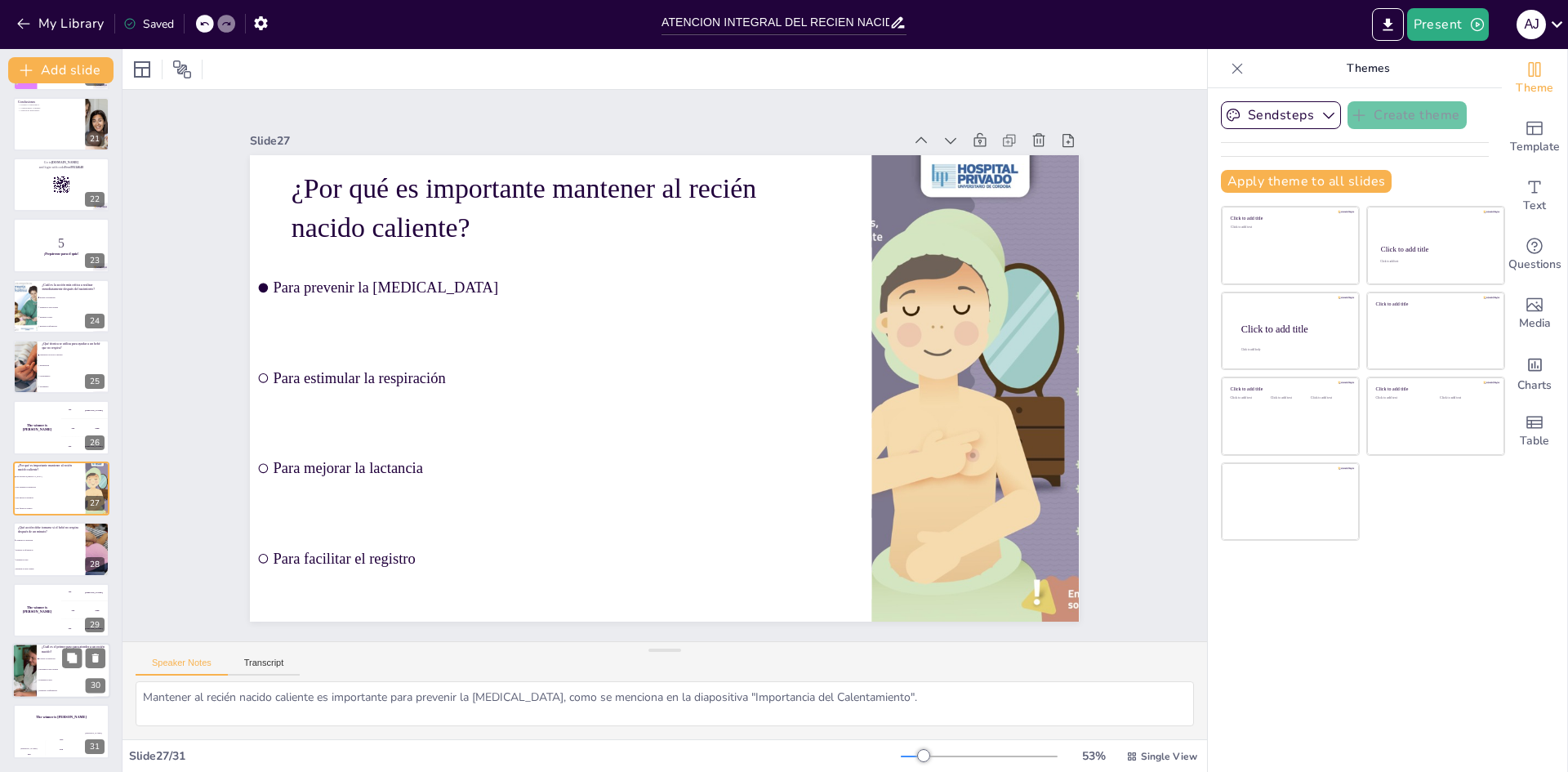
click at [45, 679] on li "Estimular al bebé" at bounding box center [73, 680] width 73 height 11
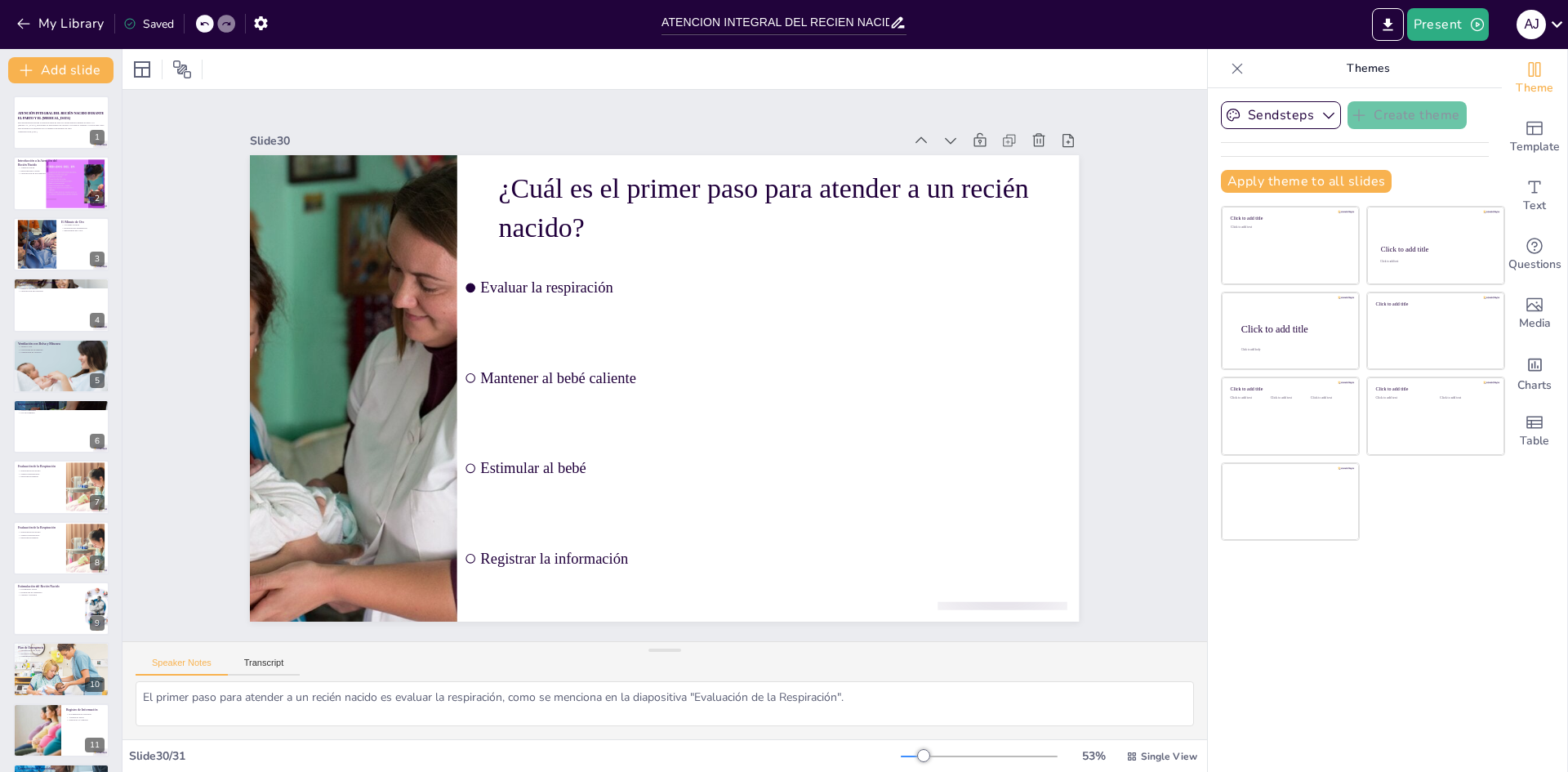
scroll to position [0, 0]
click at [267, 659] on button "Transcript" at bounding box center [264, 667] width 73 height 18
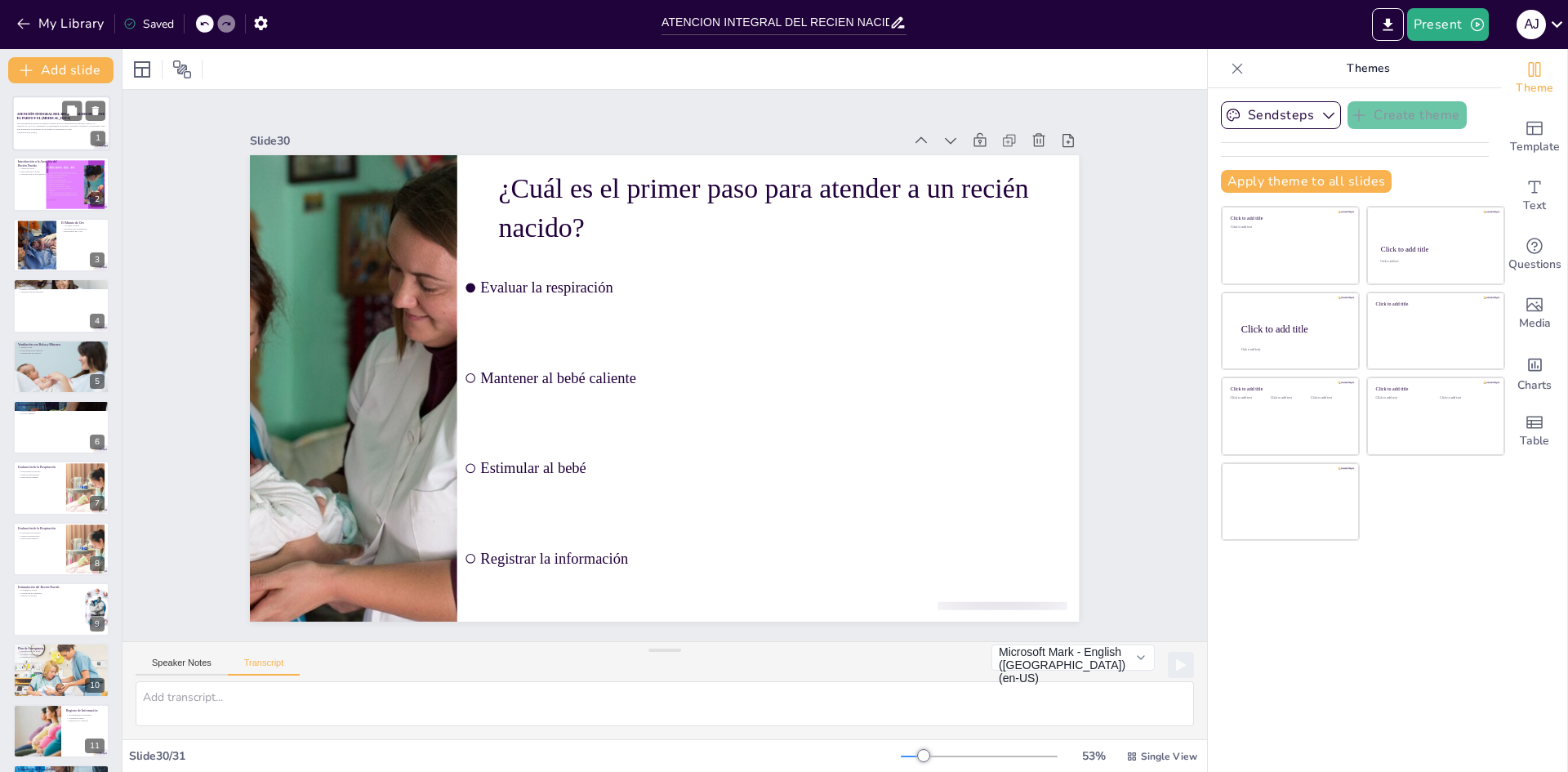
click at [55, 113] on strong "ATENCIÓN INTEGRAL DEL RECIÉN NACIDO DURANTE EL PARTO Y EL [MEDICAL_DATA]" at bounding box center [61, 115] width 87 height 8
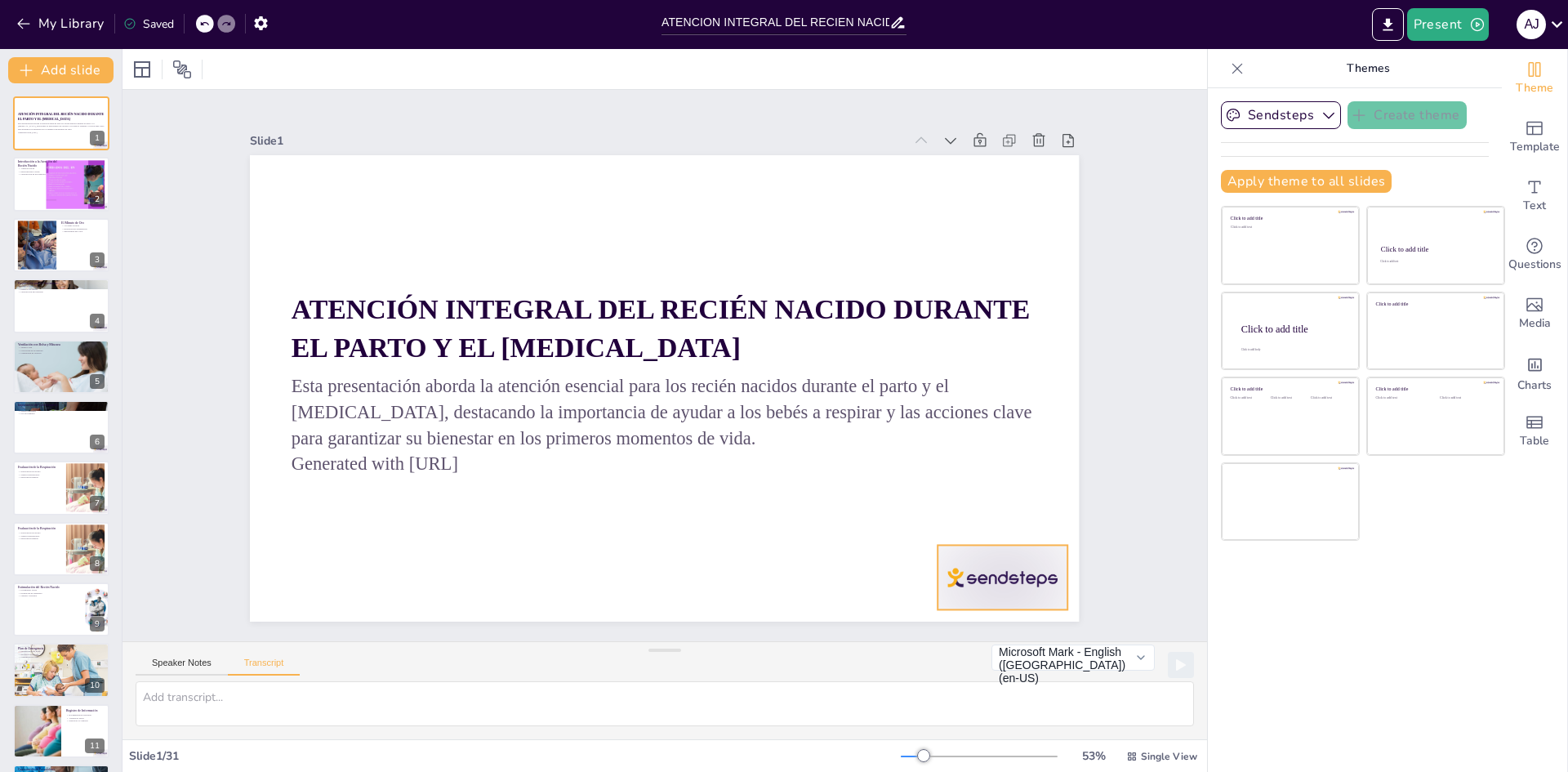
click at [481, 111] on div at bounding box center [409, 60] width 143 height 102
click at [27, 185] on div at bounding box center [62, 184] width 98 height 55
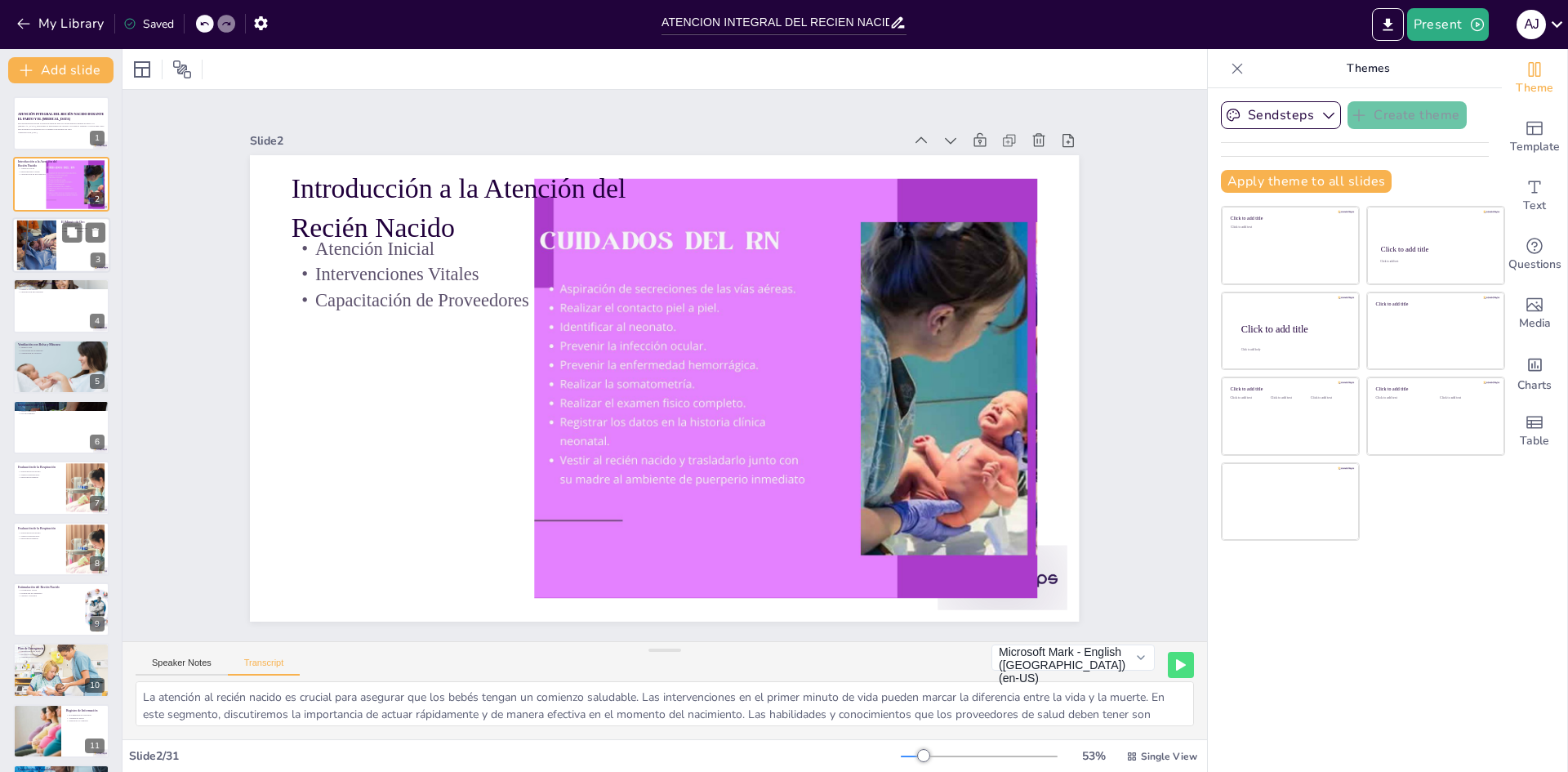
click at [37, 251] on div at bounding box center [37, 244] width 86 height 50
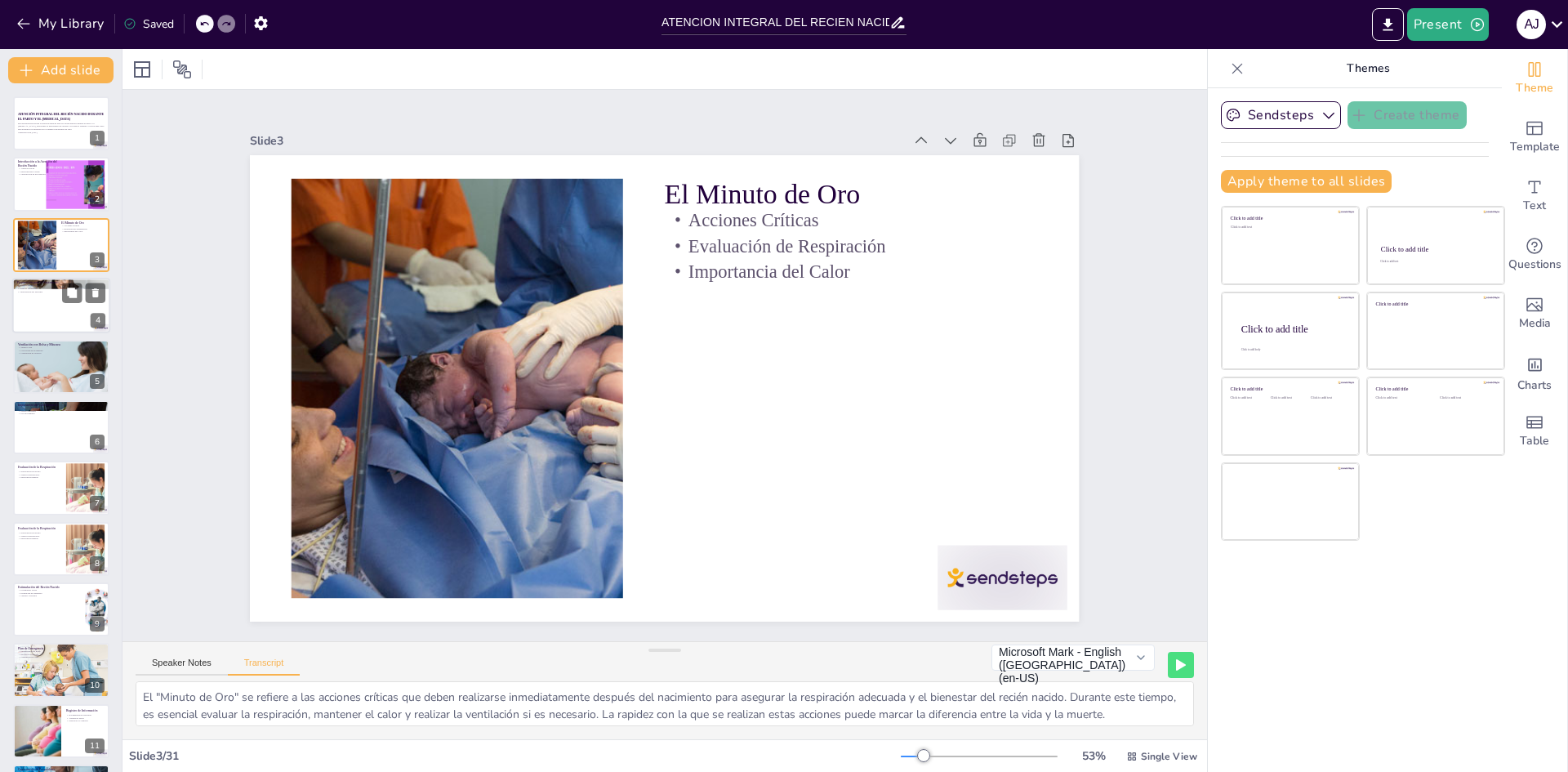
click at [40, 284] on p "Preparación del Área" at bounding box center [61, 286] width 88 height 4
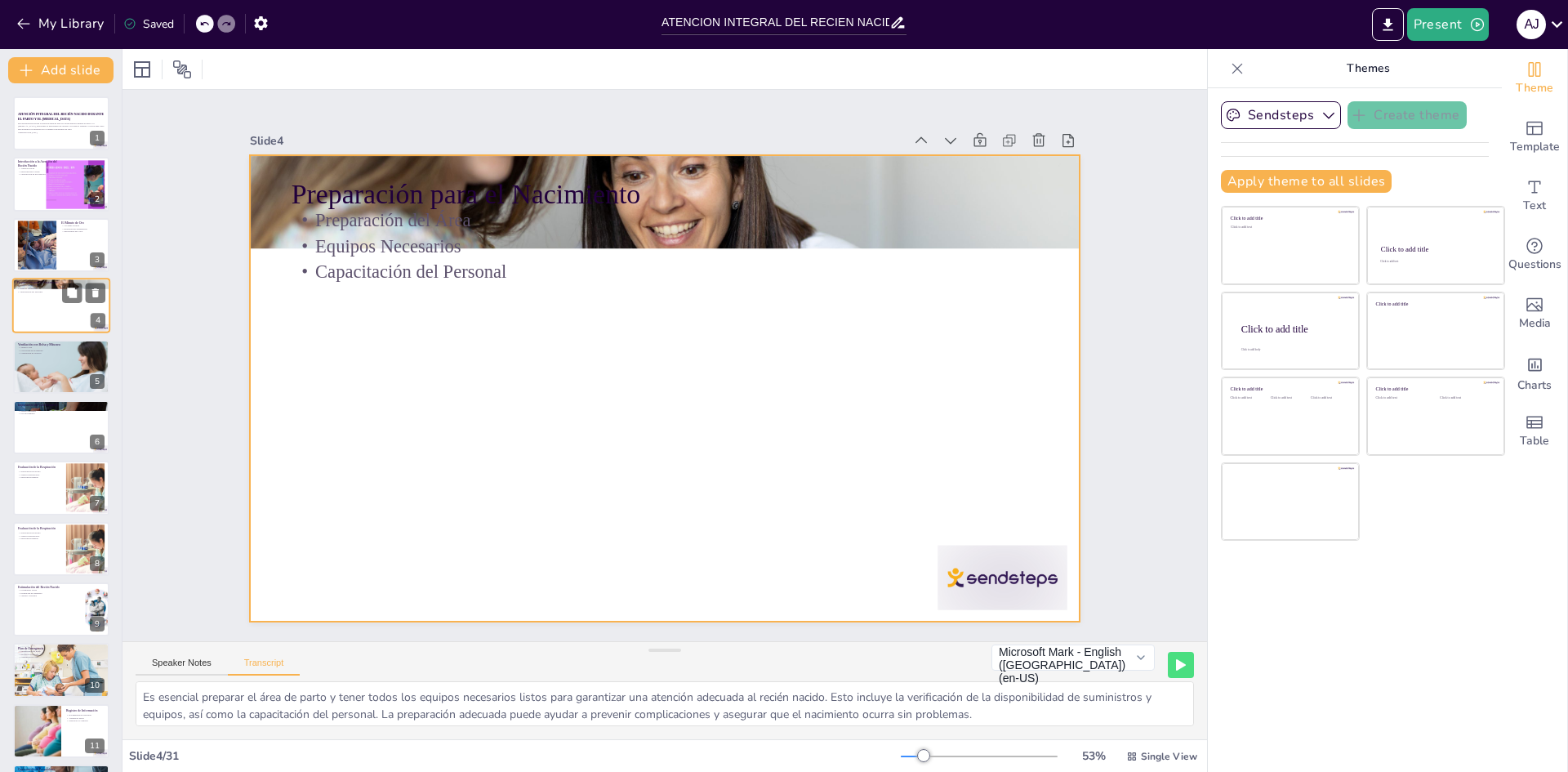
click at [33, 316] on div at bounding box center [62, 305] width 98 height 55
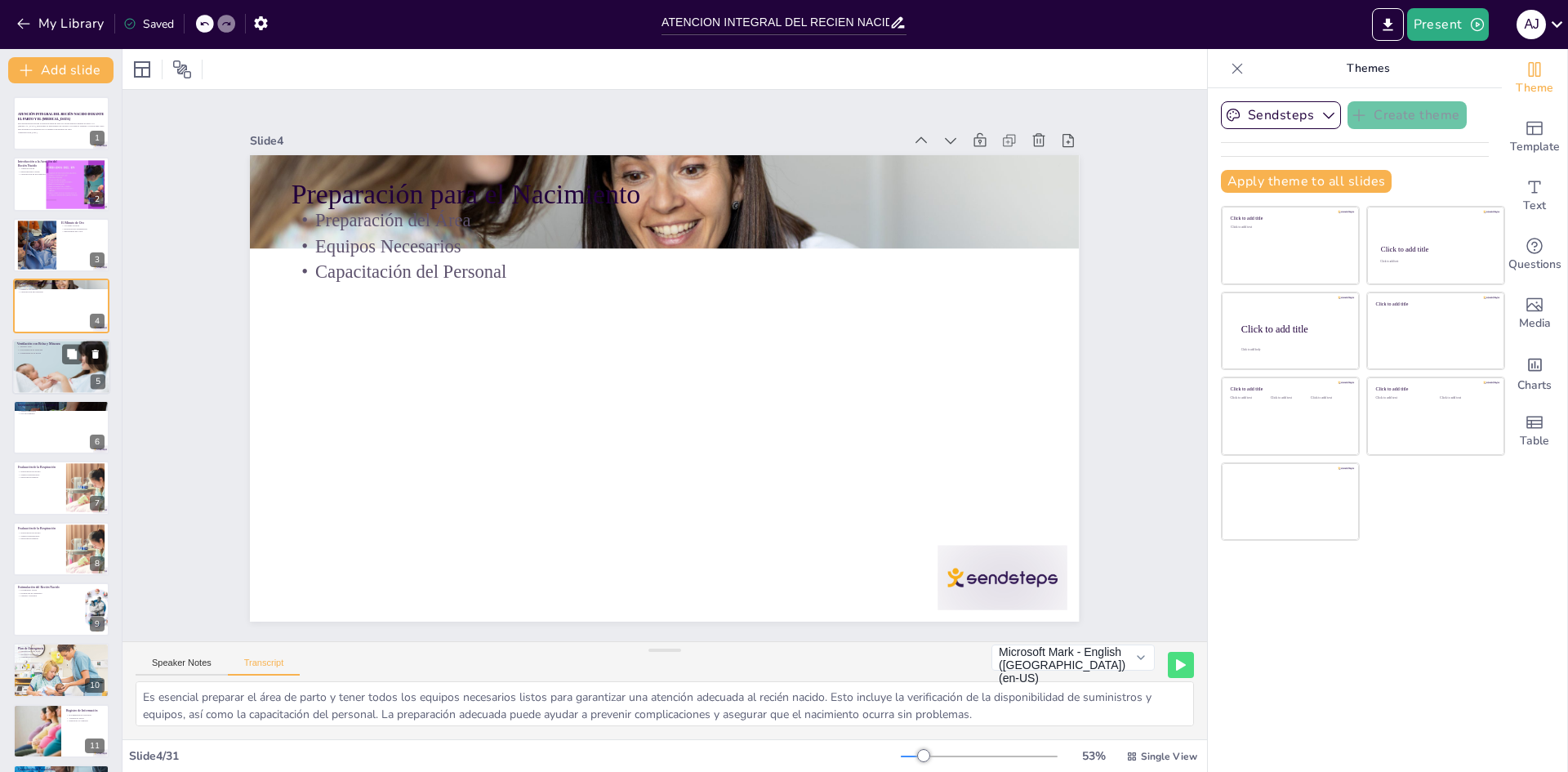
click at [31, 370] on div at bounding box center [62, 366] width 98 height 72
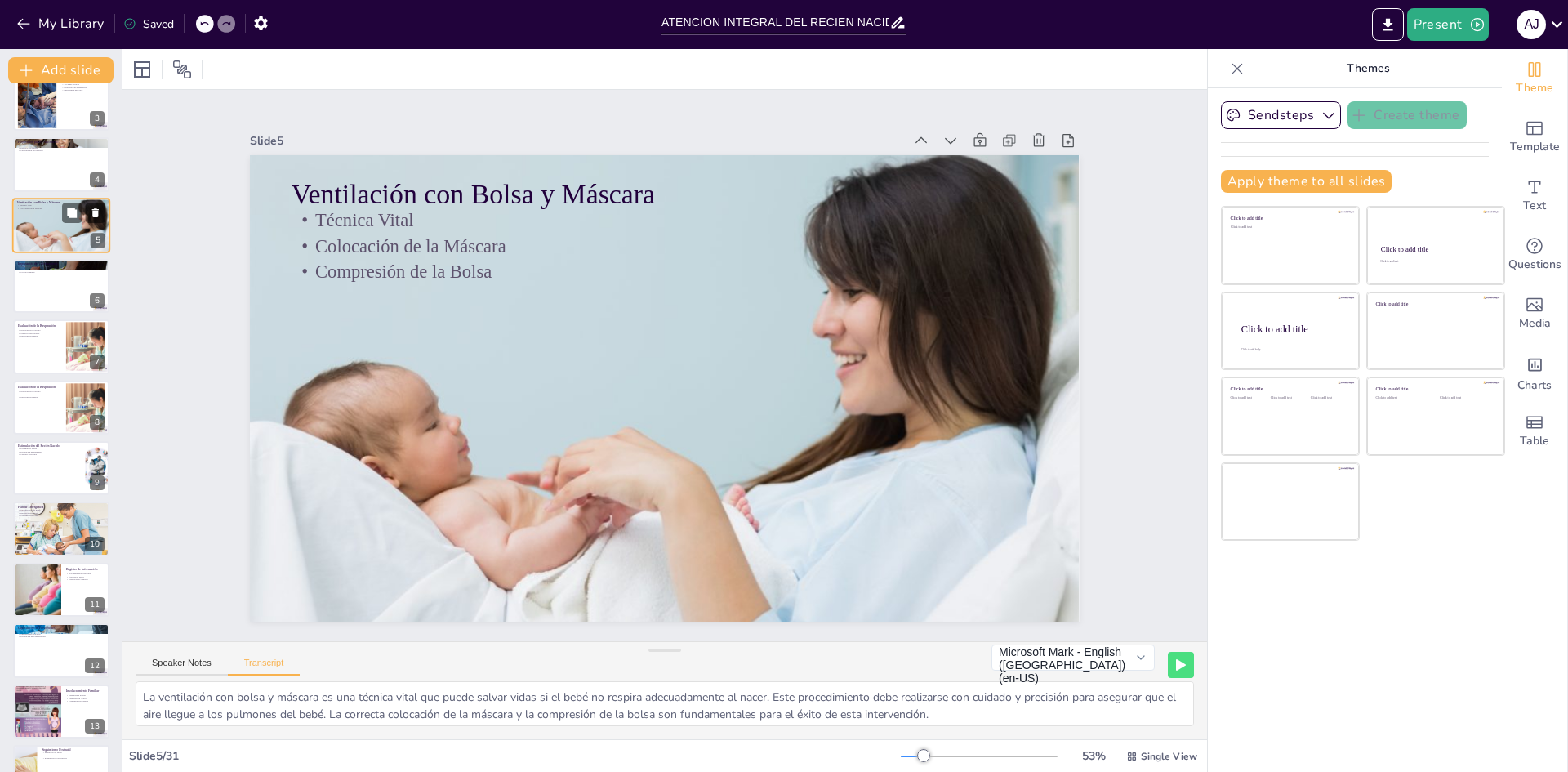
scroll to position [163, 0]
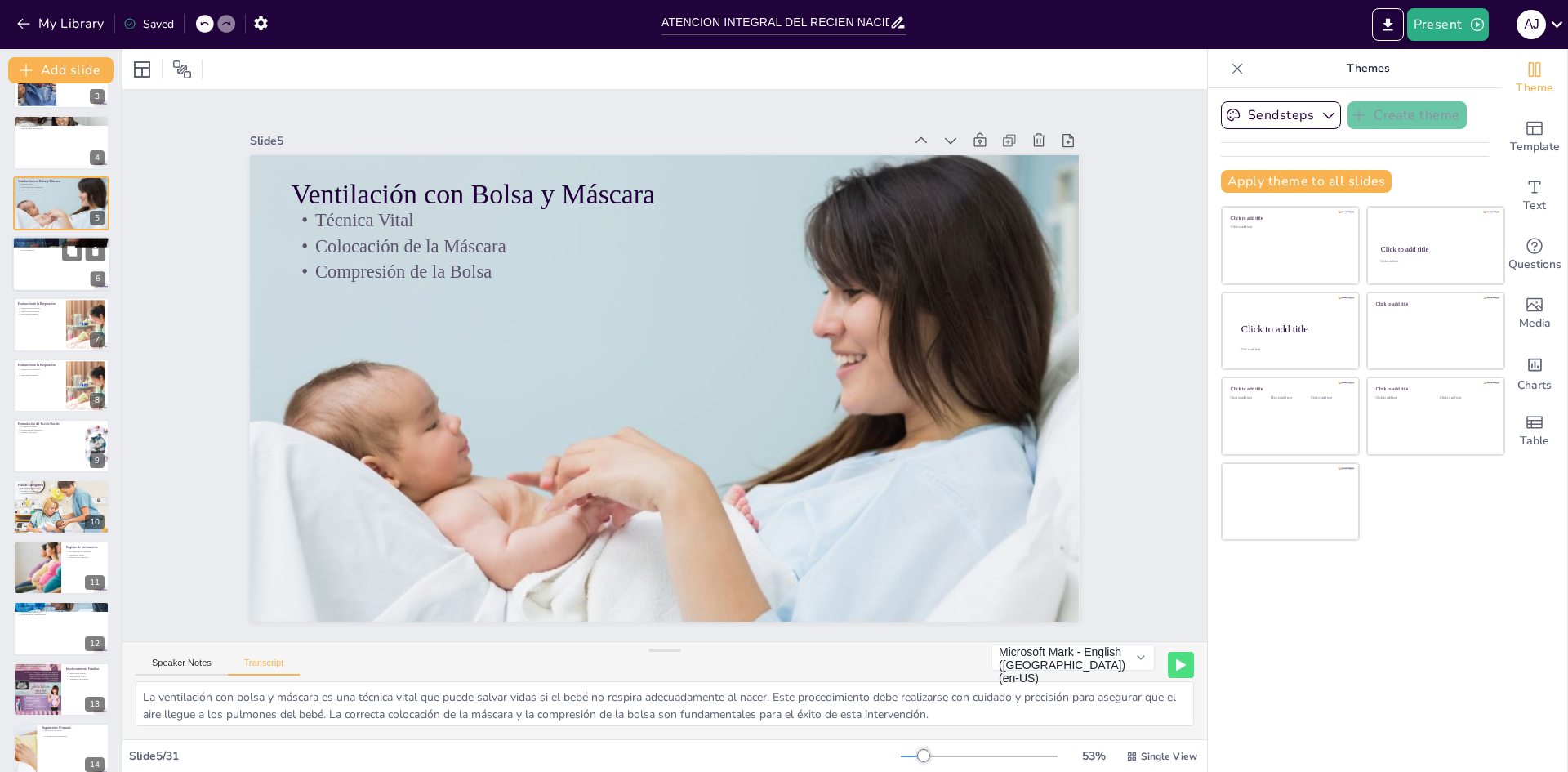
click at [43, 280] on div at bounding box center [62, 263] width 98 height 55
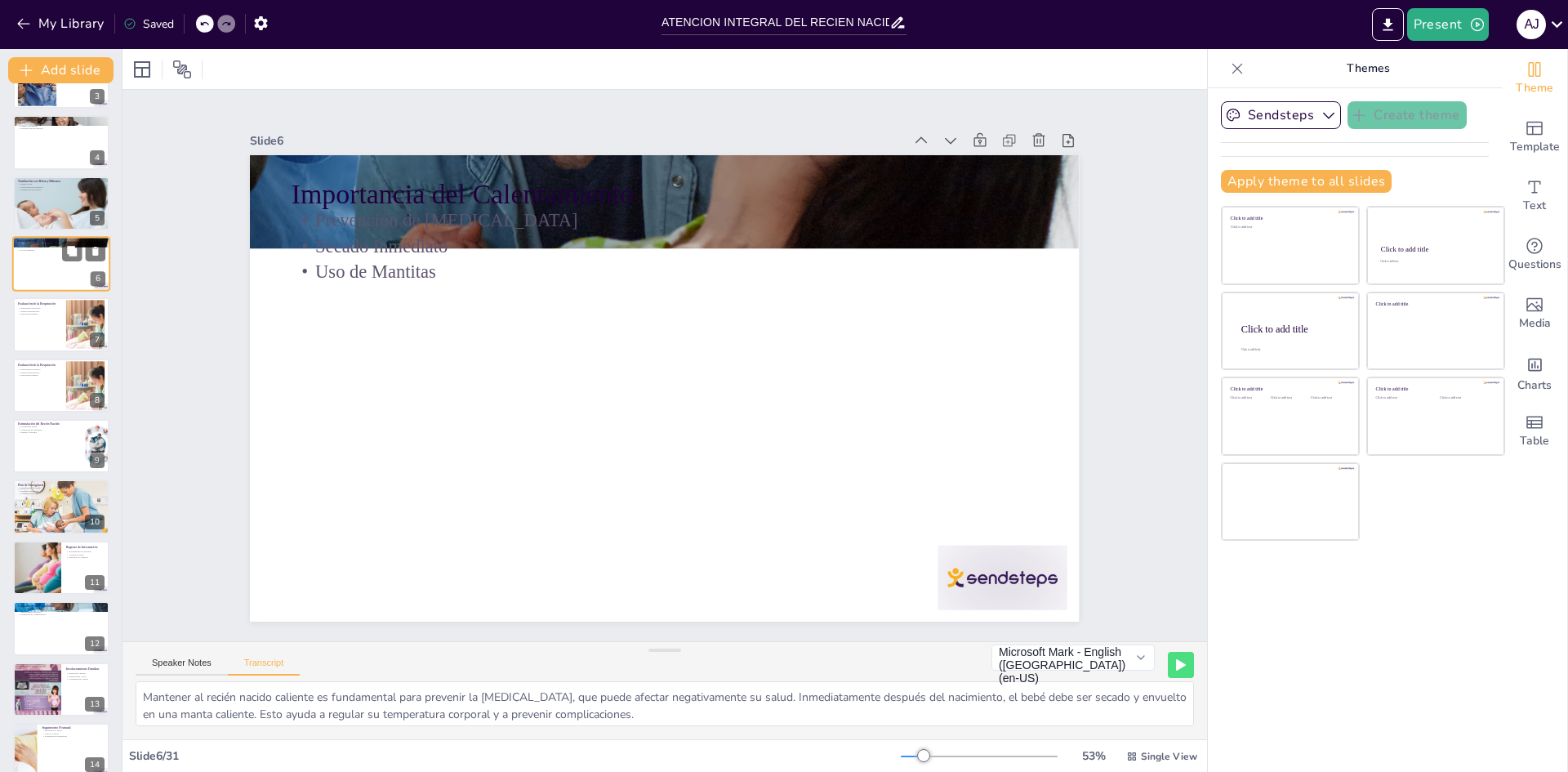
scroll to position [0, 0]
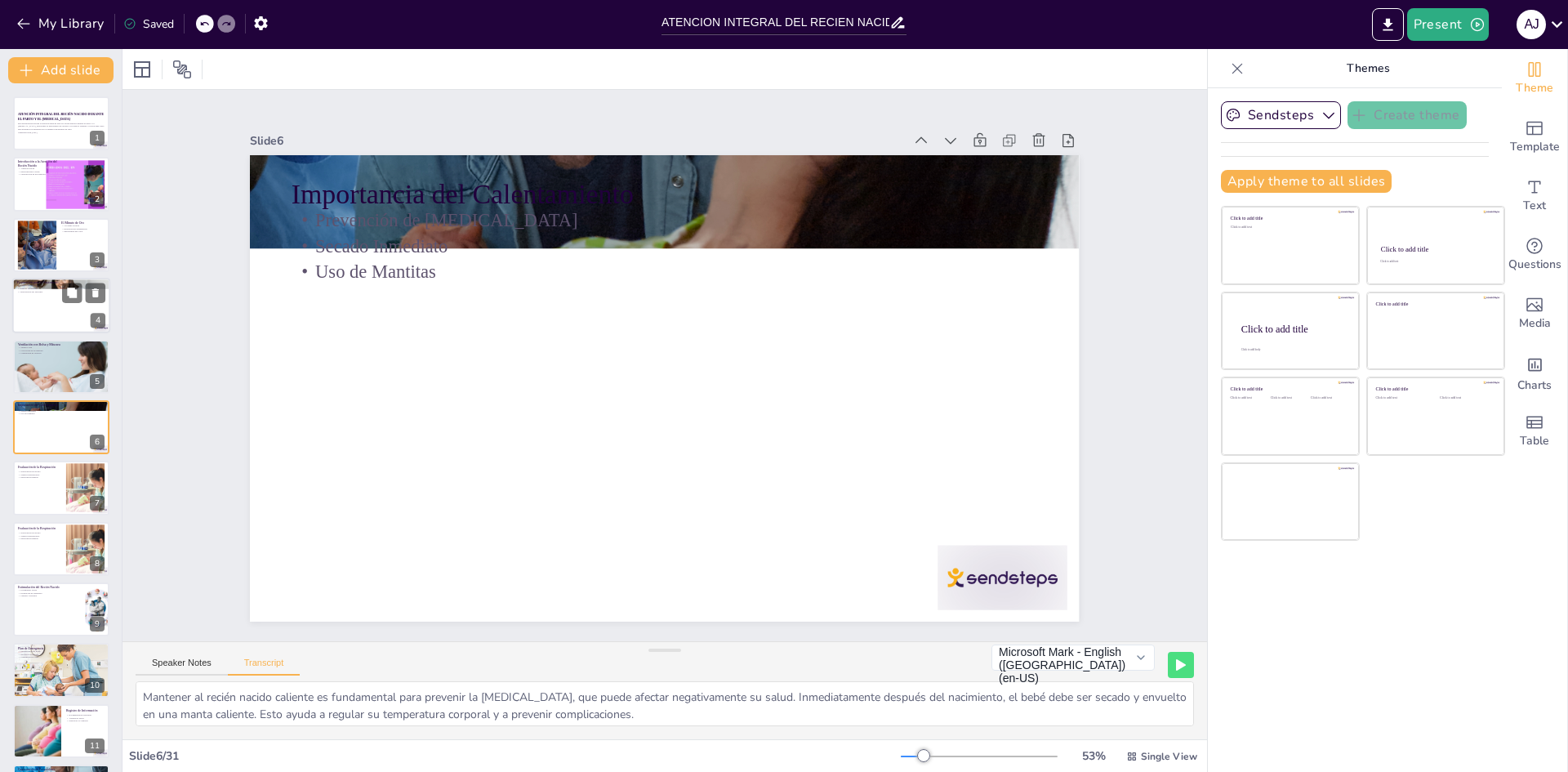
click at [43, 312] on div at bounding box center [62, 305] width 98 height 55
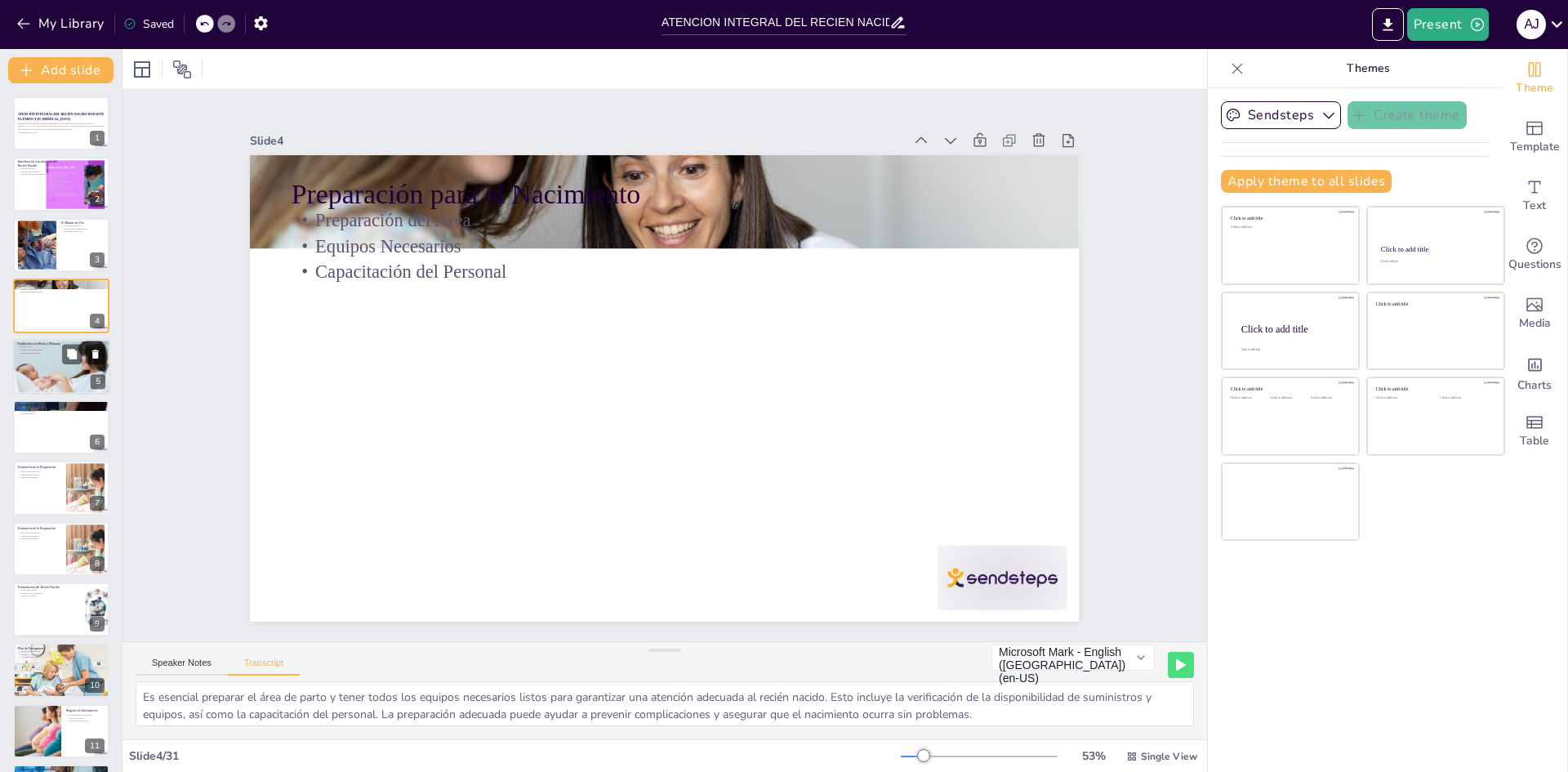
click at [36, 374] on div at bounding box center [62, 366] width 98 height 72
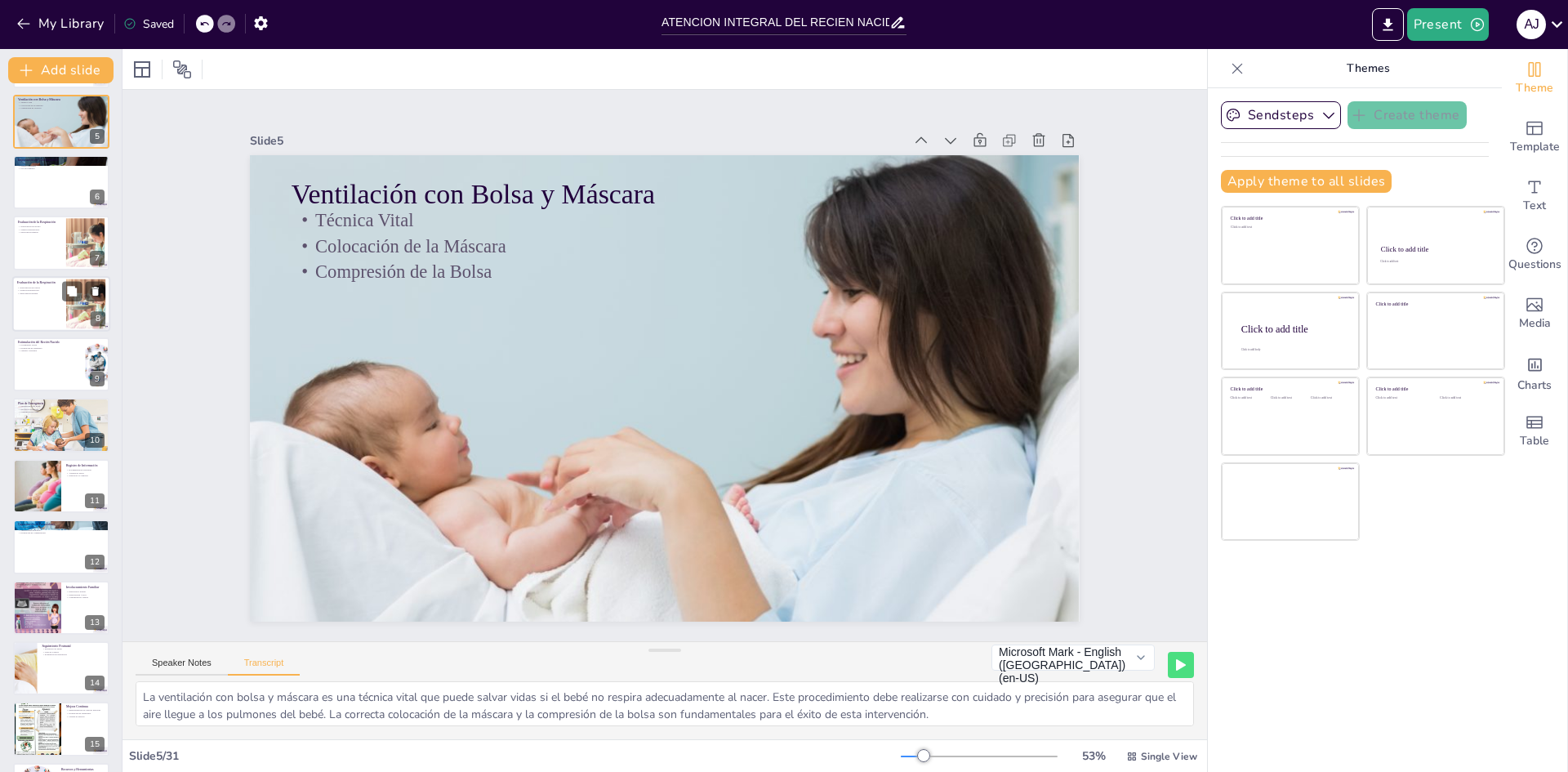
click at [39, 302] on div at bounding box center [62, 303] width 98 height 55
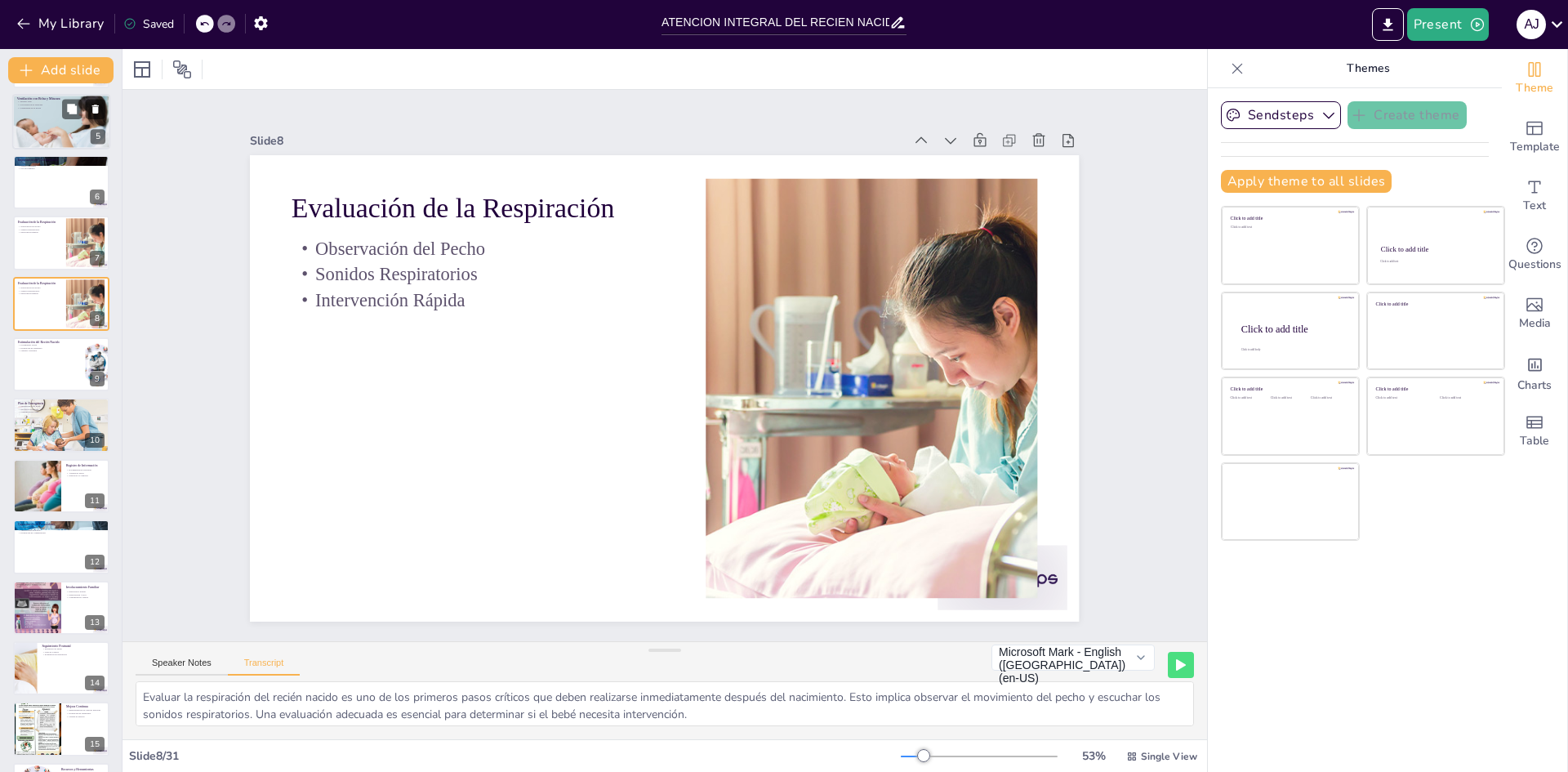
scroll to position [121, 0]
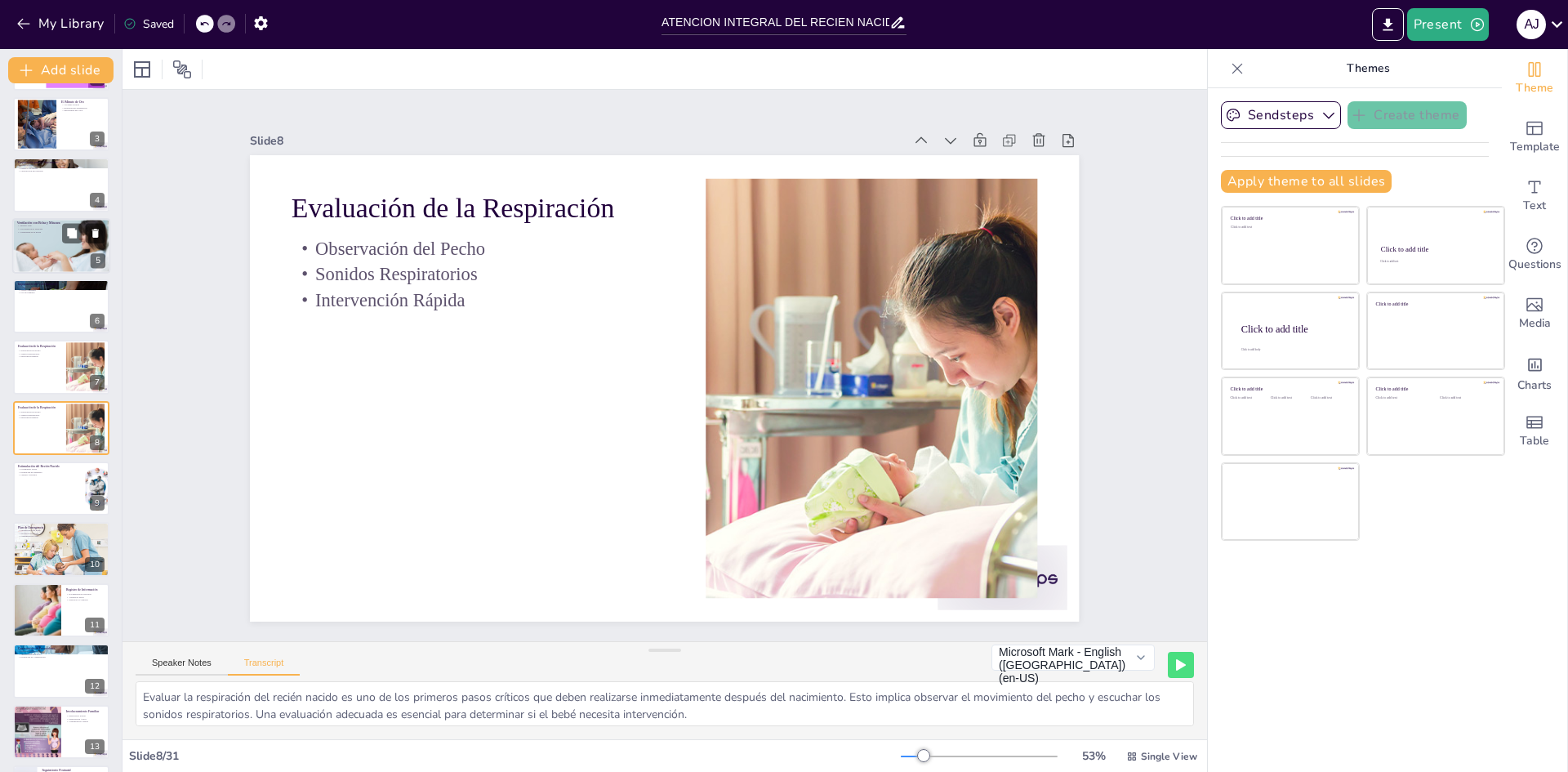
click at [63, 243] on div at bounding box center [62, 245] width 98 height 72
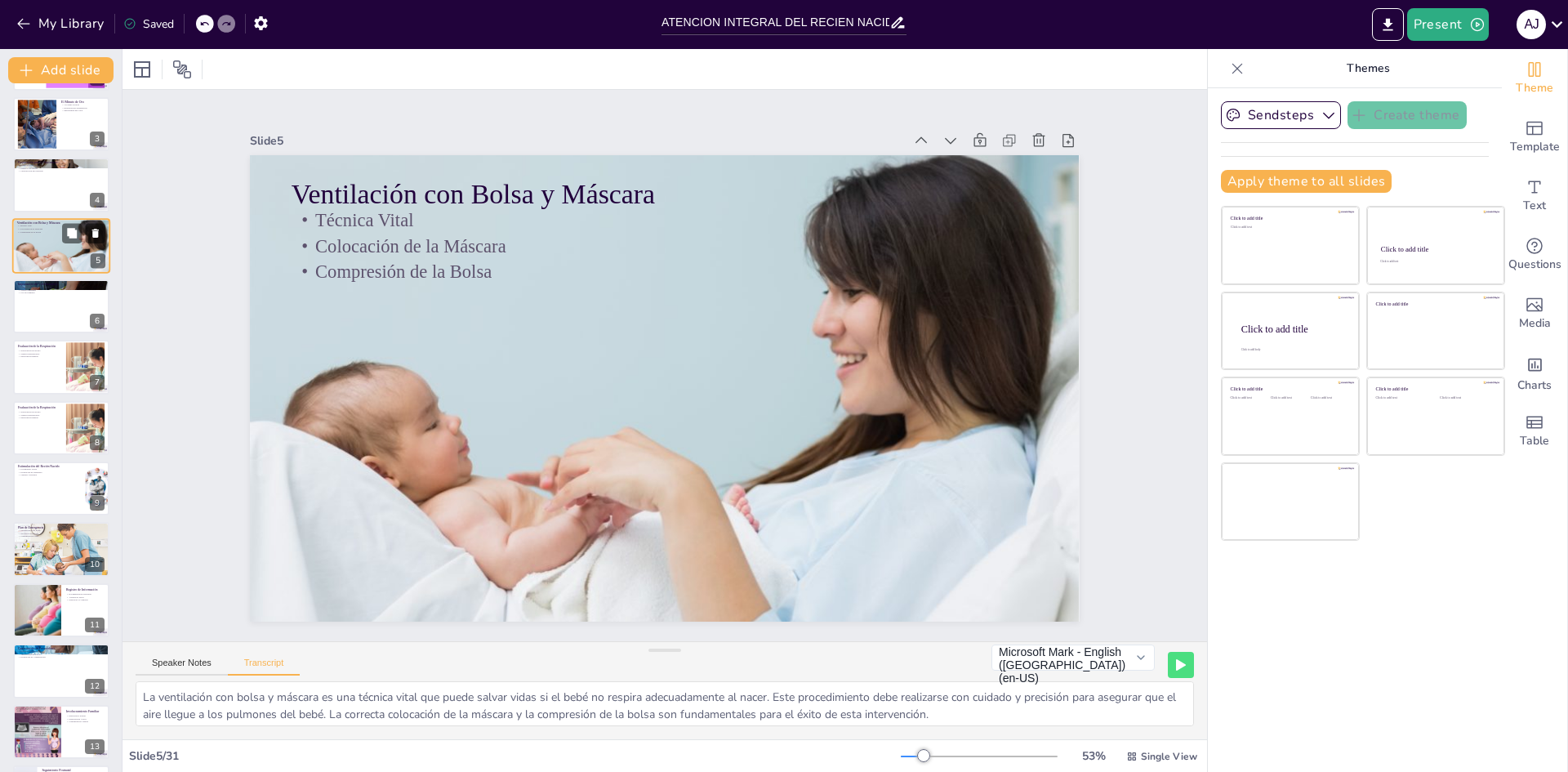
scroll to position [0, 0]
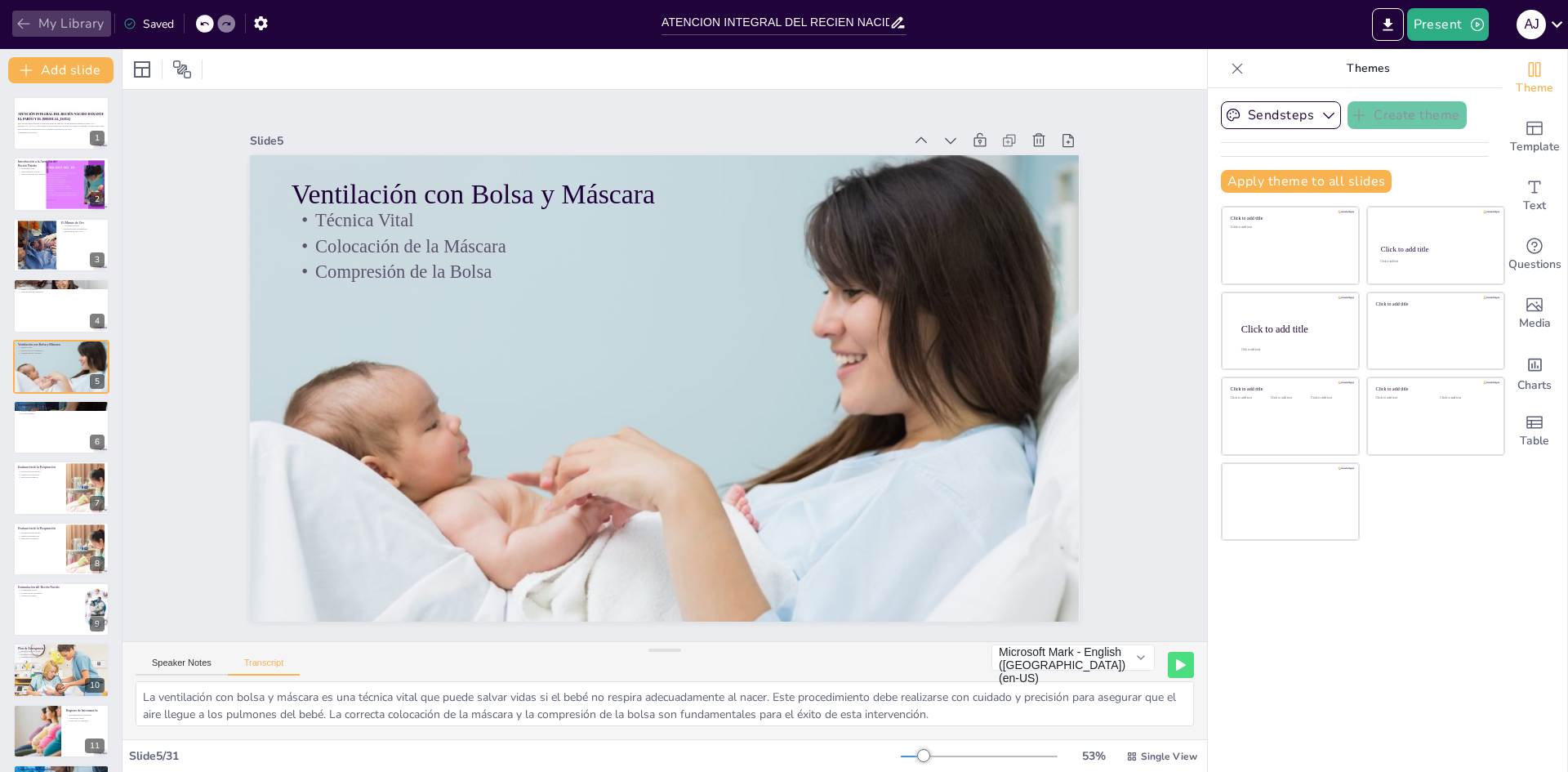
click at [30, 23] on icon "button" at bounding box center [24, 24] width 16 height 16
